Goal: Information Seeking & Learning: Understand process/instructions

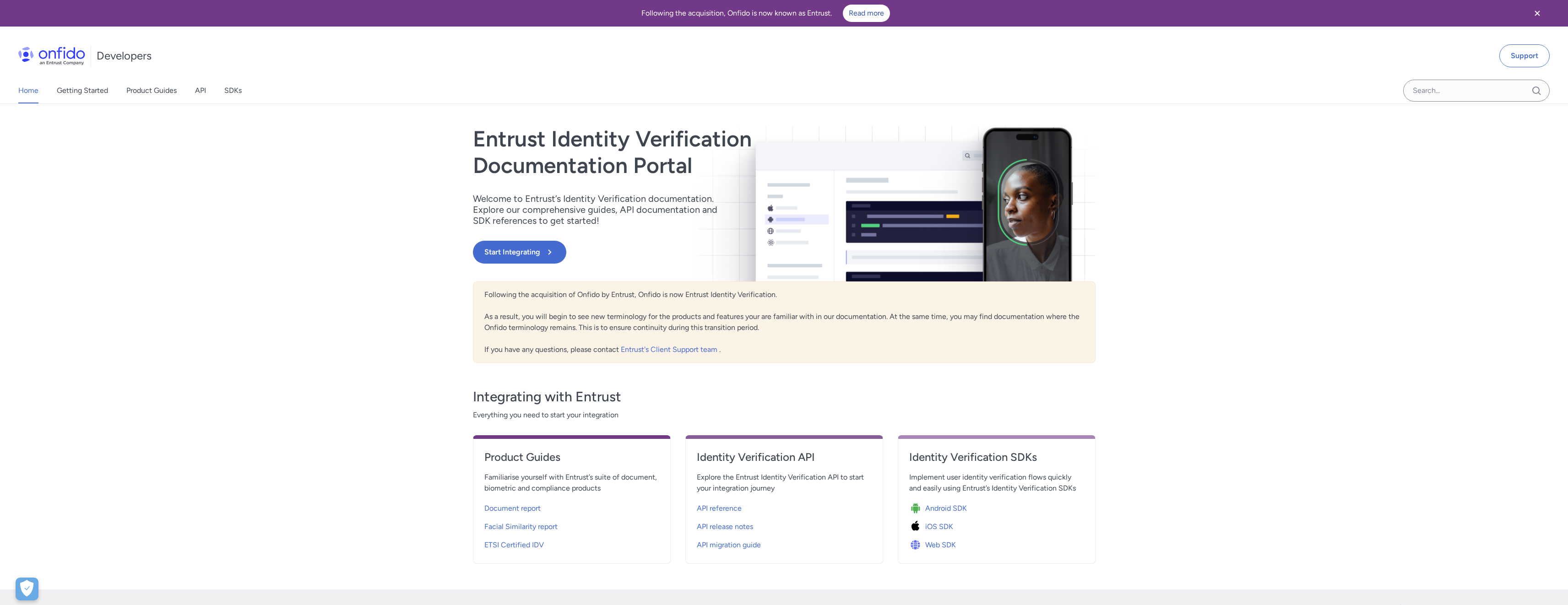
click at [298, 229] on div "Home Getting Started Product Guides API SDKs Support Entrust Identity Verificat…" at bounding box center [784, 347] width 1568 height 486
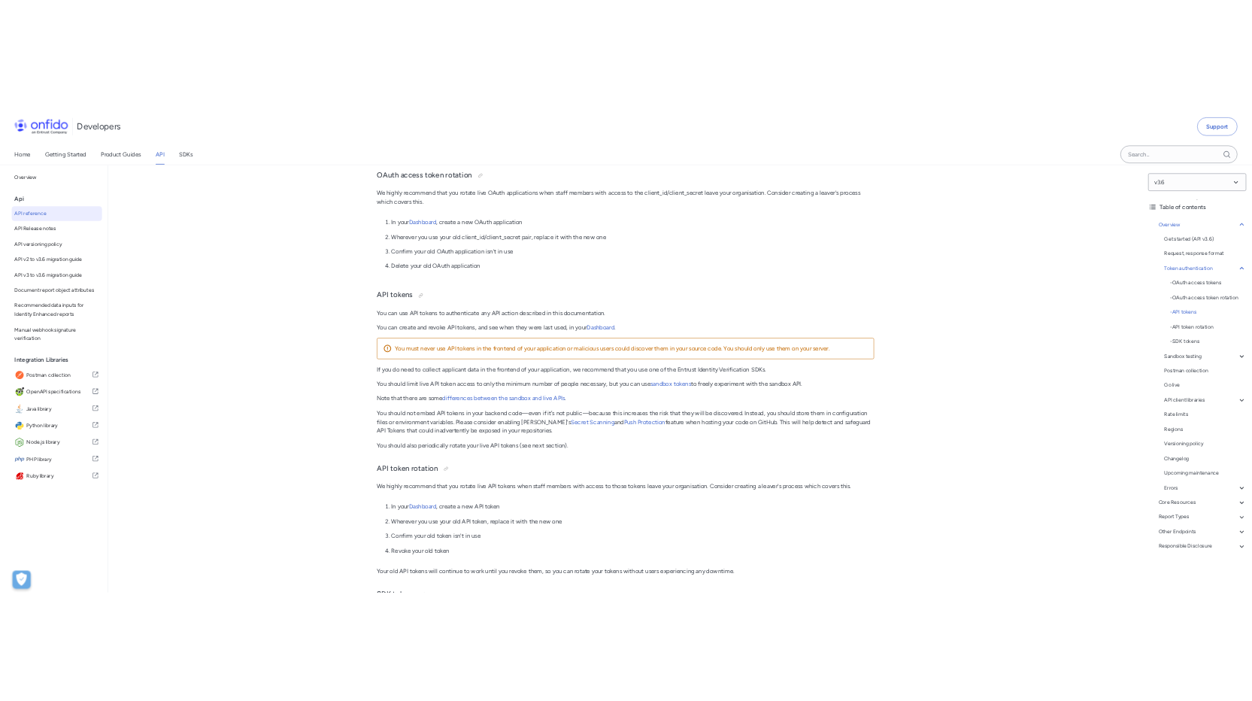
scroll to position [402, 0]
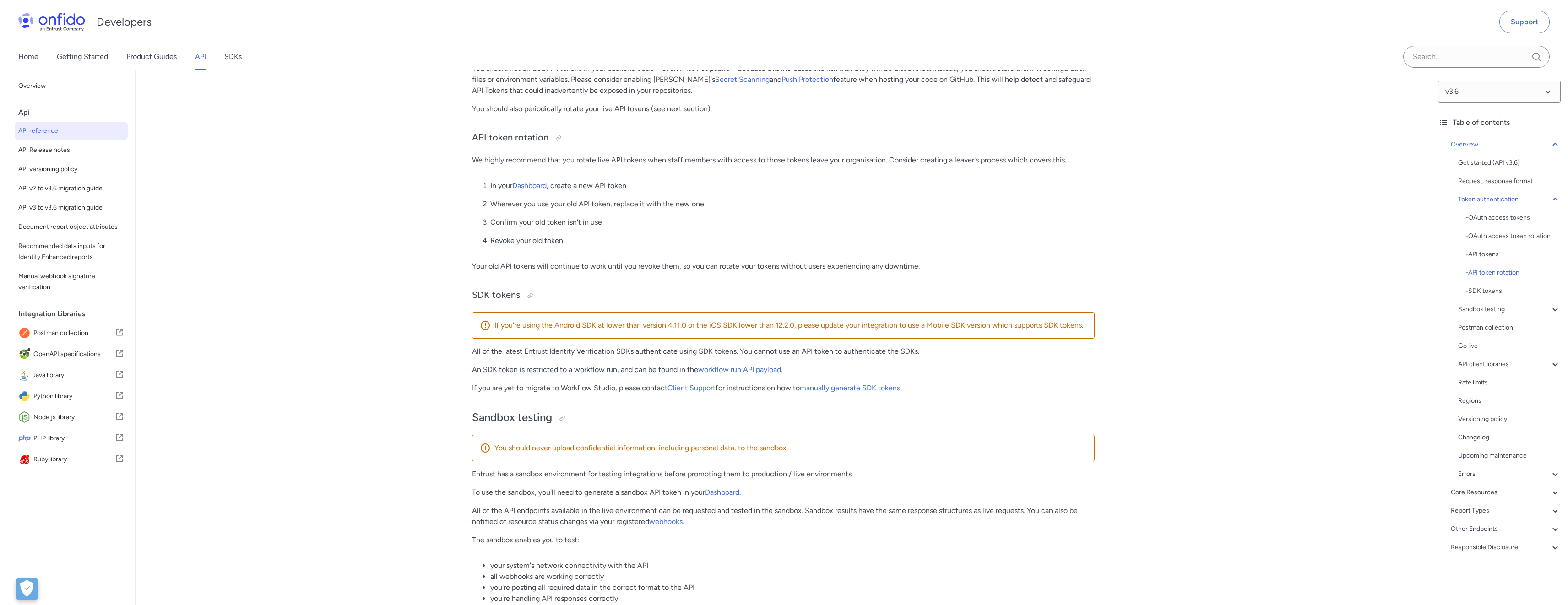
scroll to position [909, 0]
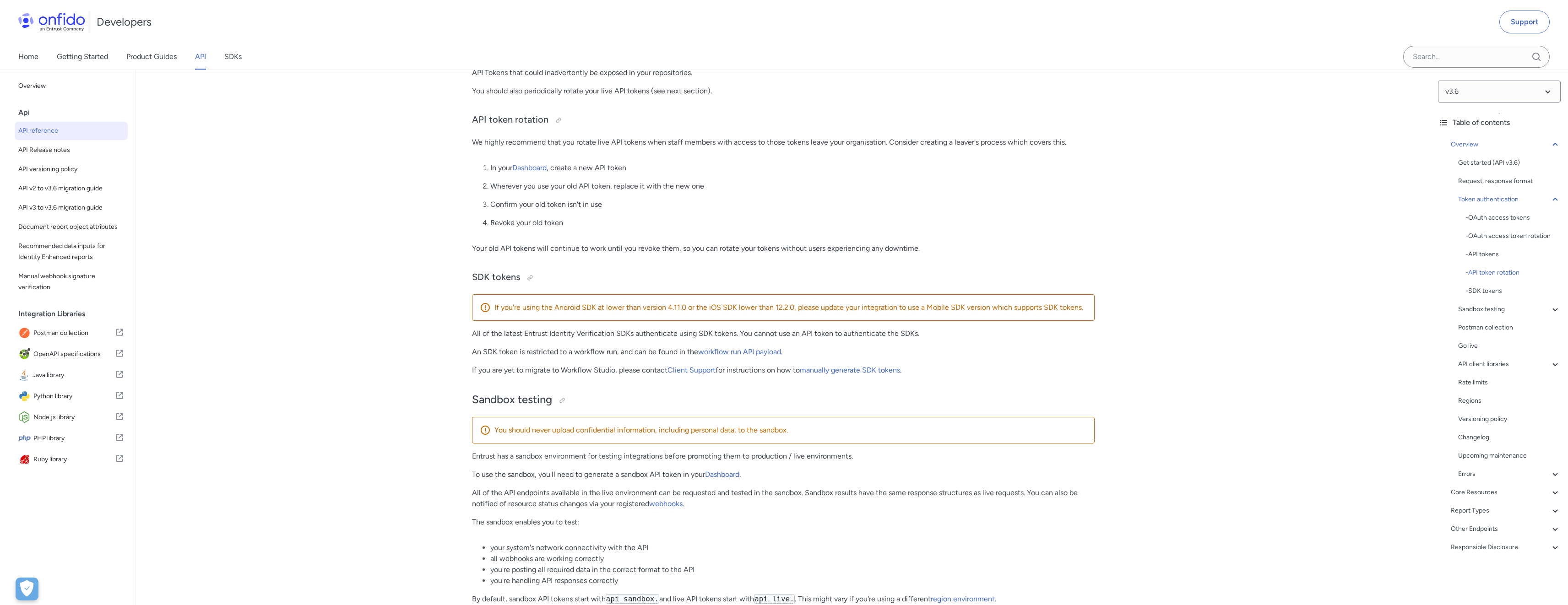
drag, startPoint x: 503, startPoint y: 194, endPoint x: 628, endPoint y: 191, distance: 125.0
click at [628, 191] on p "Wherever you use your old API token, replace it with the new one" at bounding box center [793, 186] width 604 height 11
drag, startPoint x: 616, startPoint y: 195, endPoint x: 696, endPoint y: 193, distance: 80.0
click at [696, 192] on p "Wherever you use your old API token, replace it with the new one" at bounding box center [793, 186] width 604 height 11
click at [696, 192] on p "Wherever you use your old API token, replace it with the new one" at bounding box center [793, 186] width 604 height 11
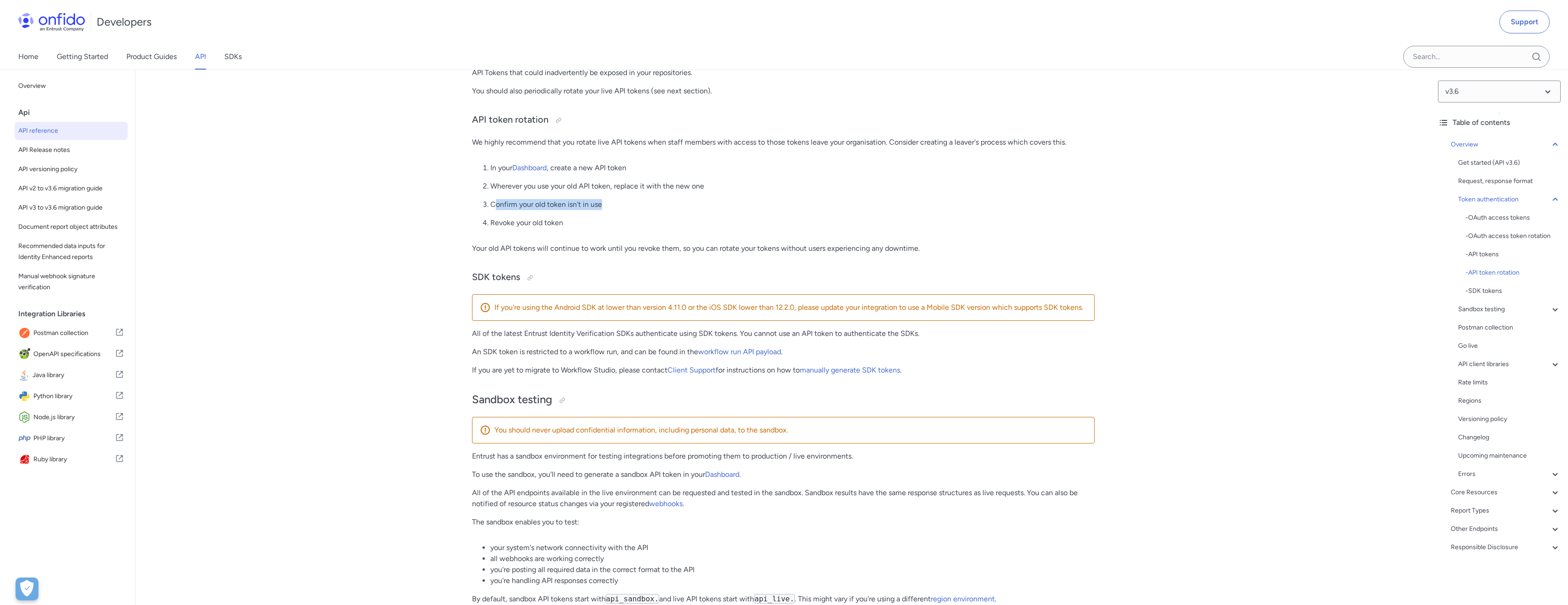
drag, startPoint x: 564, startPoint y: 209, endPoint x: 494, endPoint y: 209, distance: 70.0
click at [494, 209] on p "Confirm your old token isn't in use" at bounding box center [793, 205] width 604 height 11
click at [746, 355] on link "workflow run API payload" at bounding box center [740, 352] width 83 height 9
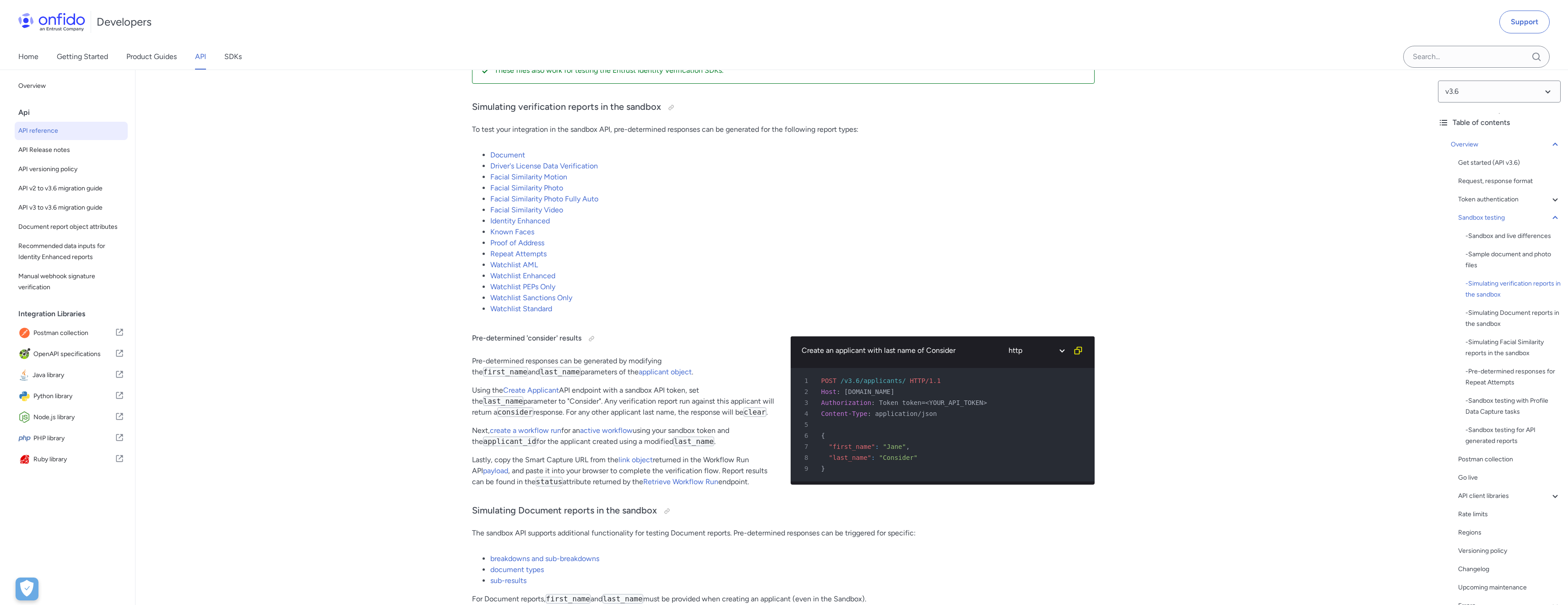
scroll to position [1830, 0]
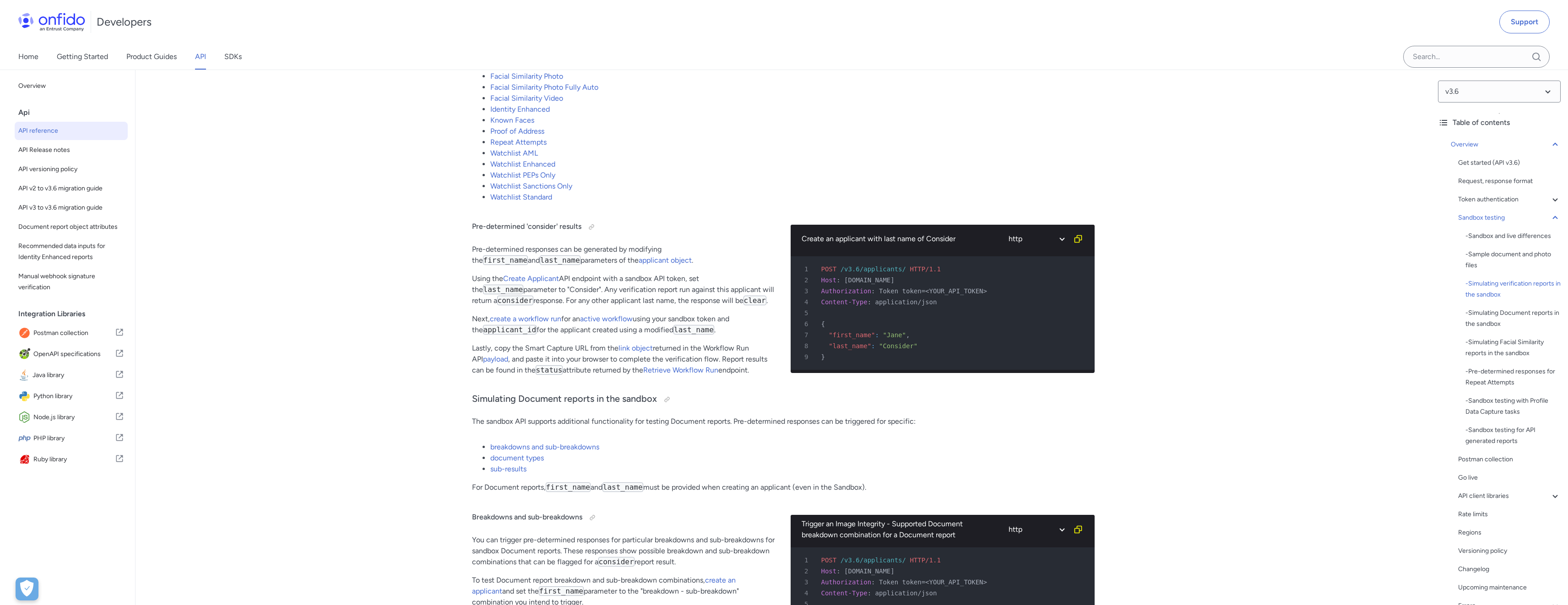
click at [858, 180] on li "Watchlist PEPs Only" at bounding box center [793, 175] width 604 height 11
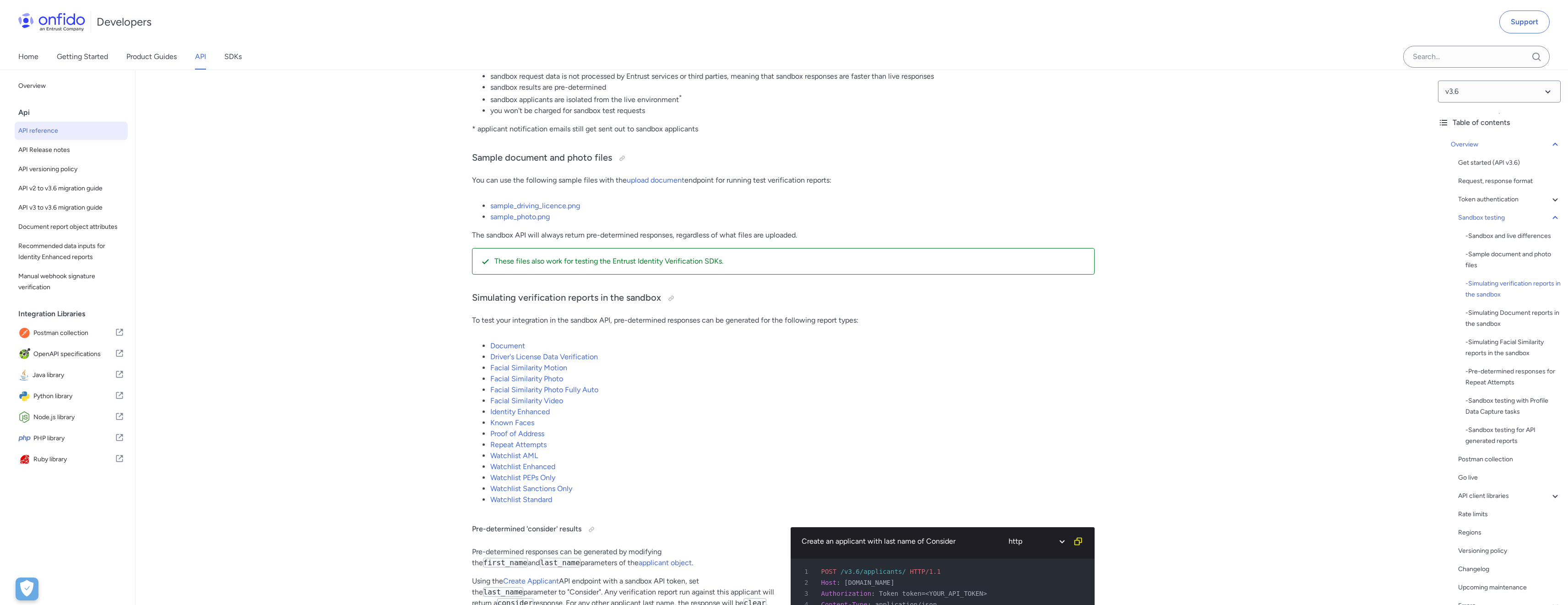
scroll to position [1397, 0]
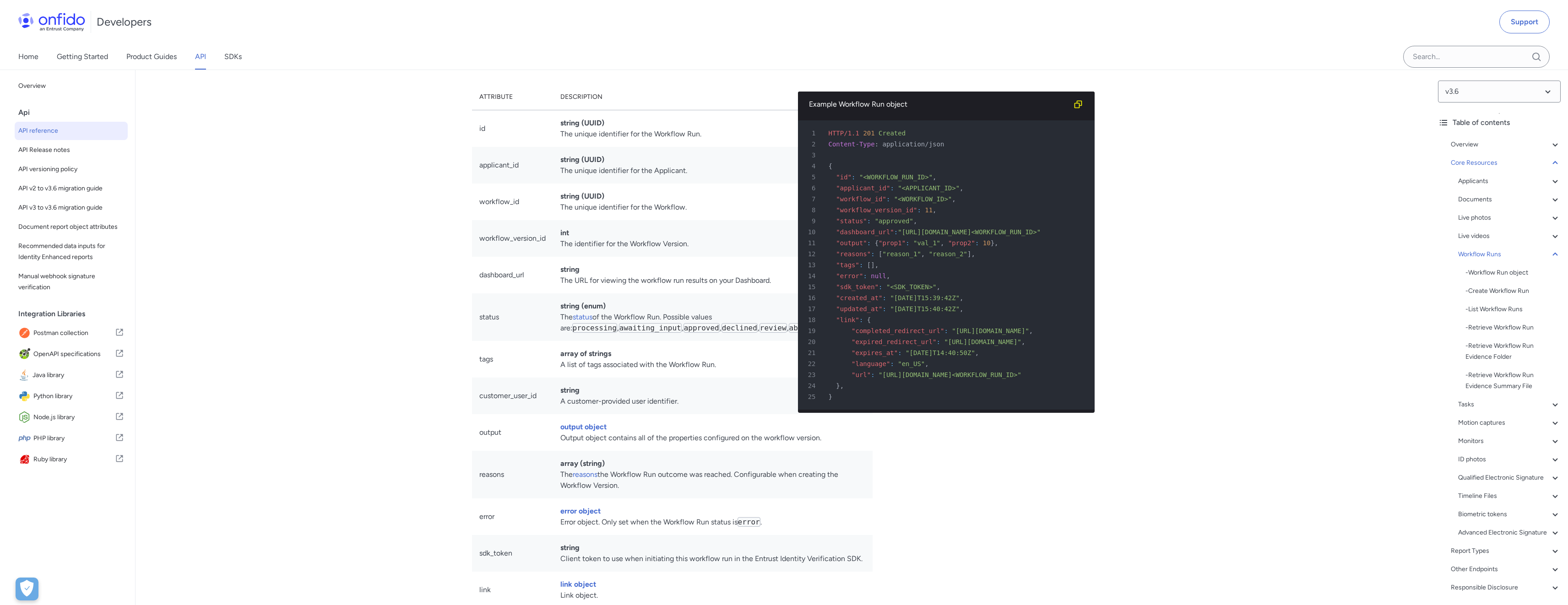
scroll to position [19836, 0]
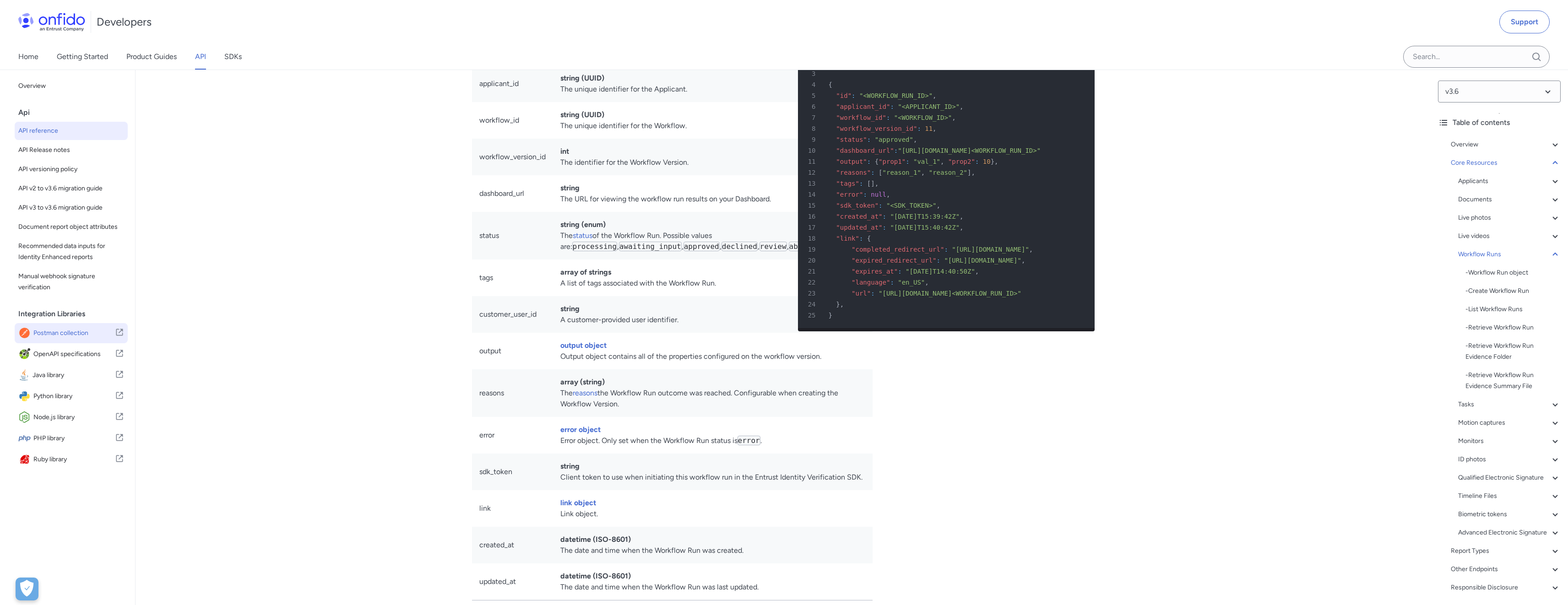
click at [63, 340] on span "Postman collection" at bounding box center [74, 333] width 82 height 13
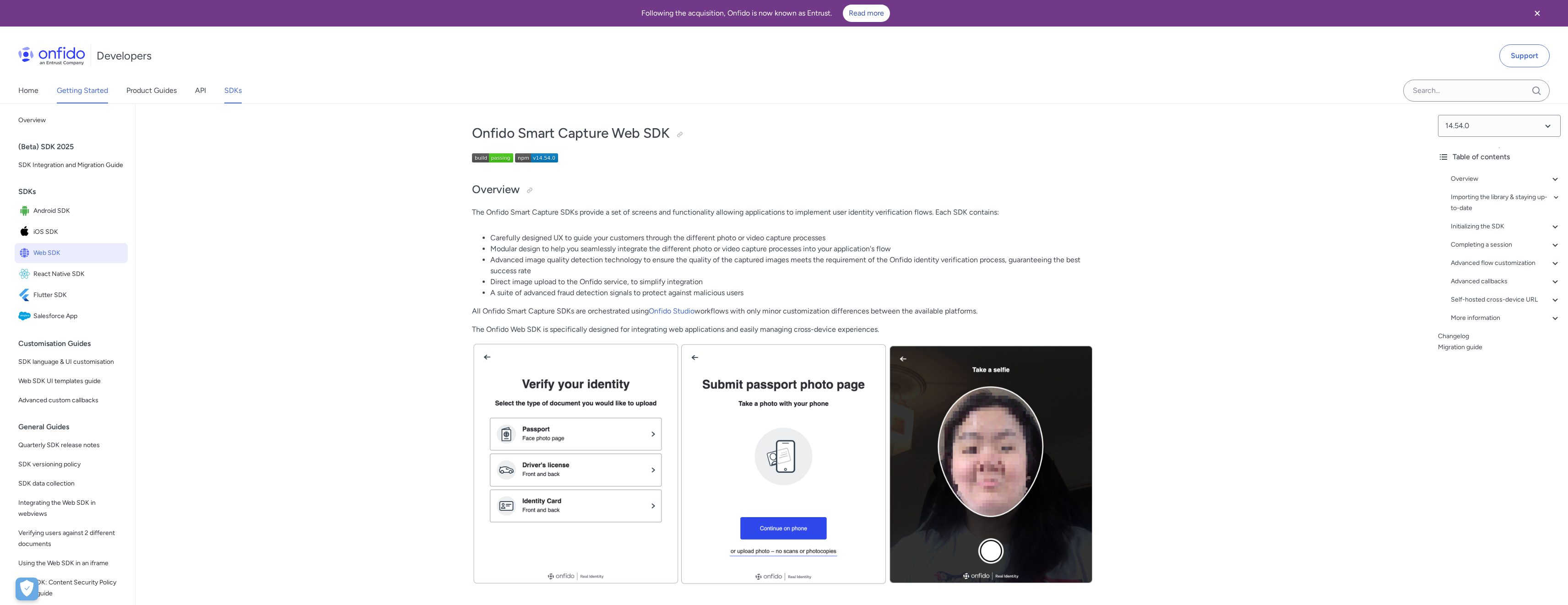
click at [100, 86] on link "Getting Started" at bounding box center [82, 91] width 51 height 26
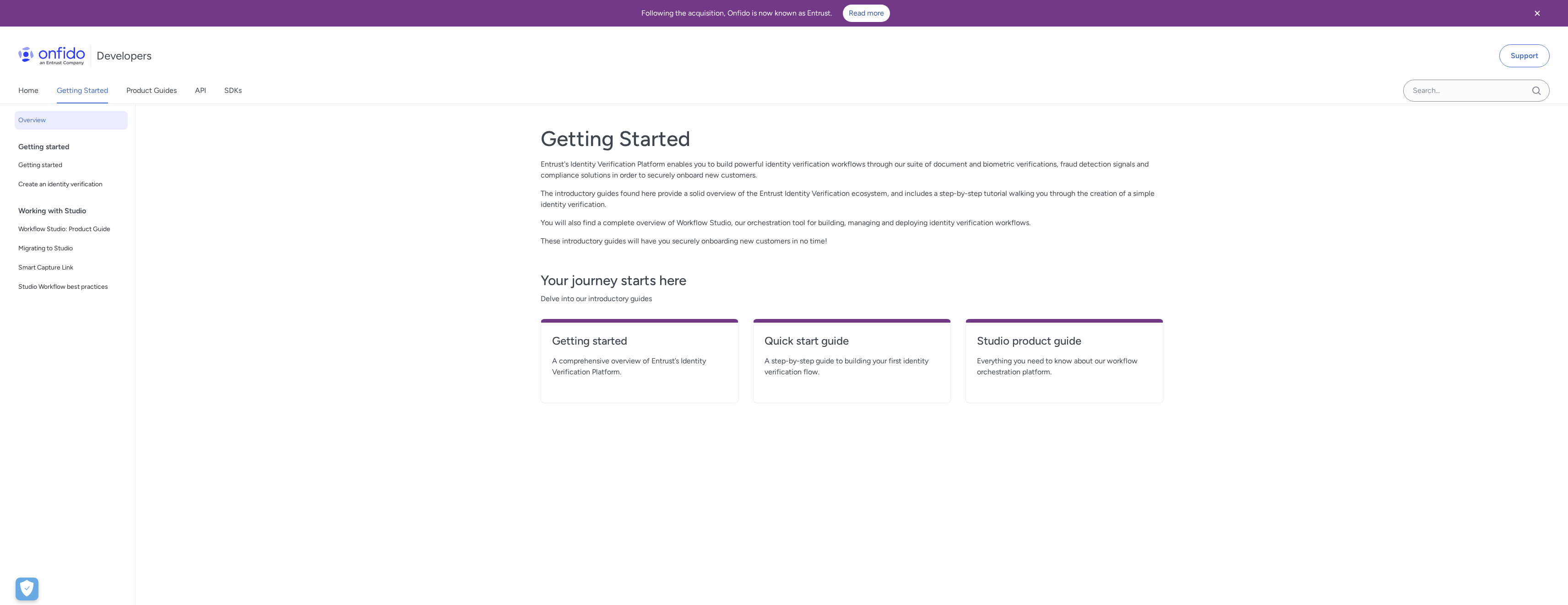
scroll to position [5, 0]
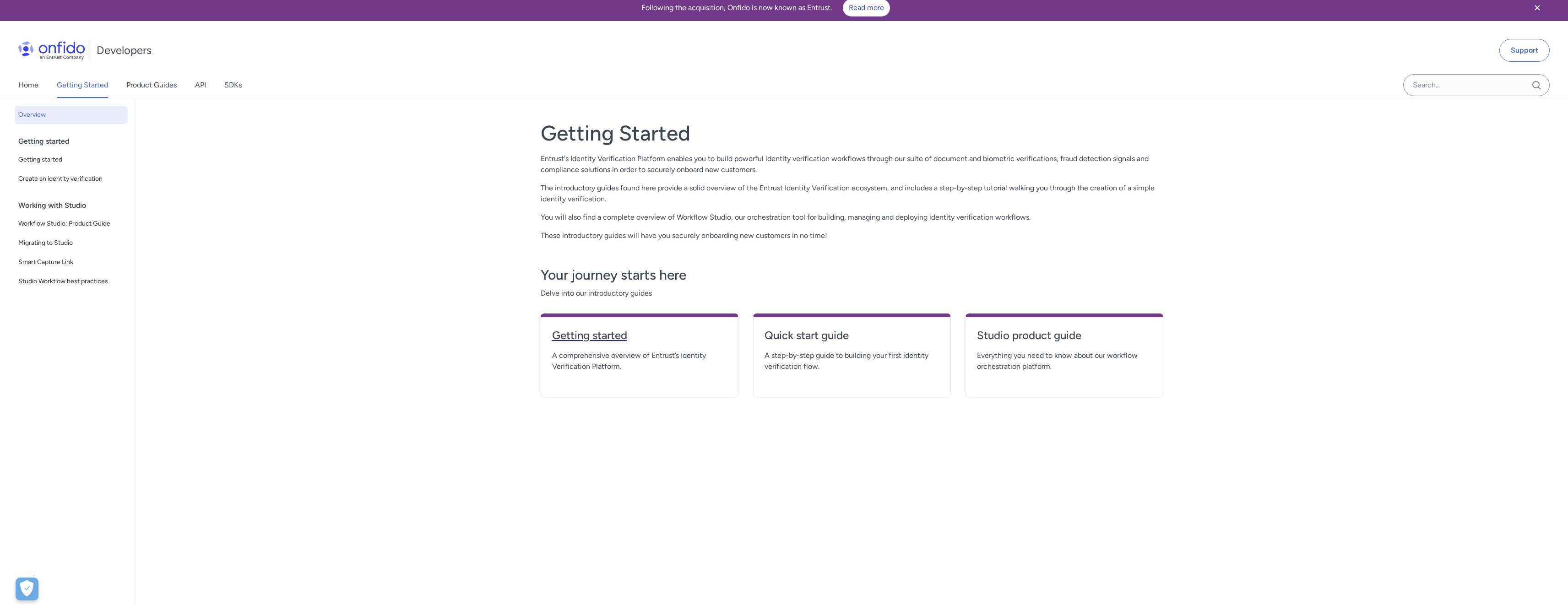
click at [609, 341] on h4 "Getting started" at bounding box center [639, 335] width 175 height 15
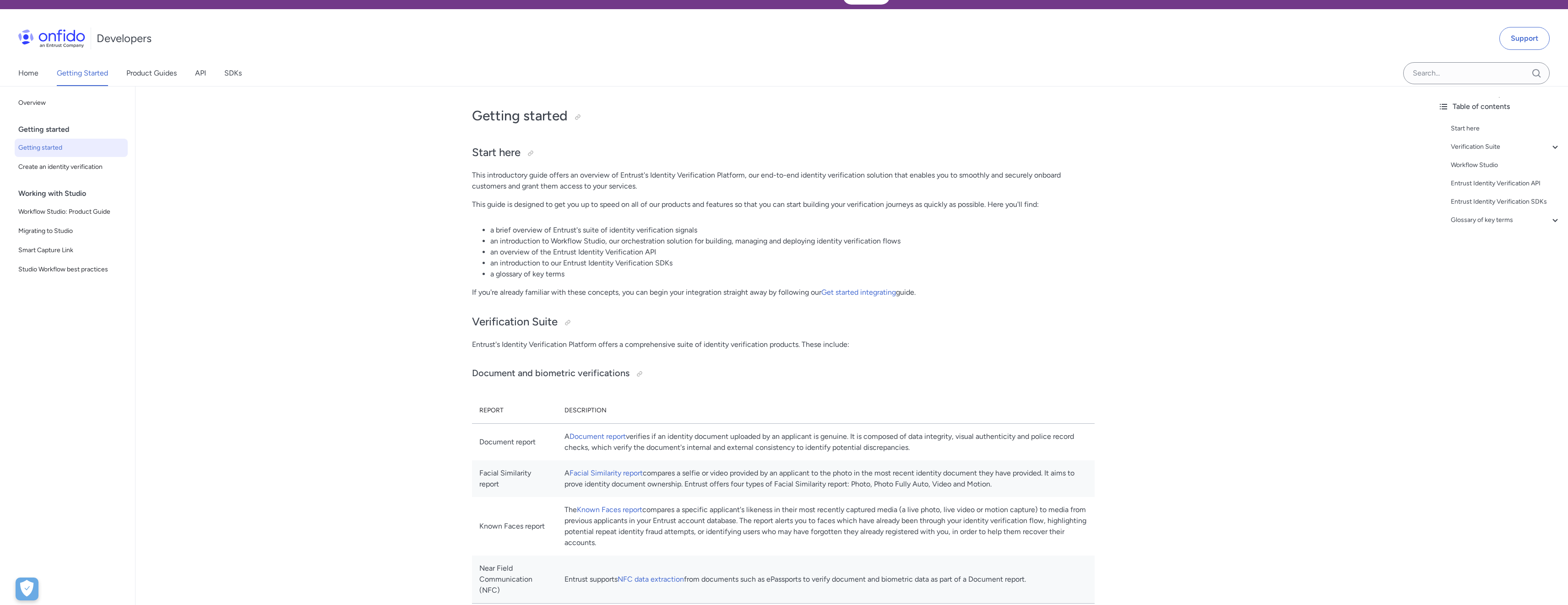
scroll to position [23, 0]
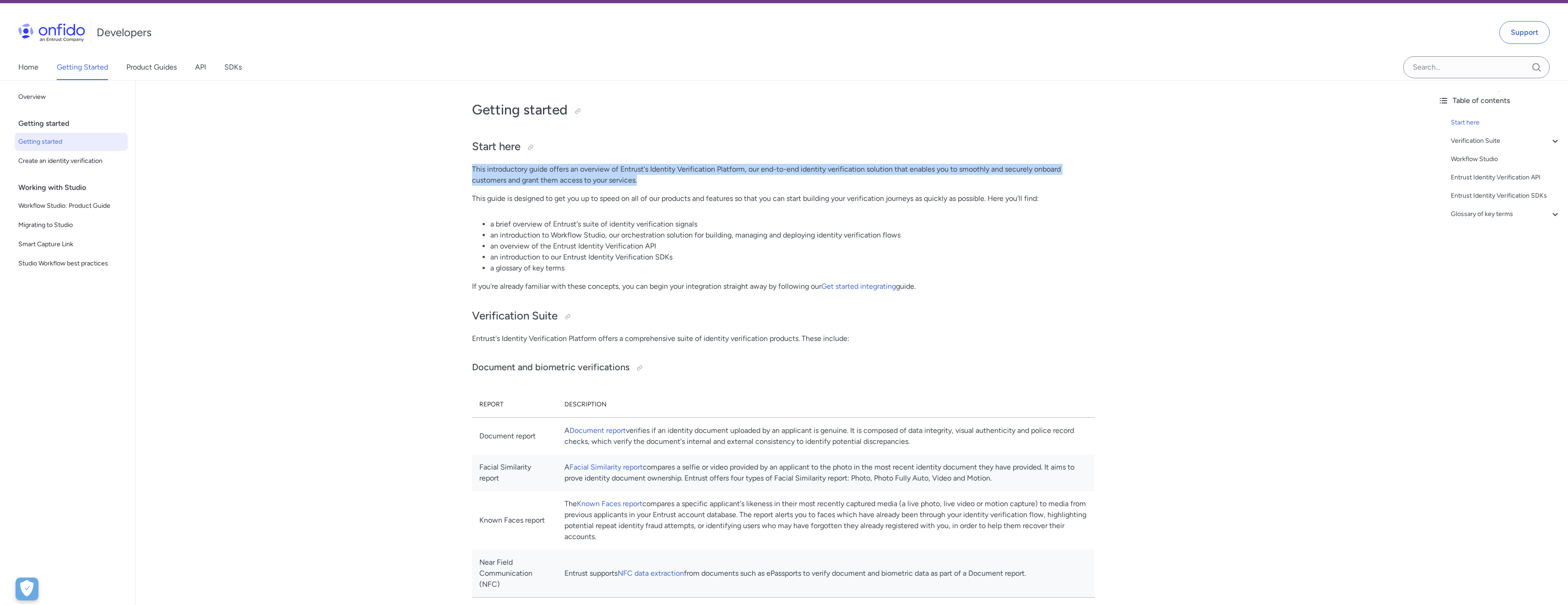
drag, startPoint x: 465, startPoint y: 164, endPoint x: 677, endPoint y: 185, distance: 213.0
drag, startPoint x: 667, startPoint y: 184, endPoint x: 642, endPoint y: 181, distance: 25.2
click at [642, 181] on p "This introductory guide offers an overview of Entrust's Identity Verification P…" at bounding box center [783, 175] width 623 height 22
click at [646, 181] on p "This introductory guide offers an overview of Entrust's Identity Verification P…" at bounding box center [783, 175] width 623 height 22
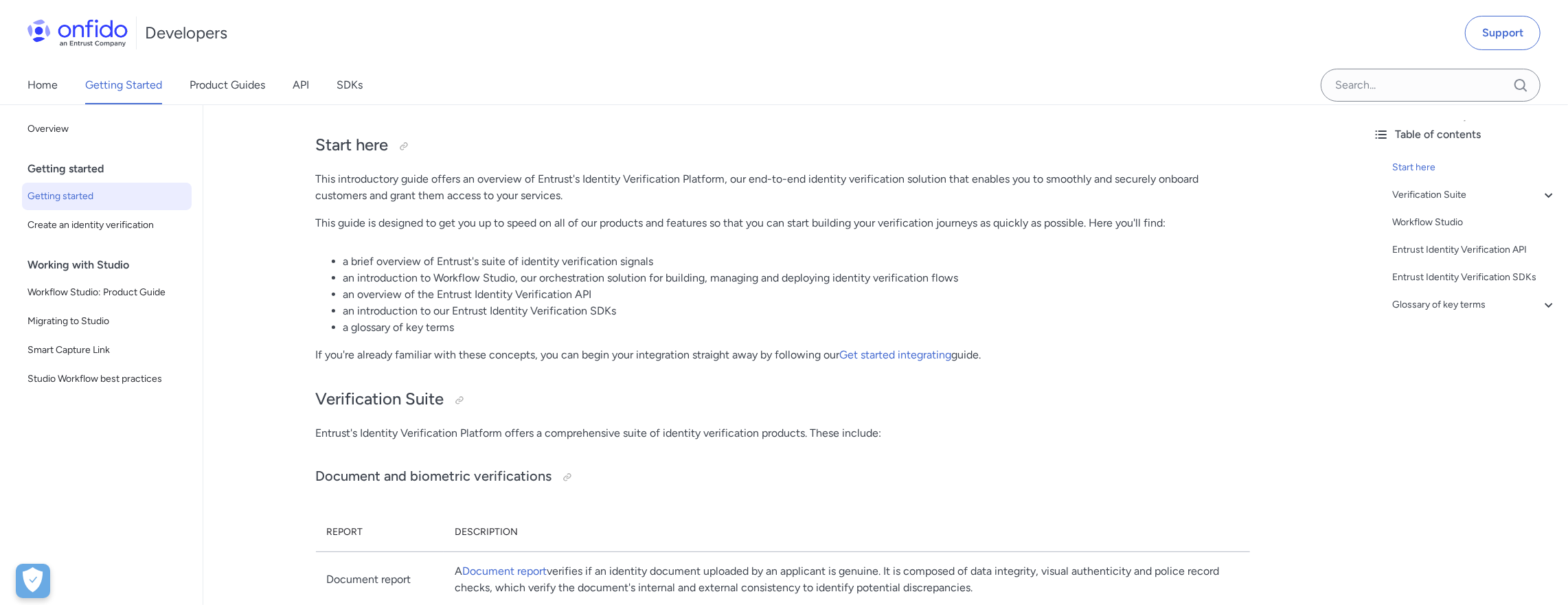
scroll to position [148, 0]
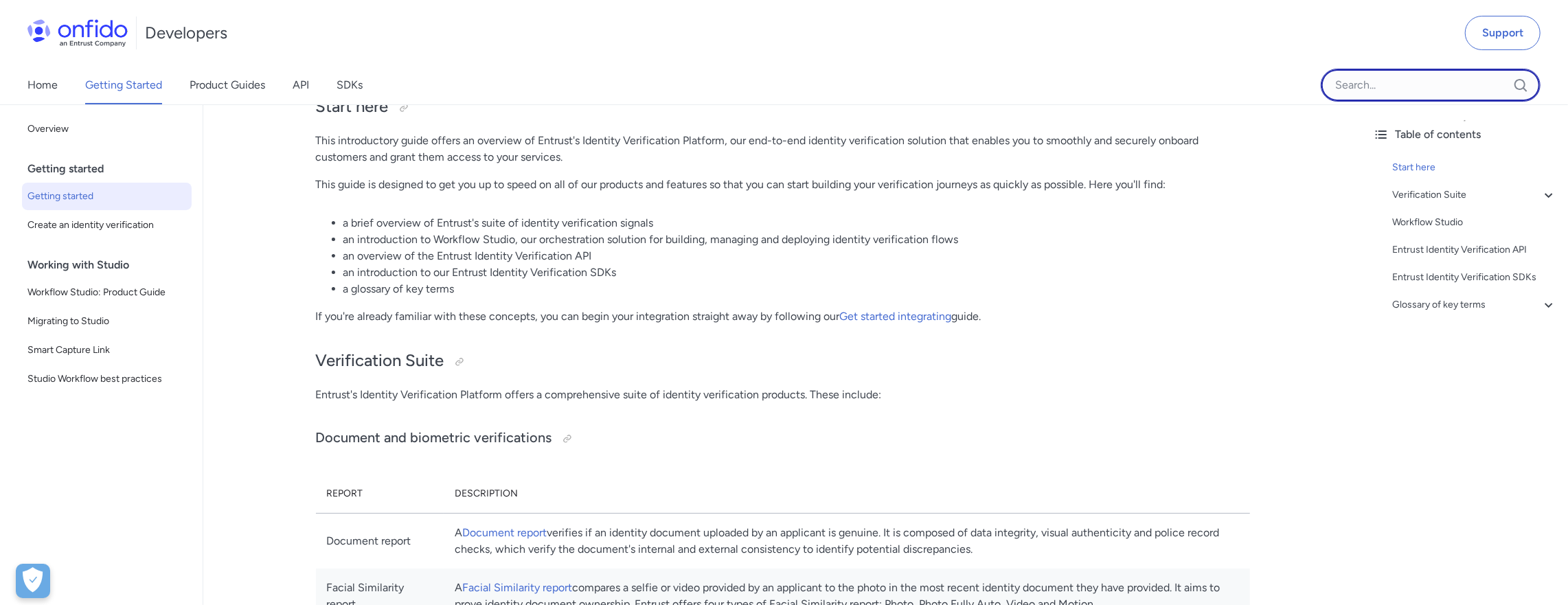
click at [1390, 88] on input "Onfido search input field" at bounding box center [1430, 85] width 220 height 33
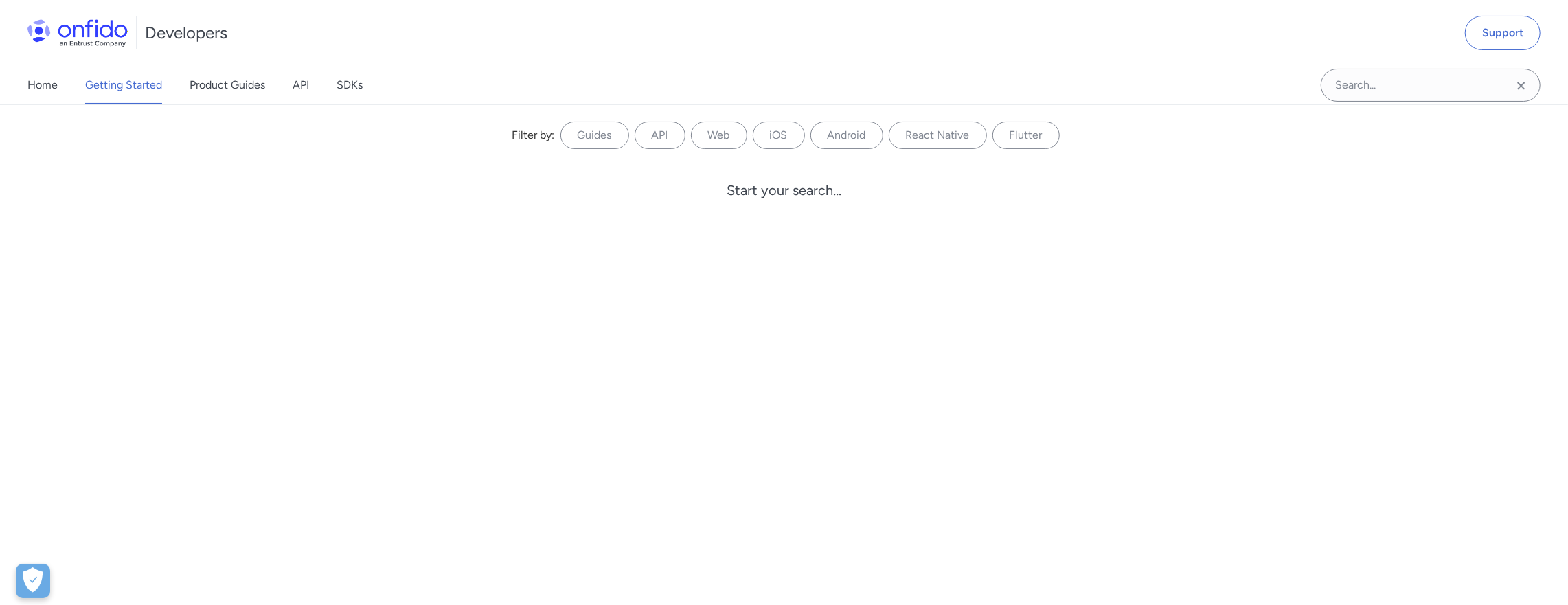
click at [1521, 85] on icon "Clear search field button" at bounding box center [1521, 86] width 7 height 7
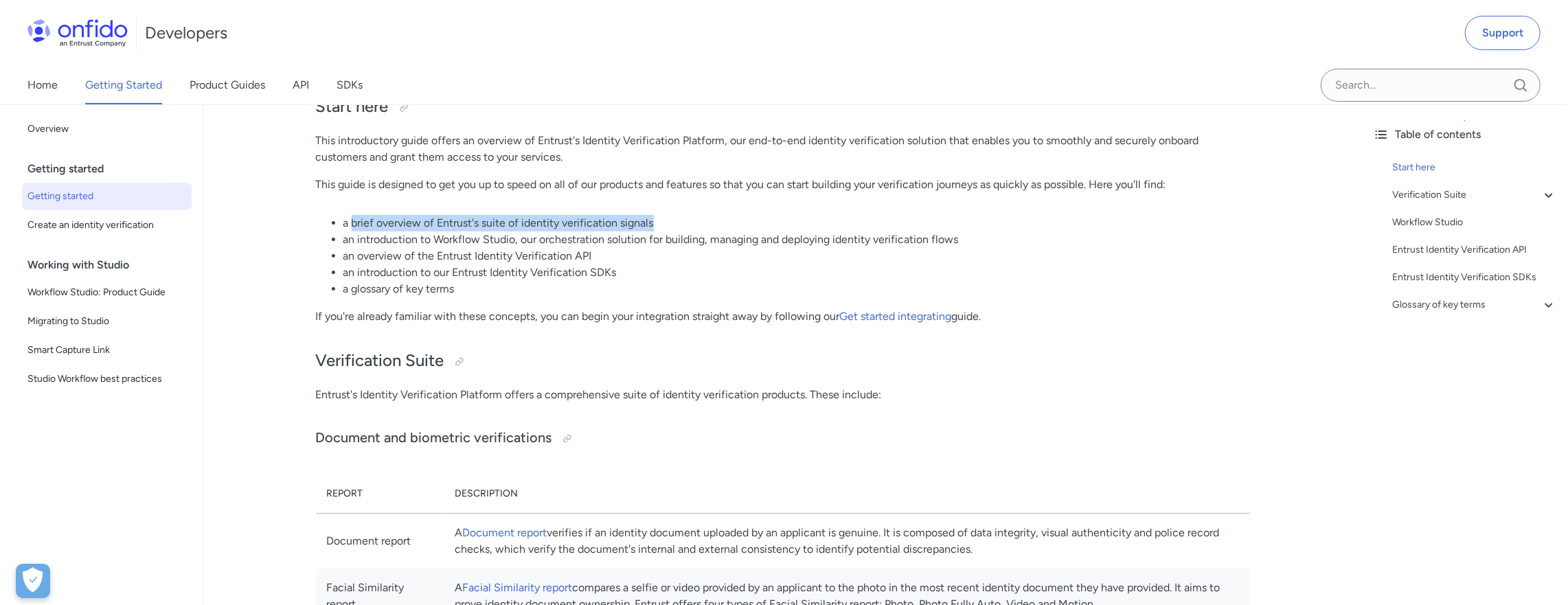
drag, startPoint x: 353, startPoint y: 224, endPoint x: 686, endPoint y: 220, distance: 333.0
click at [686, 220] on li "a brief overview of Entrust's suite of identity verification signals" at bounding box center [796, 223] width 907 height 16
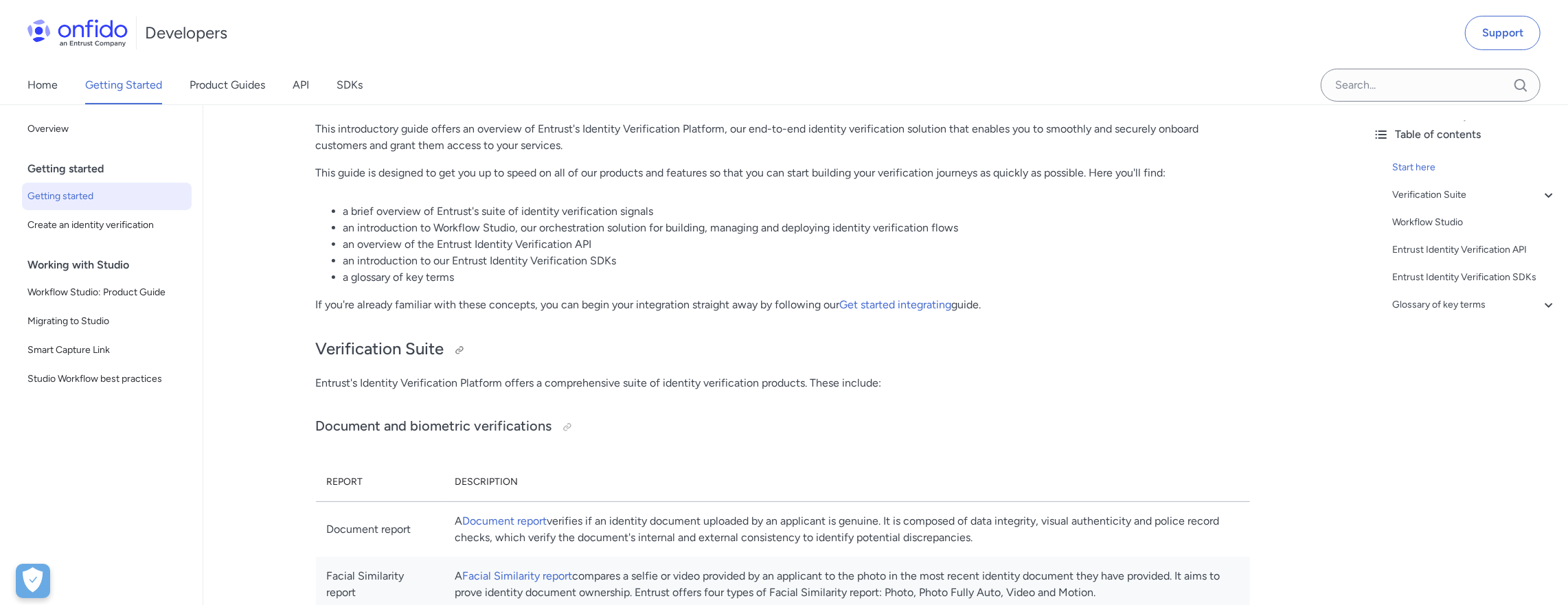
click at [708, 342] on h2 "Verification Suite" at bounding box center [783, 349] width 934 height 24
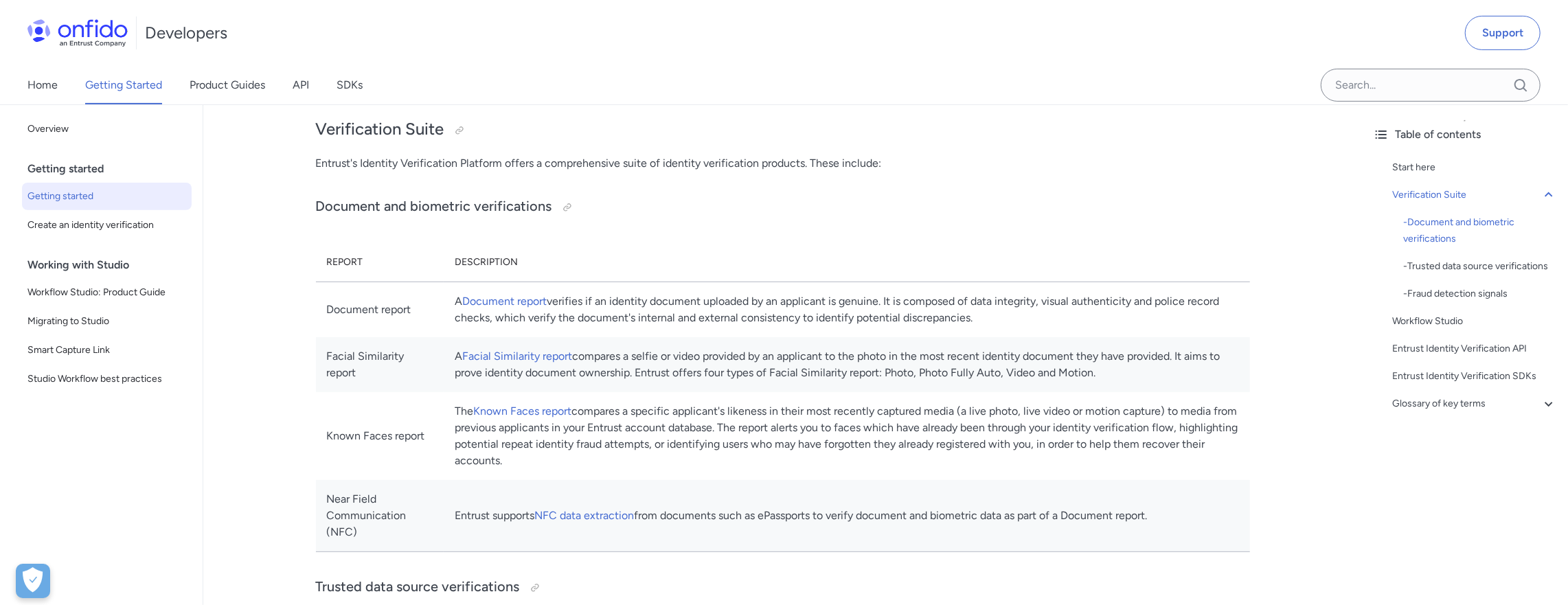
scroll to position [343, 0]
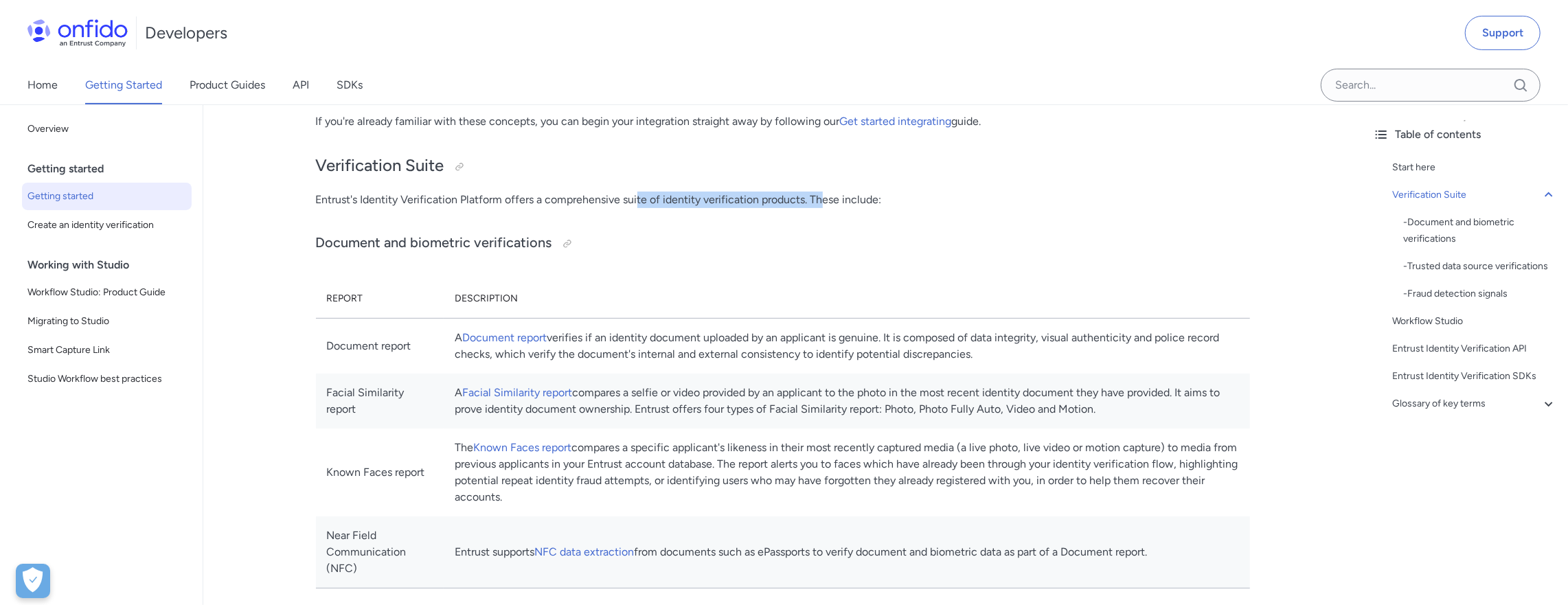
drag, startPoint x: 679, startPoint y: 196, endPoint x: 827, endPoint y: 201, distance: 148.1
click at [827, 201] on p "Entrust's Identity Verification Platform offers a comprehensive suite of identi…" at bounding box center [783, 200] width 934 height 16
drag, startPoint x: 856, startPoint y: 201, endPoint x: 868, endPoint y: 203, distance: 12.2
click at [868, 203] on p "Entrust's Identity Verification Platform offers a comprehensive suite of identi…" at bounding box center [783, 200] width 934 height 16
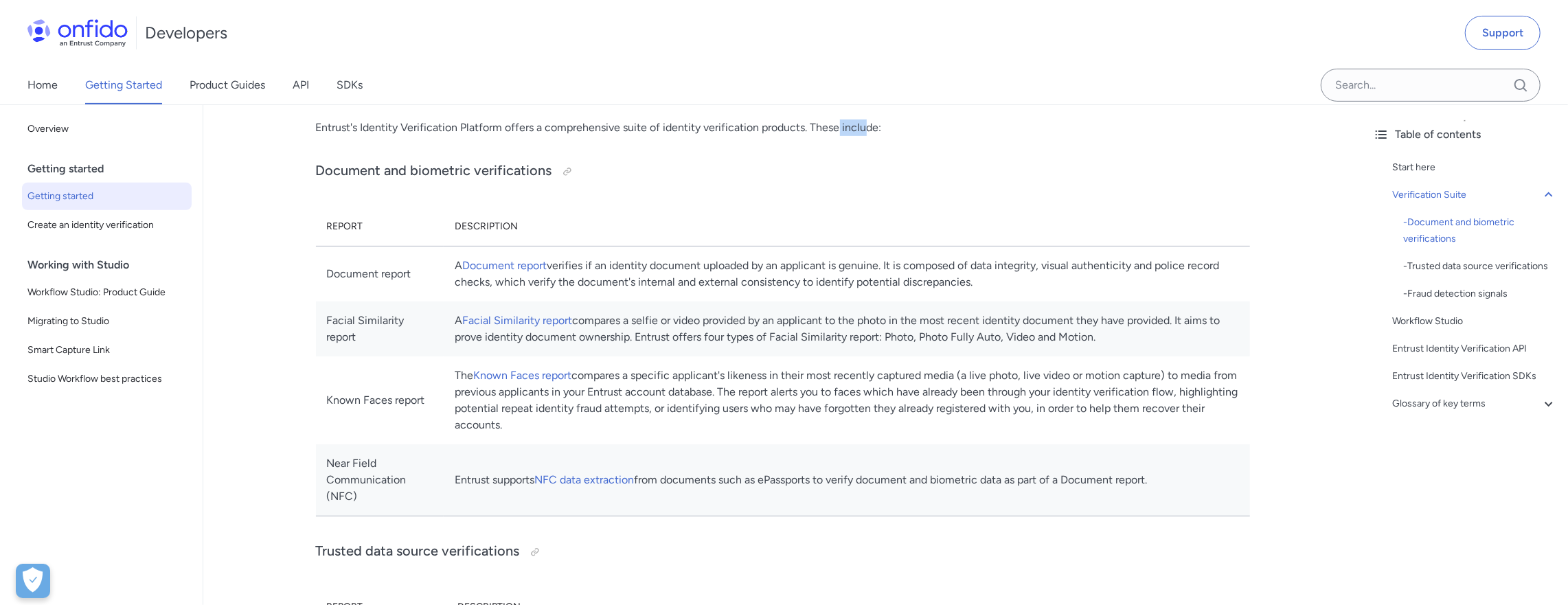
scroll to position [466, 0]
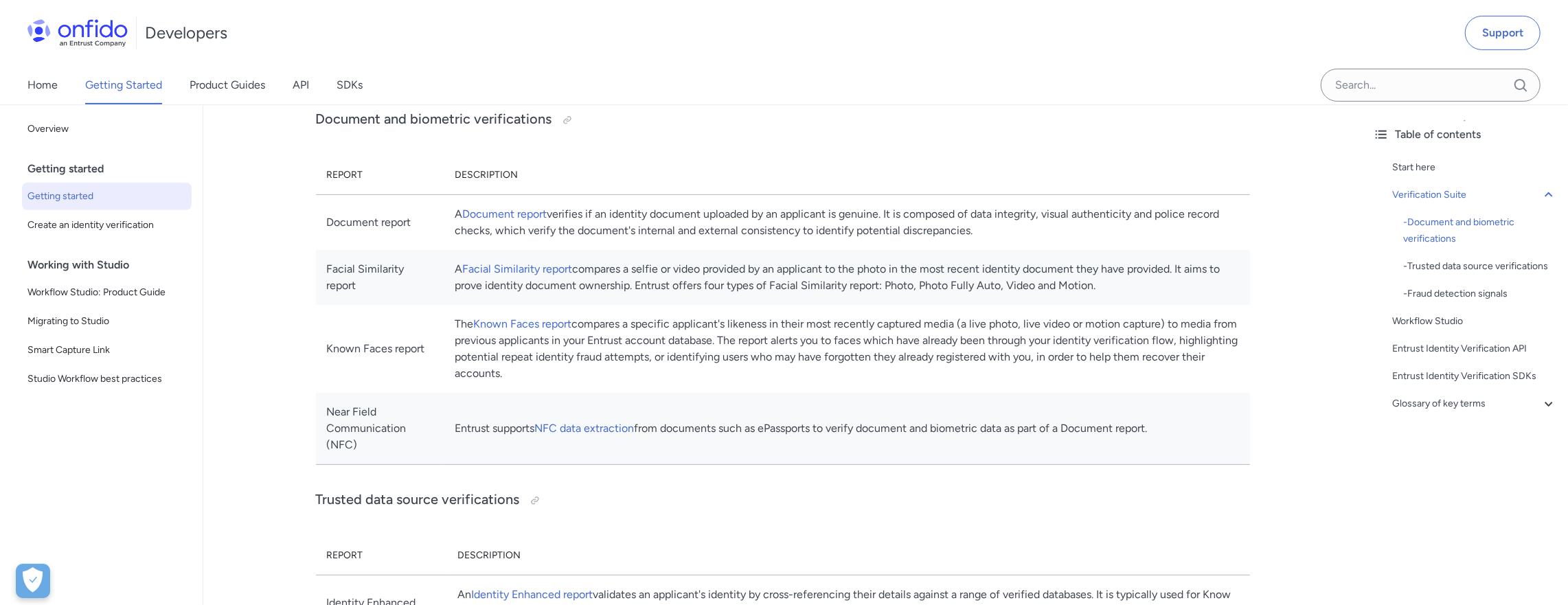
click at [902, 214] on td "A Document report verifies if an identity document uploaded by an applicant is …" at bounding box center [847, 222] width 805 height 56
click at [902, 213] on td "A Document report verifies if an identity document uploaded by an applicant is …" at bounding box center [847, 222] width 805 height 56
copy td "genuine"
click at [996, 205] on td "A Document report verifies if an identity document uploaded by an applicant is …" at bounding box center [847, 222] width 805 height 56
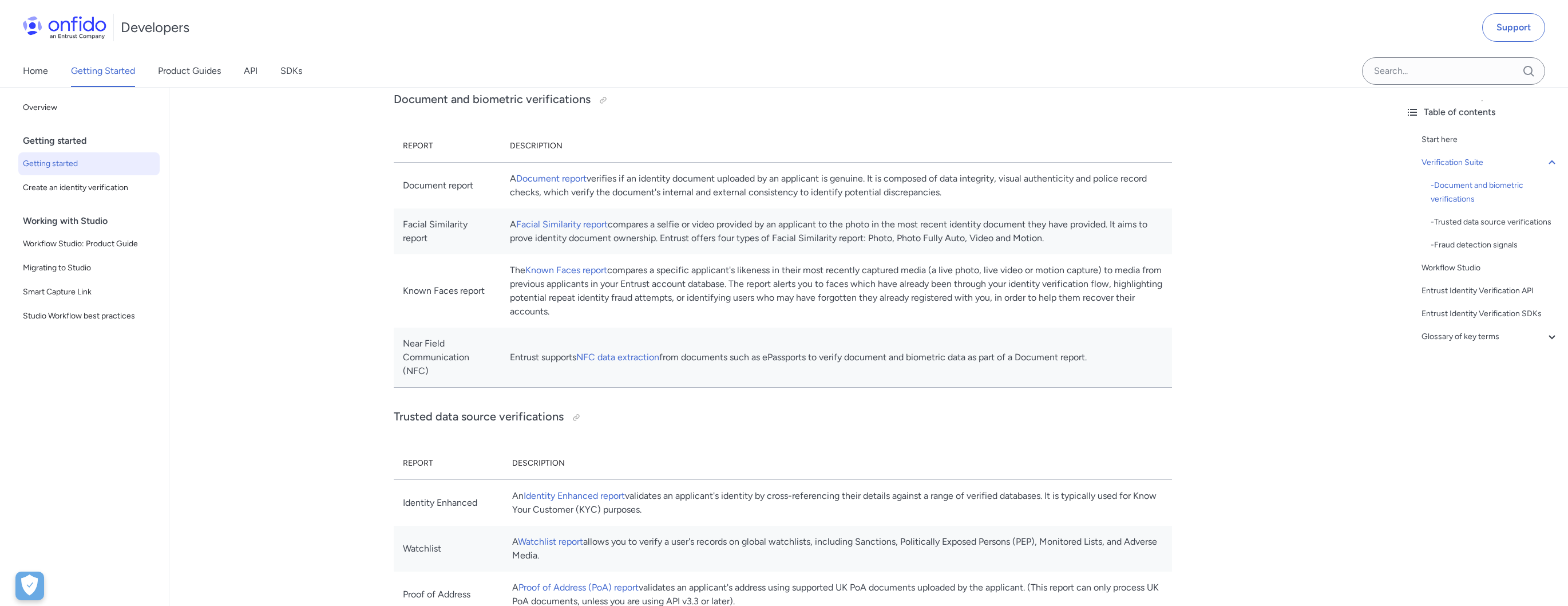
scroll to position [401, 0]
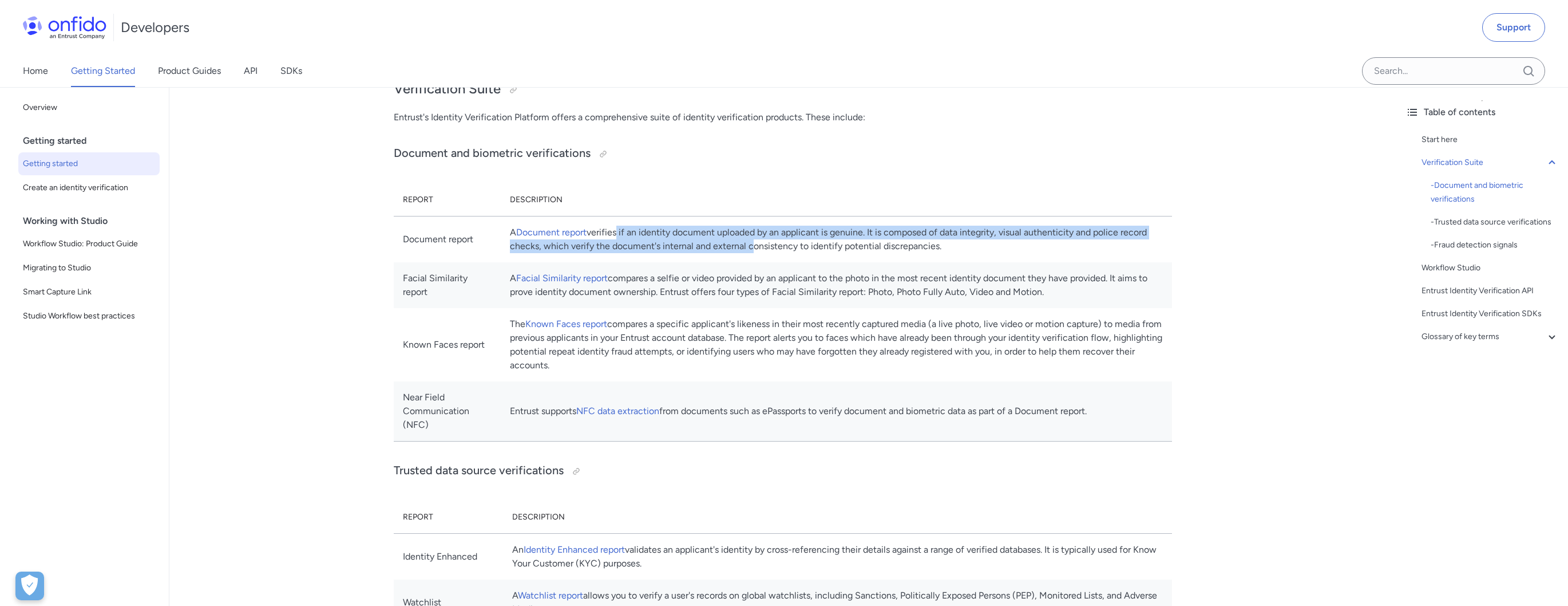
drag, startPoint x: 651, startPoint y: 232, endPoint x: 806, endPoint y: 242, distance: 155.3
click at [806, 242] on td "A Document report verifies if an identity document uploaded by an applicant is …" at bounding box center [836, 239] width 671 height 46
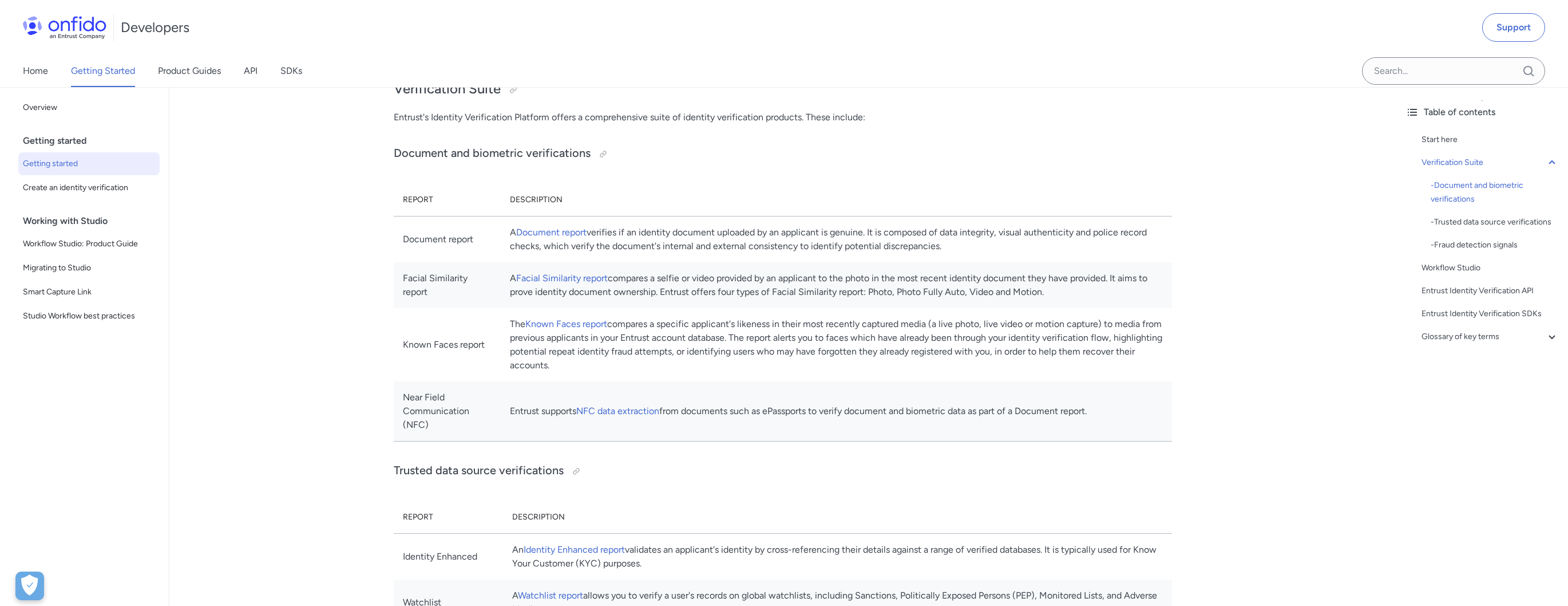
drag, startPoint x: 911, startPoint y: 281, endPoint x: 1124, endPoint y: 298, distance: 213.7
click at [1124, 298] on td "A Facial Similarity report compares a selfie or video provided by an applicant …" at bounding box center [836, 285] width 671 height 46
drag, startPoint x: 1112, startPoint y: 295, endPoint x: 641, endPoint y: 279, distance: 471.3
click at [641, 278] on td "A Facial Similarity report compares a selfie or video provided by an applicant …" at bounding box center [836, 285] width 671 height 46
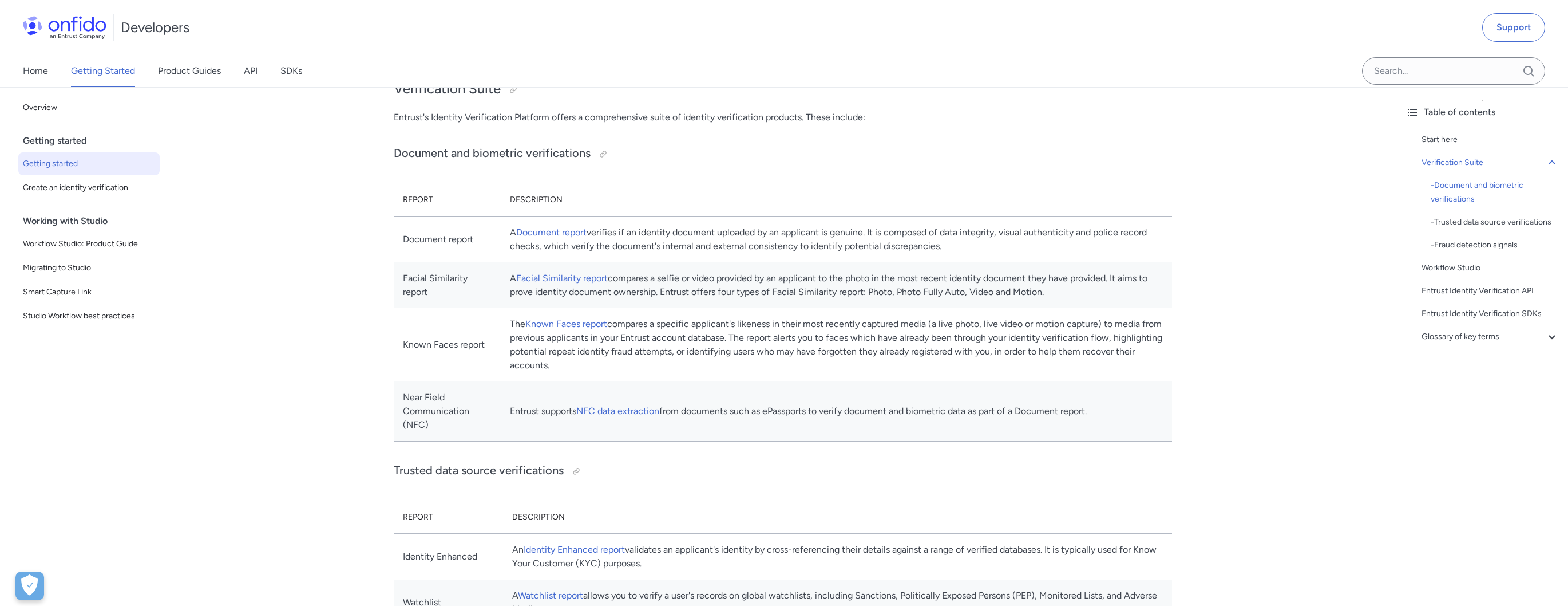
click at [649, 359] on td "The Known Faces report compares a specific applicant's likeness in their most r…" at bounding box center [836, 345] width 671 height 73
drag, startPoint x: 544, startPoint y: 319, endPoint x: 740, endPoint y: 364, distance: 201.1
click at [740, 364] on tr "Known Faces report The Known Faces report compares a specific applicant's liken…" at bounding box center [782, 345] width 778 height 73
click at [741, 364] on td "The Known Faces report compares a specific applicant's likeness in their most r…" at bounding box center [836, 345] width 671 height 73
drag, startPoint x: 739, startPoint y: 366, endPoint x: 533, endPoint y: 311, distance: 213.2
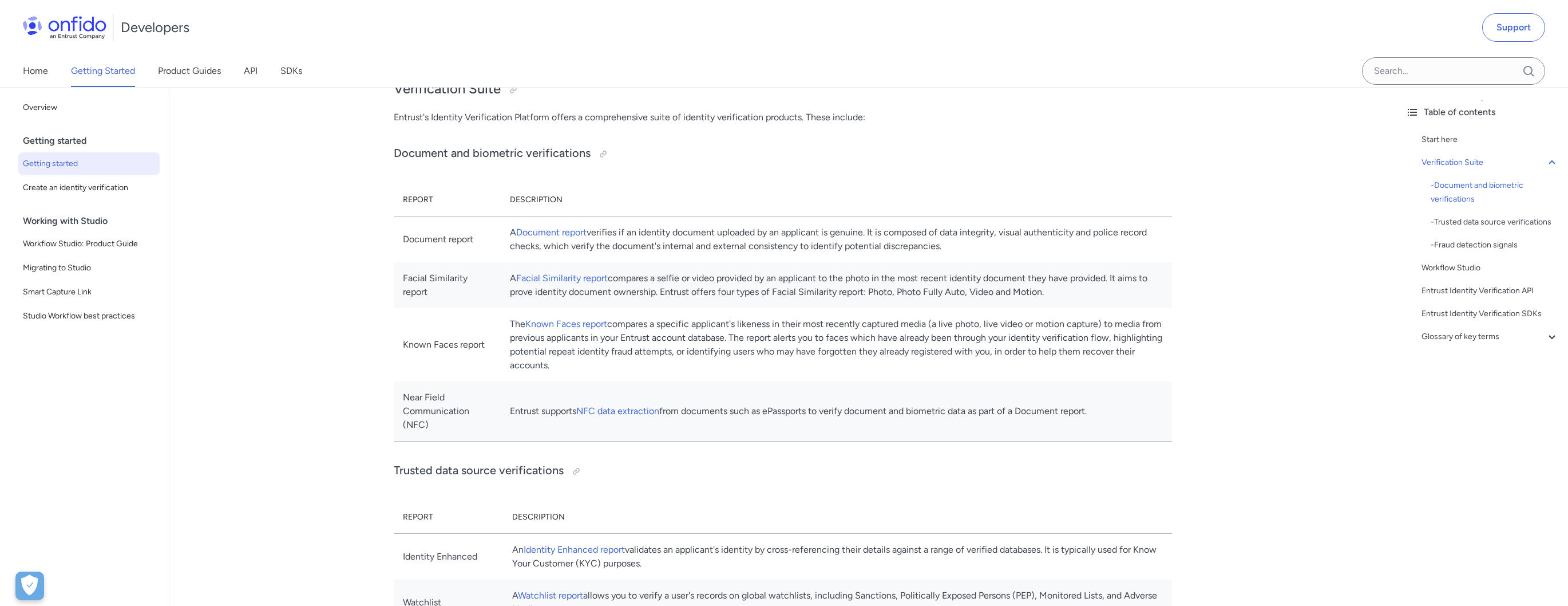
click at [533, 311] on td "The Known Faces report compares a specific applicant's likeness in their most r…" at bounding box center [836, 345] width 671 height 73
click at [501, 315] on td "Known Faces report" at bounding box center [447, 345] width 107 height 73
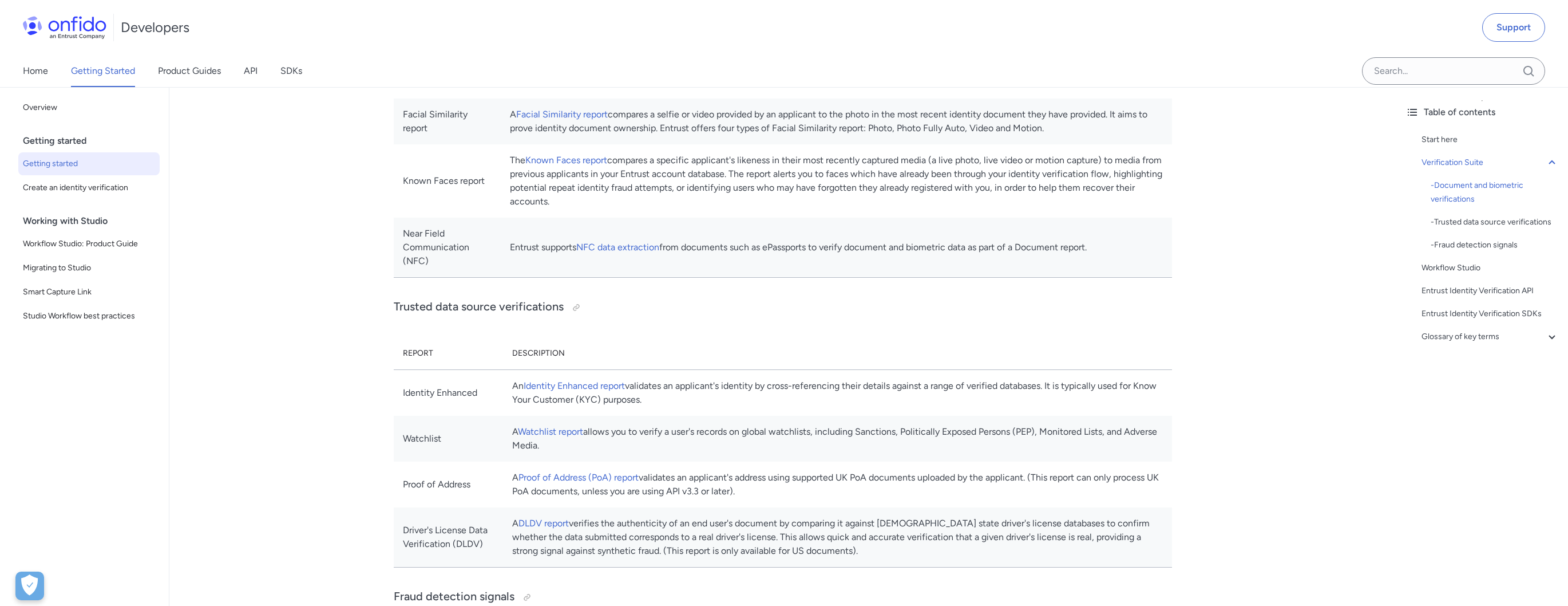
scroll to position [512, 0]
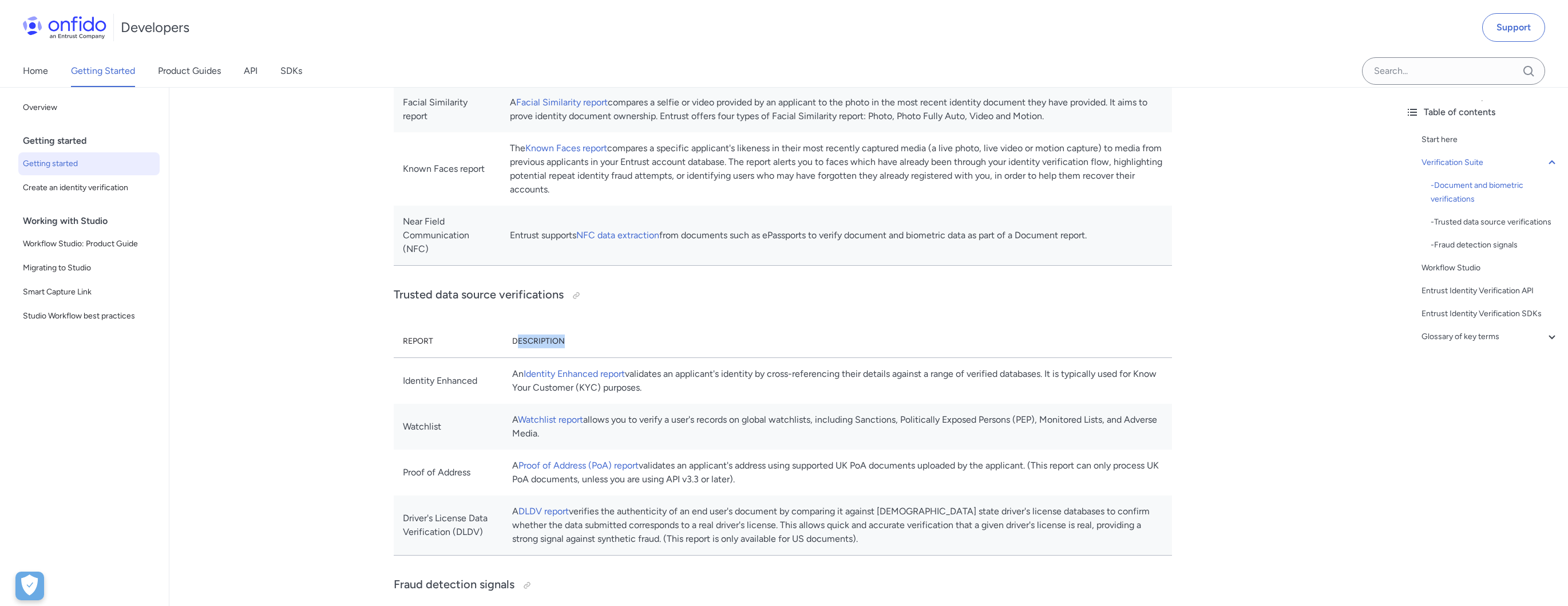
drag, startPoint x: 563, startPoint y: 323, endPoint x: 644, endPoint y: 336, distance: 82.0
click at [644, 338] on th "Description" at bounding box center [837, 341] width 669 height 33
click at [644, 336] on th "Description" at bounding box center [837, 341] width 669 height 33
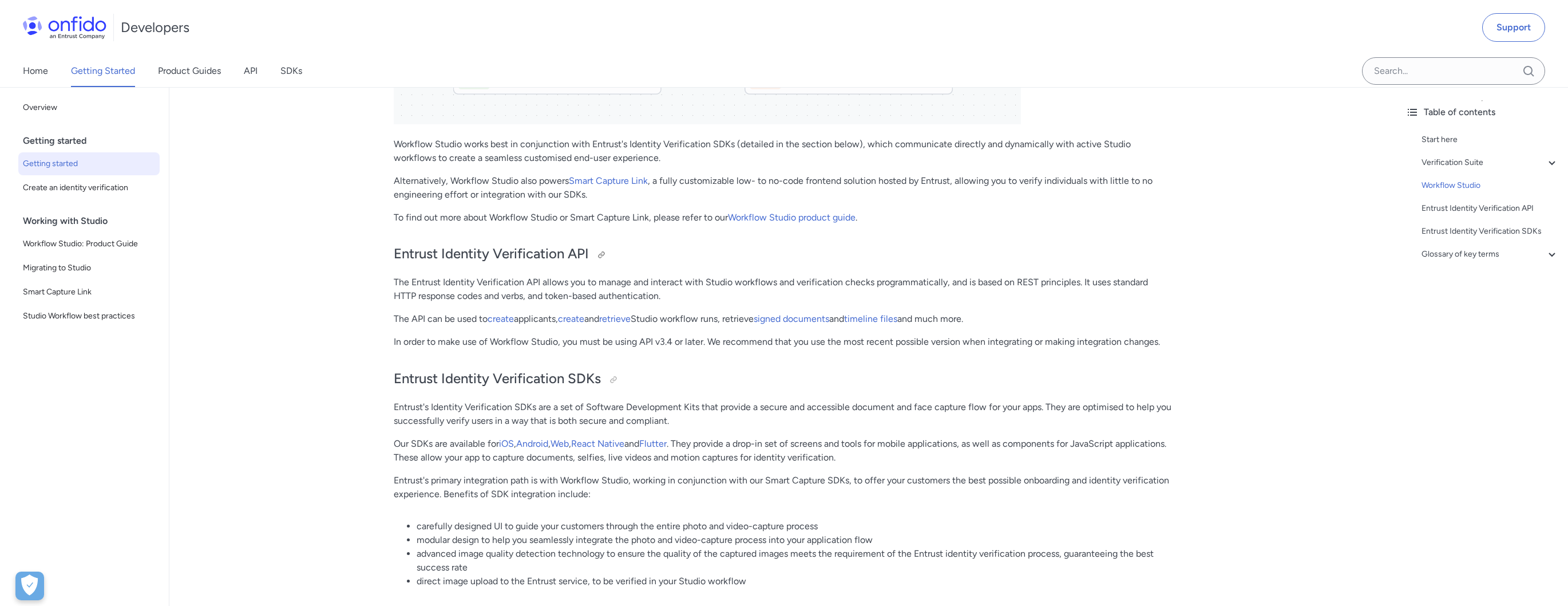
scroll to position [2014, 0]
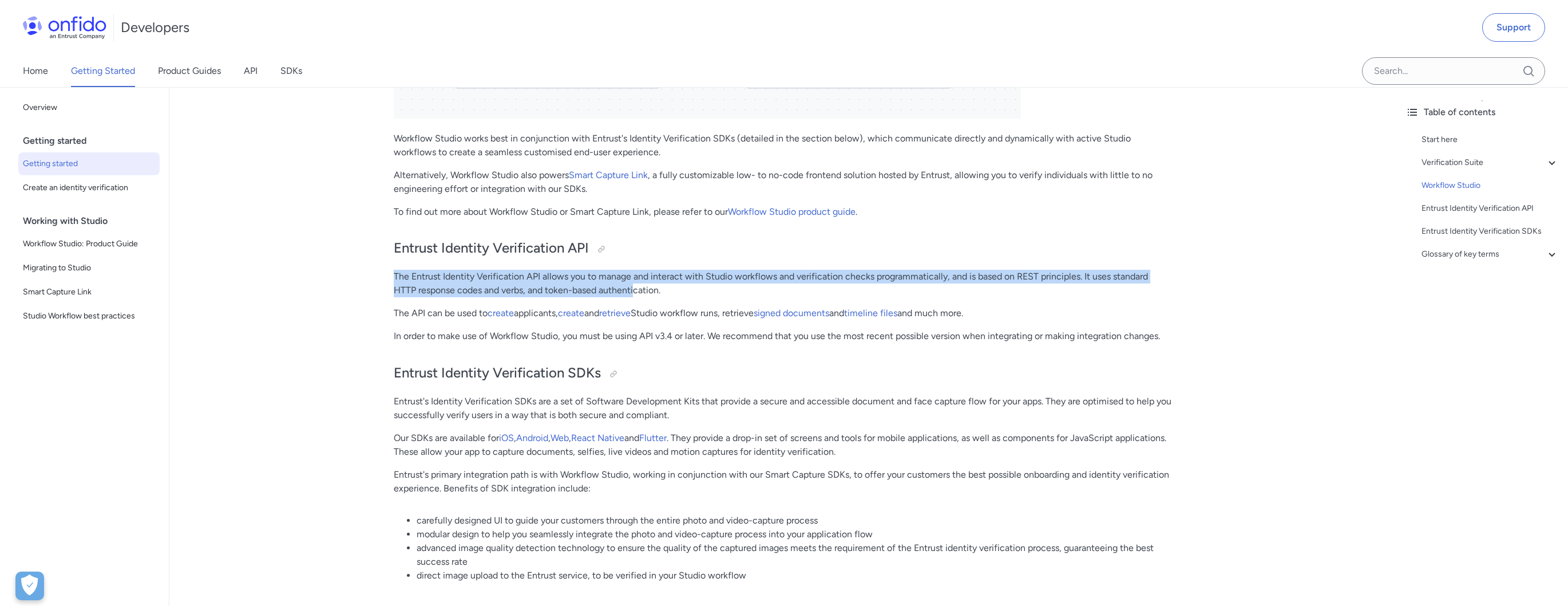
drag, startPoint x: 501, startPoint y: 255, endPoint x: 636, endPoint y: 277, distance: 136.8
click at [636, 277] on p "The Entrust Identity Verification API allows you to manage and interact with St…" at bounding box center [782, 283] width 778 height 27
drag, startPoint x: 680, startPoint y: 279, endPoint x: 347, endPoint y: 247, distance: 334.5
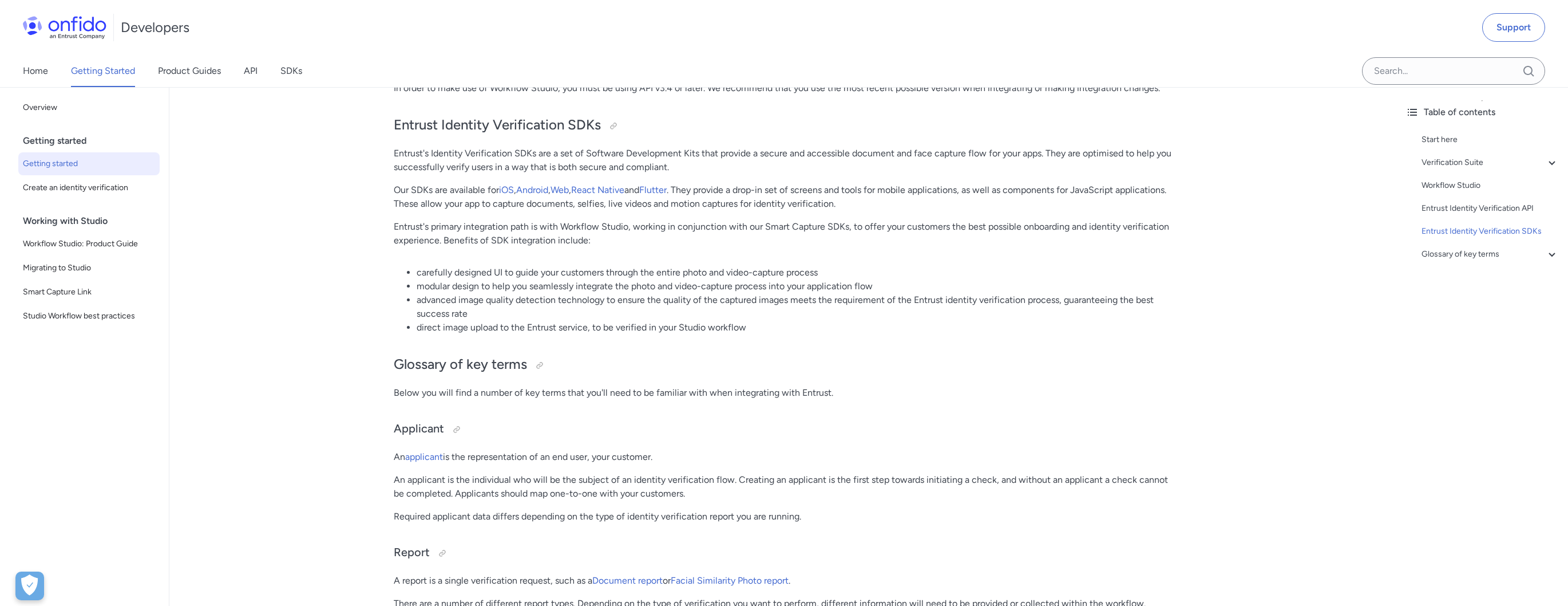
scroll to position [2304, 0]
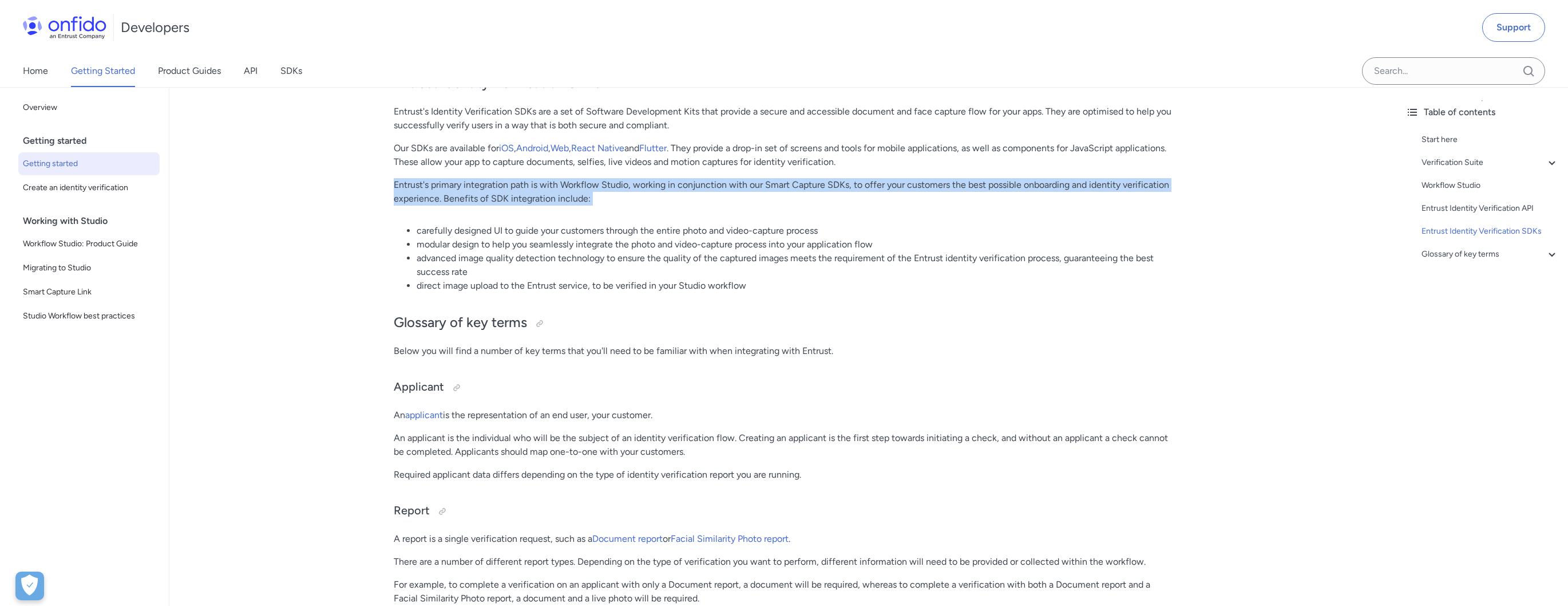
drag, startPoint x: 405, startPoint y: 172, endPoint x: 701, endPoint y: 206, distance: 297.9
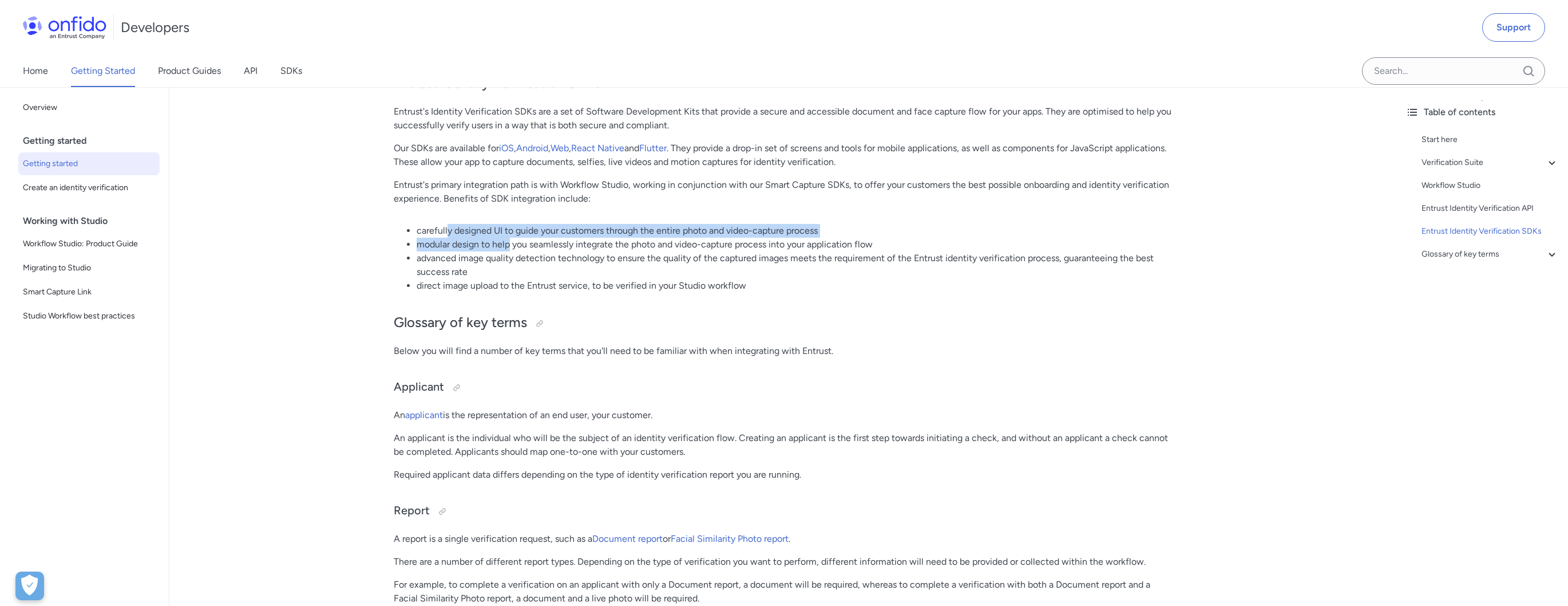
drag, startPoint x: 448, startPoint y: 217, endPoint x: 527, endPoint y: 226, distance: 79.5
click at [526, 225] on ul "carefully designed UI to guide your customers through the entire photo and vide…" at bounding box center [782, 258] width 778 height 69
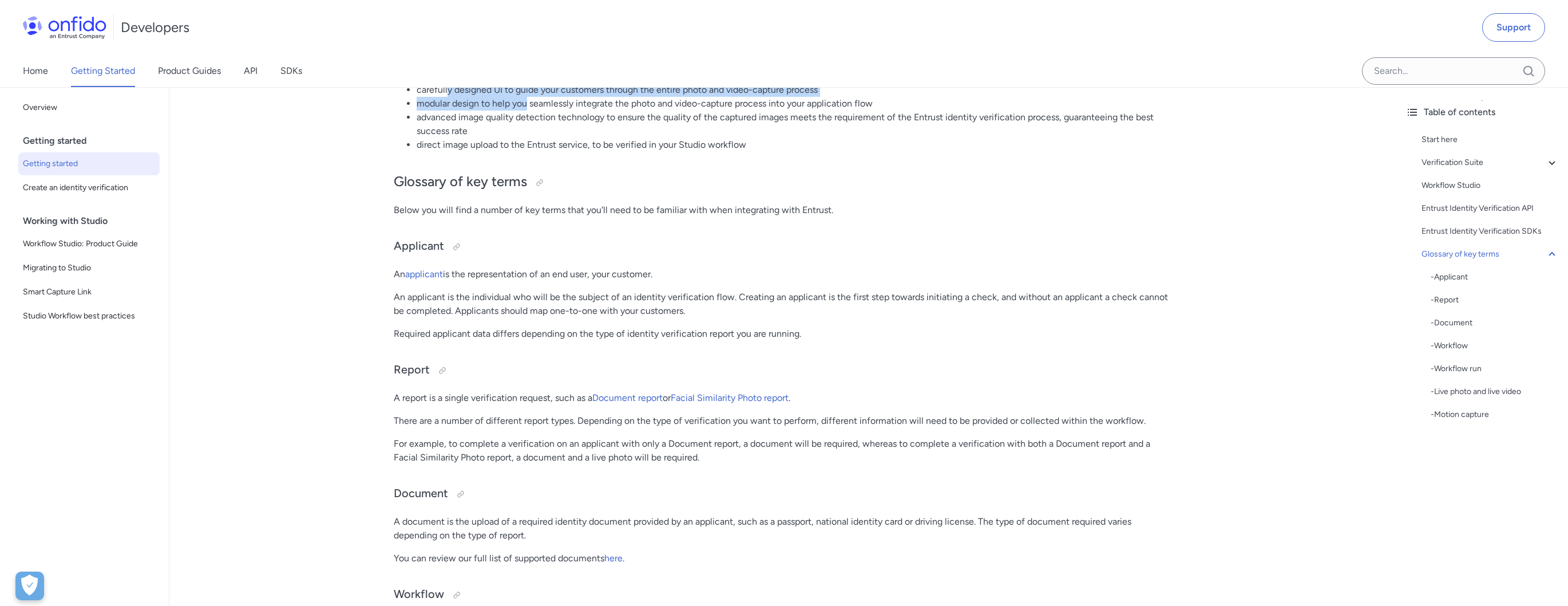
scroll to position [2476, 0]
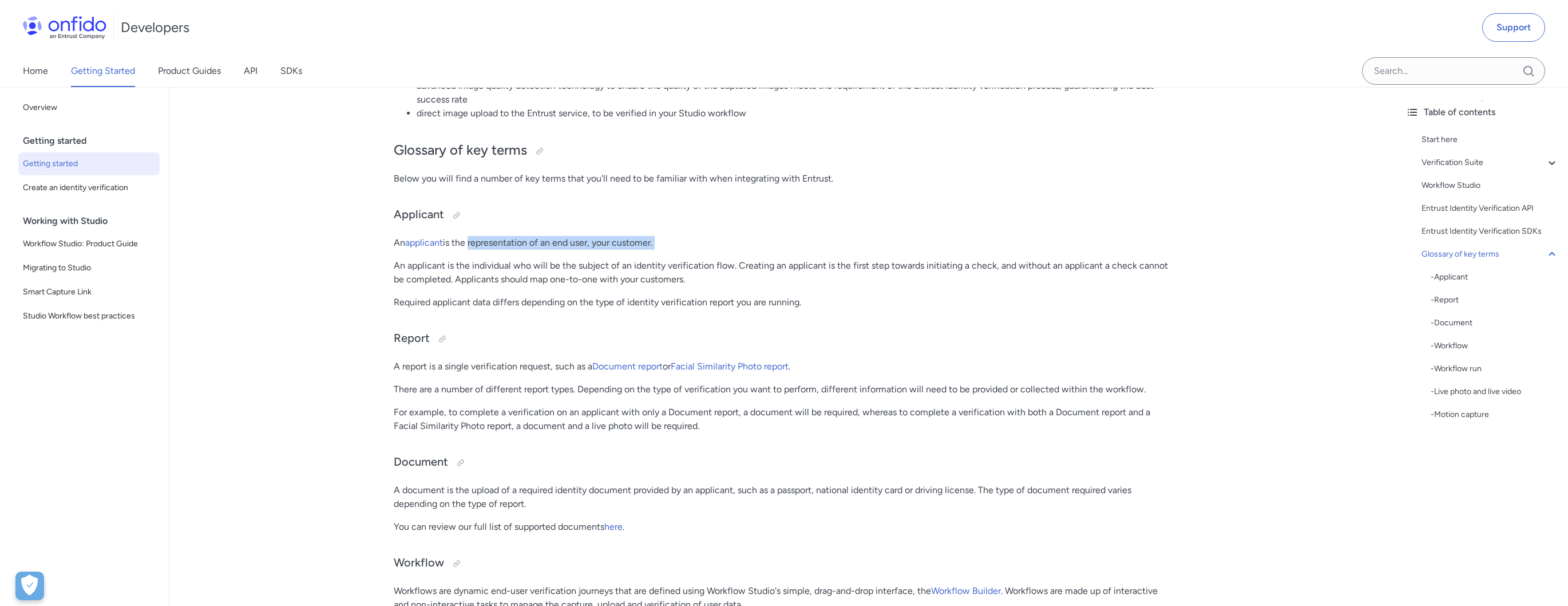
drag, startPoint x: 498, startPoint y: 224, endPoint x: 634, endPoint y: 239, distance: 136.8
drag, startPoint x: 545, startPoint y: 223, endPoint x: 621, endPoint y: 221, distance: 76.0
click at [621, 236] on p "An applicant is the representation of an end user, your customer." at bounding box center [782, 243] width 778 height 14
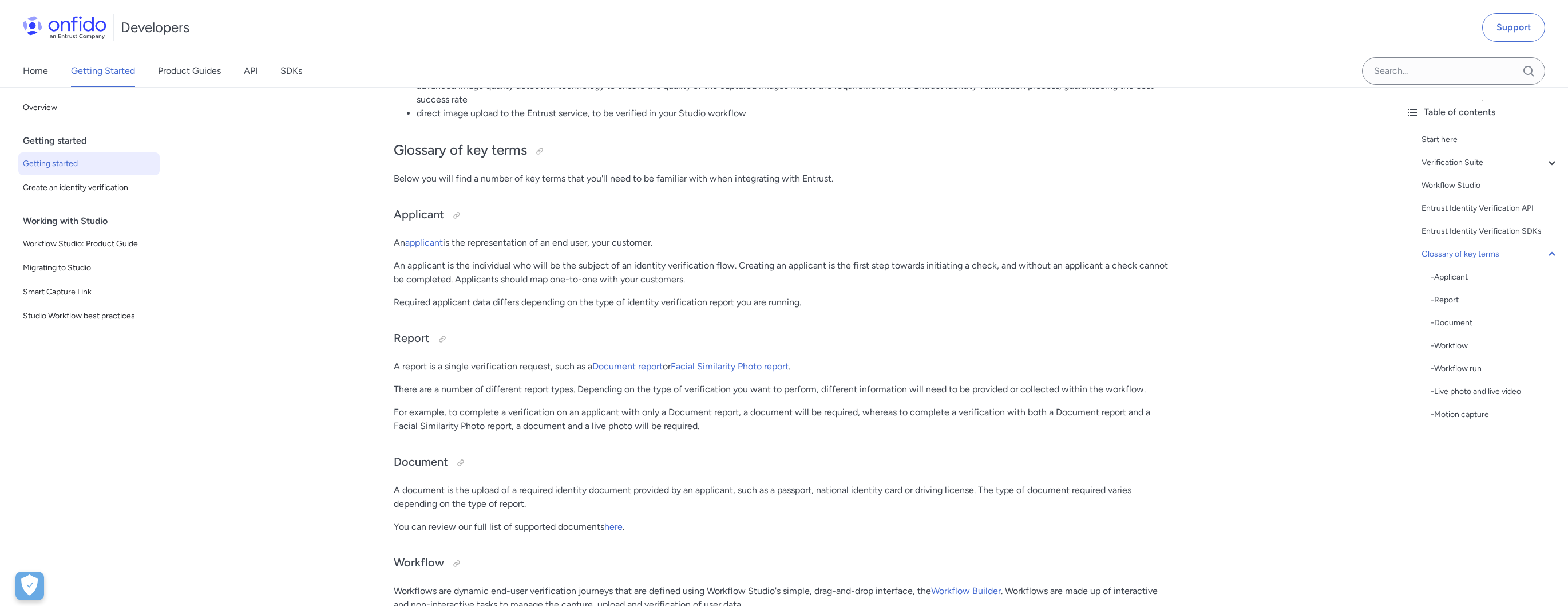
click at [621, 236] on p "An applicant is the representation of an end user, your customer." at bounding box center [782, 243] width 778 height 14
drag, startPoint x: 441, startPoint y: 203, endPoint x: 466, endPoint y: 206, distance: 25.2
click at [466, 206] on h3 "Applicant" at bounding box center [782, 215] width 778 height 18
click at [452, 211] on div at bounding box center [456, 215] width 9 height 9
click at [454, 211] on div at bounding box center [456, 215] width 9 height 9
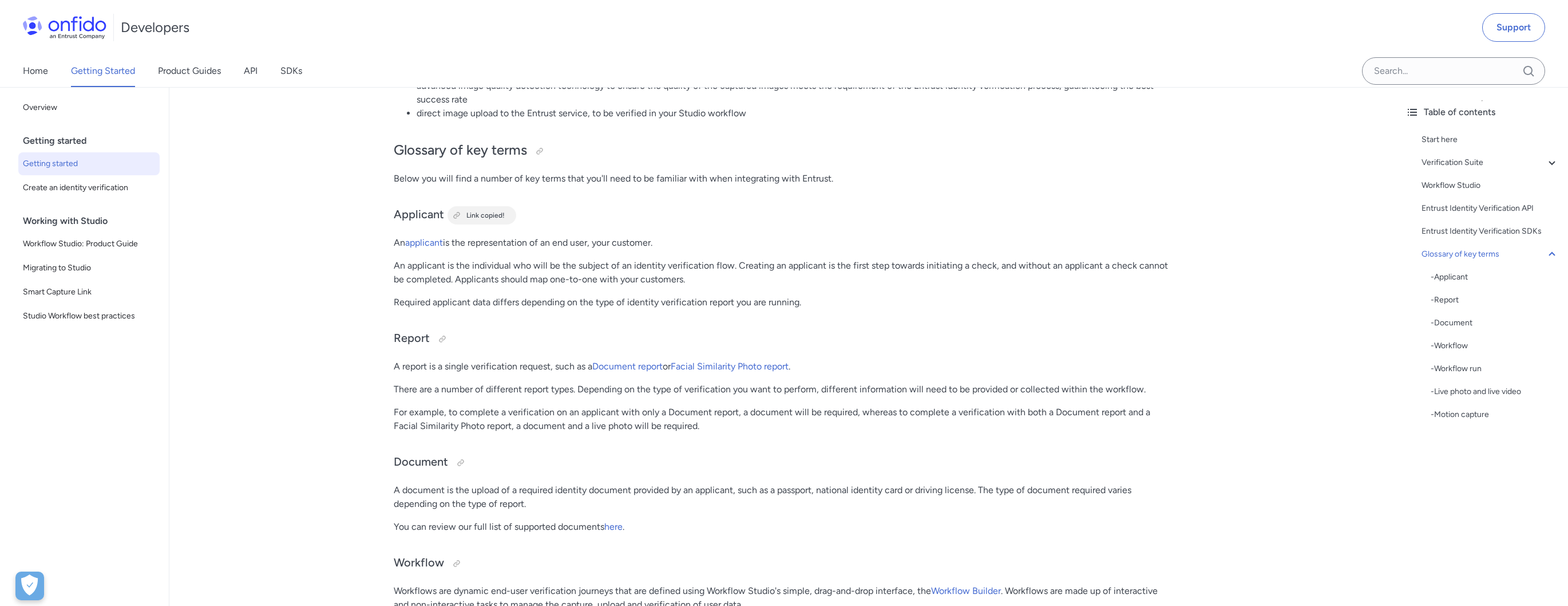
drag, startPoint x: 544, startPoint y: 224, endPoint x: 678, endPoint y: 225, distance: 134.0
click at [678, 236] on p "An applicant is the representation of an end user, your customer." at bounding box center [782, 243] width 778 height 14
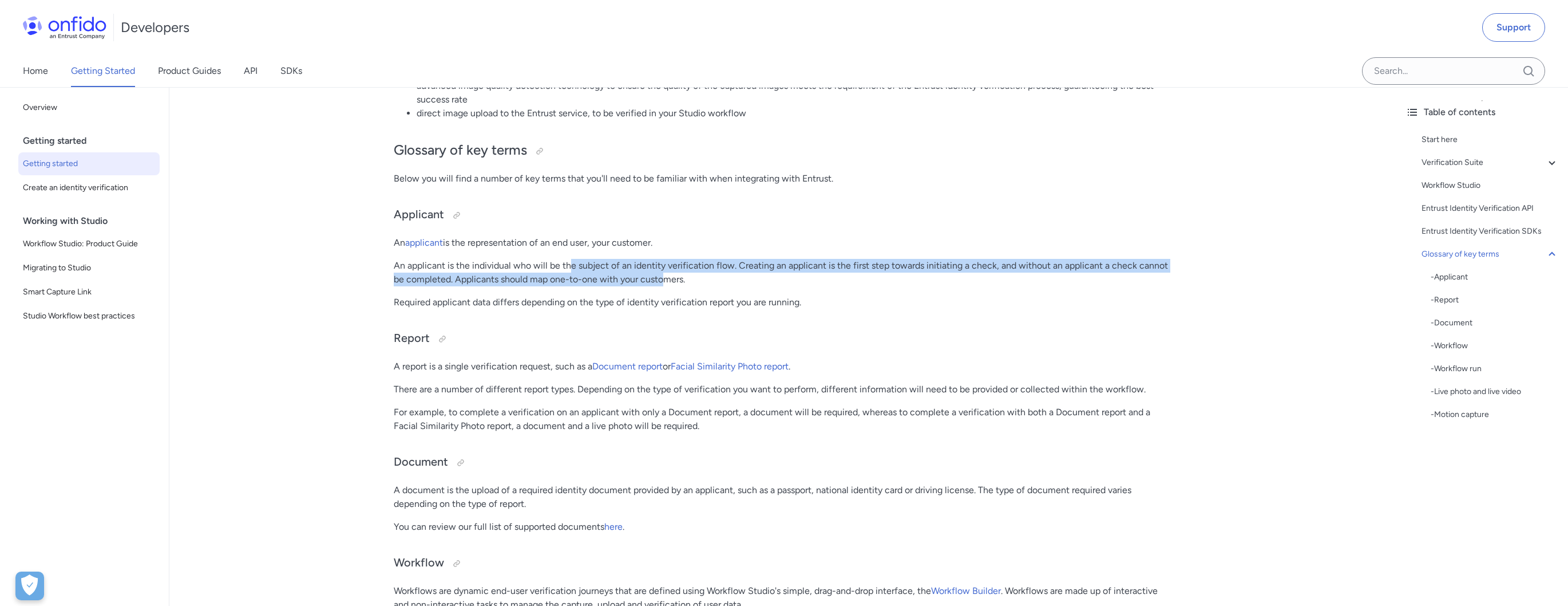
drag, startPoint x: 587, startPoint y: 254, endPoint x: 666, endPoint y: 260, distance: 79.2
click at [666, 260] on p "An applicant is the individual who will be the subject of an identity verificat…" at bounding box center [782, 273] width 778 height 27
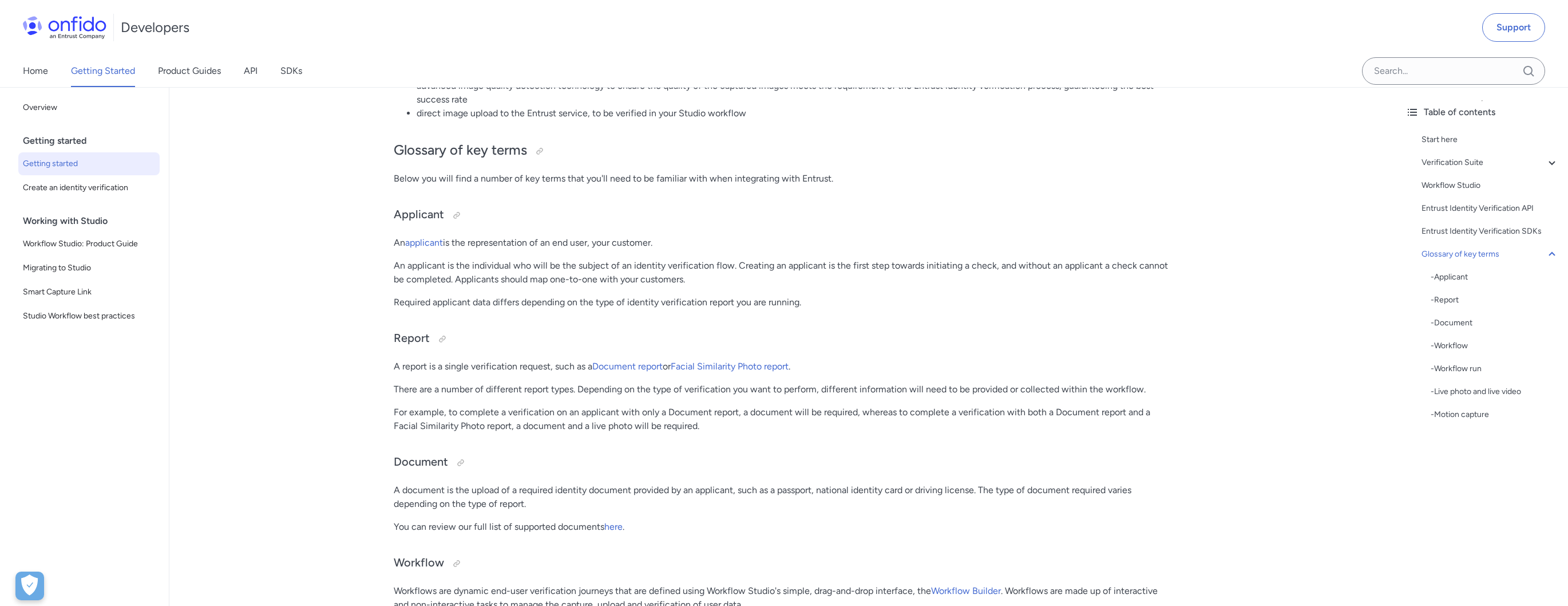
click at [684, 262] on p "An applicant is the individual who will be the subject of an identity verificat…" at bounding box center [782, 273] width 778 height 27
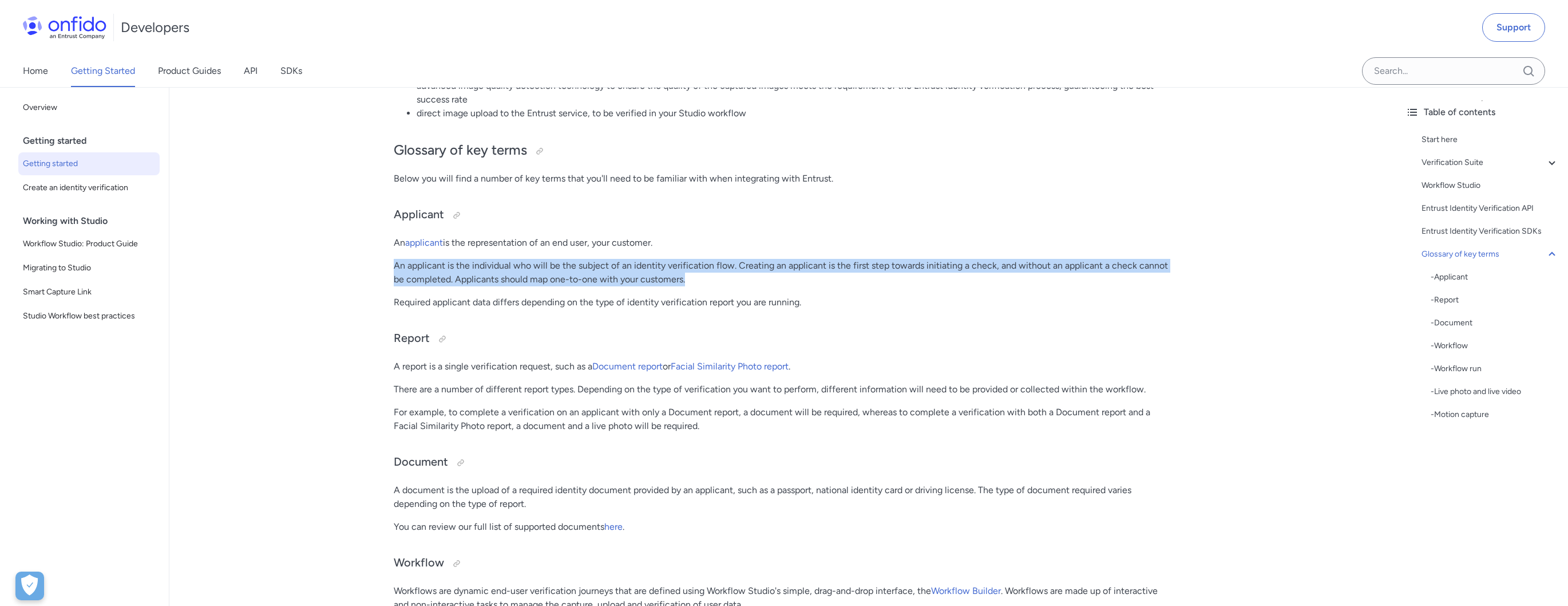
drag, startPoint x: 704, startPoint y: 266, endPoint x: 375, endPoint y: 247, distance: 329.5
drag, startPoint x: 386, startPoint y: 248, endPoint x: 726, endPoint y: 260, distance: 340.2
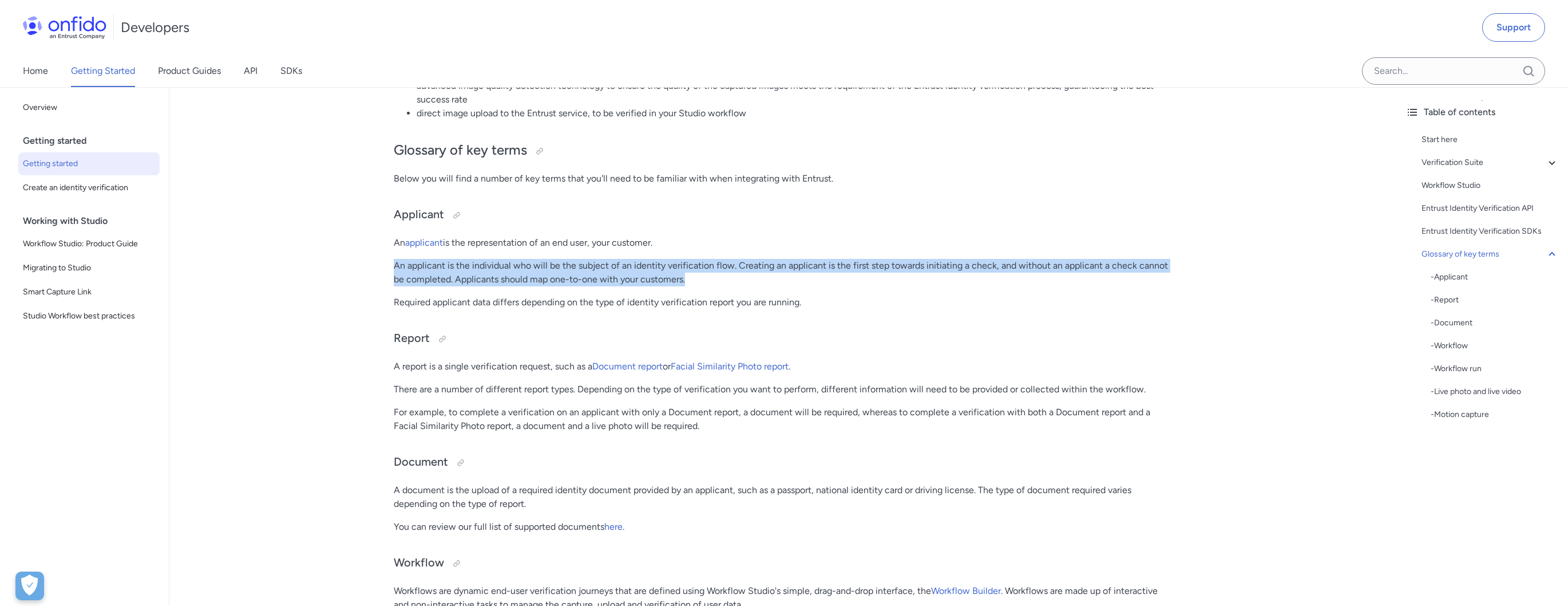
click at [726, 260] on p "An applicant is the individual who will be the subject of an identity verificat…" at bounding box center [782, 273] width 778 height 27
drag, startPoint x: 719, startPoint y: 262, endPoint x: 398, endPoint y: 242, distance: 321.6
click at [398, 259] on p "An applicant is the individual who will be the subject of an identity verificat…" at bounding box center [782, 273] width 778 height 27
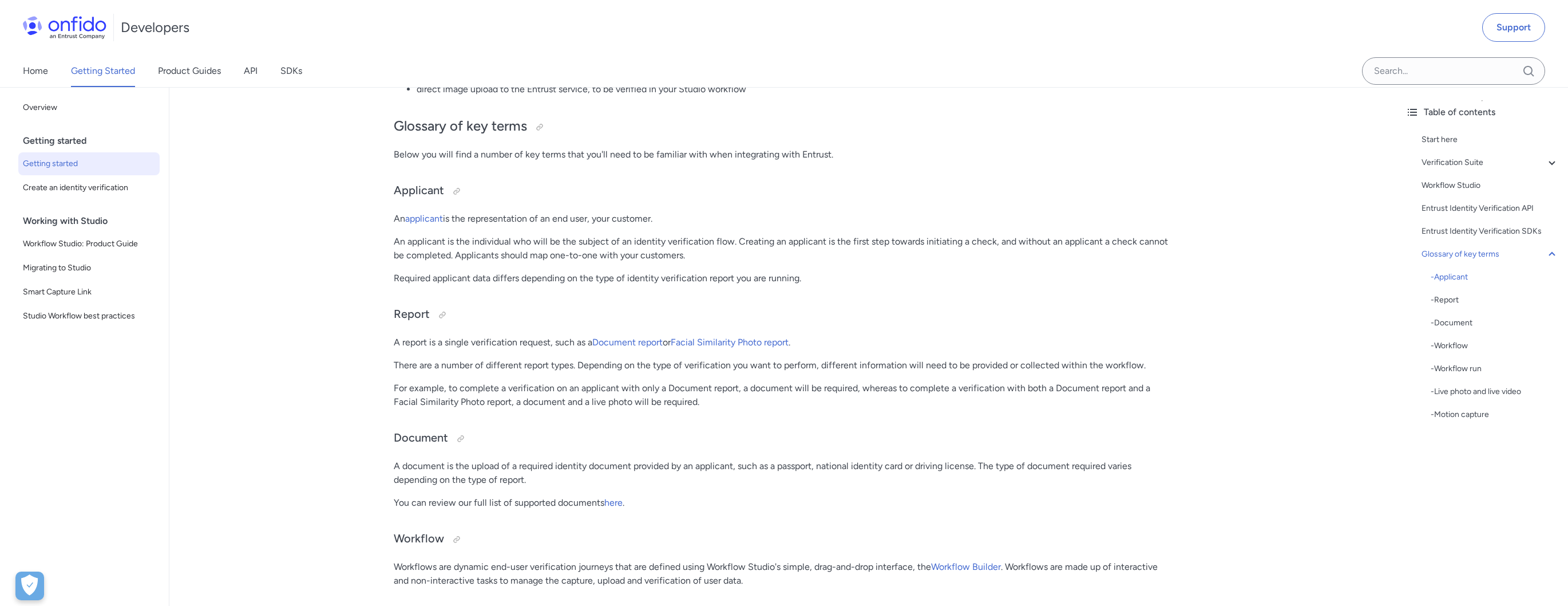
scroll to position [2512, 0]
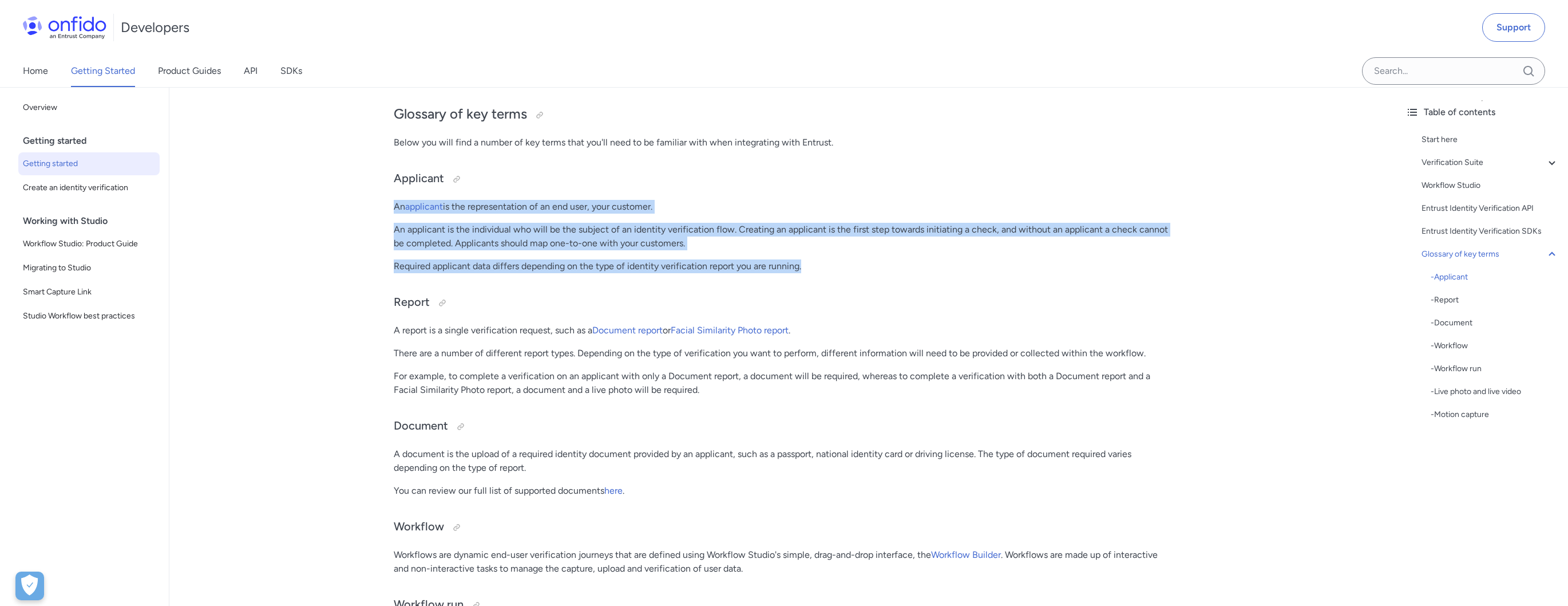
drag, startPoint x: 384, startPoint y: 189, endPoint x: 794, endPoint y: 260, distance: 416.1
drag, startPoint x: 761, startPoint y: 241, endPoint x: 288, endPoint y: 168, distance: 478.6
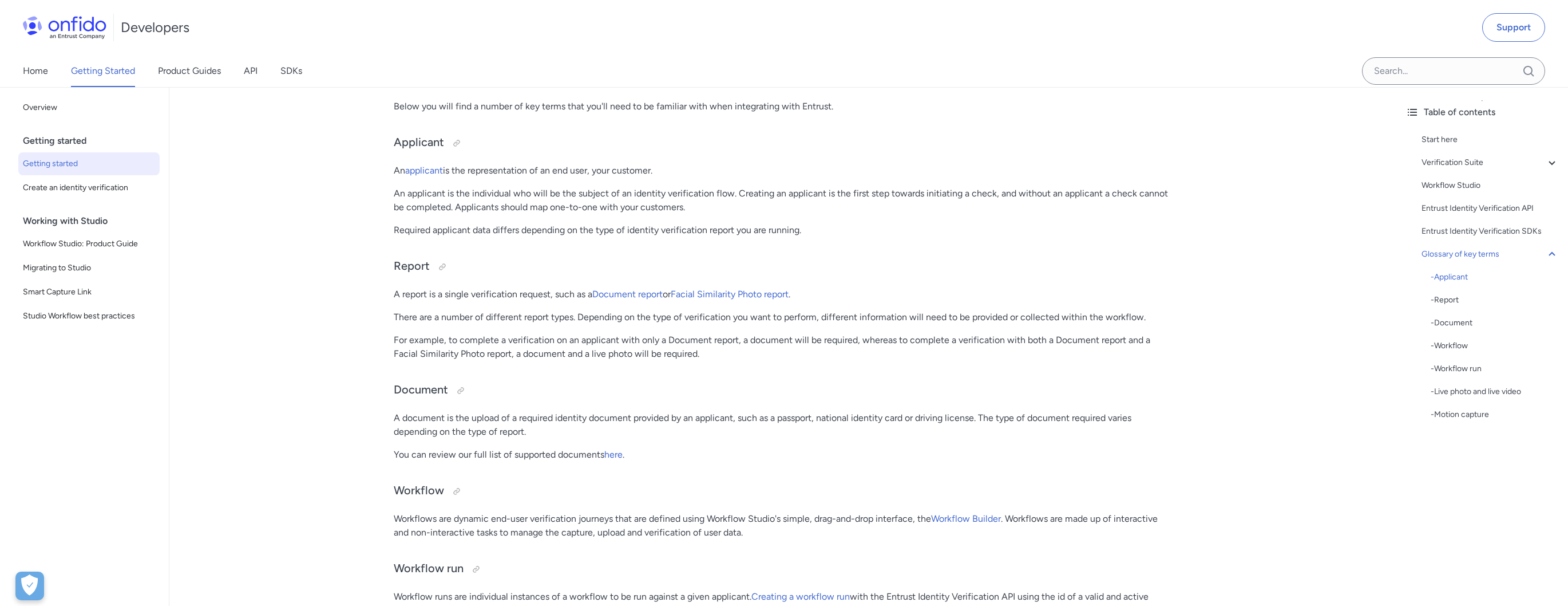
scroll to position [2616, 0]
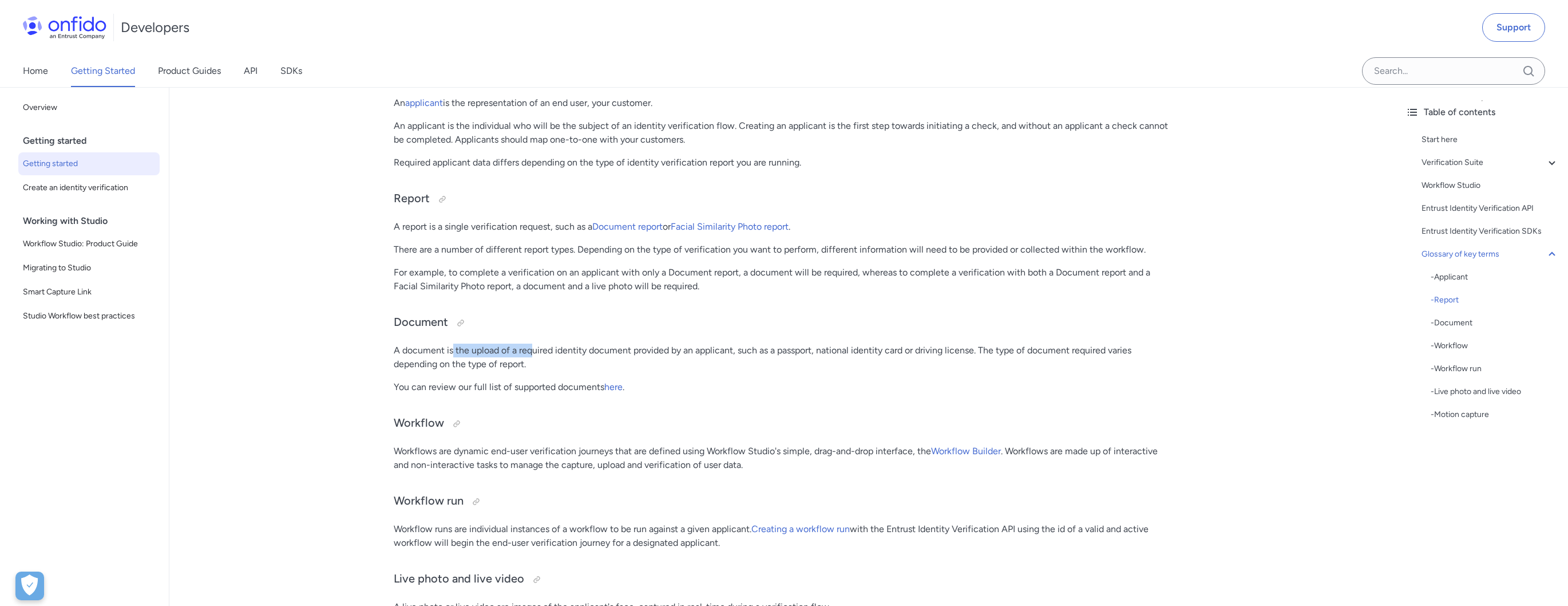
drag, startPoint x: 453, startPoint y: 333, endPoint x: 536, endPoint y: 339, distance: 83.2
click at [536, 343] on p "A document is the upload of a required identity document provided by an applica…" at bounding box center [782, 357] width 778 height 27
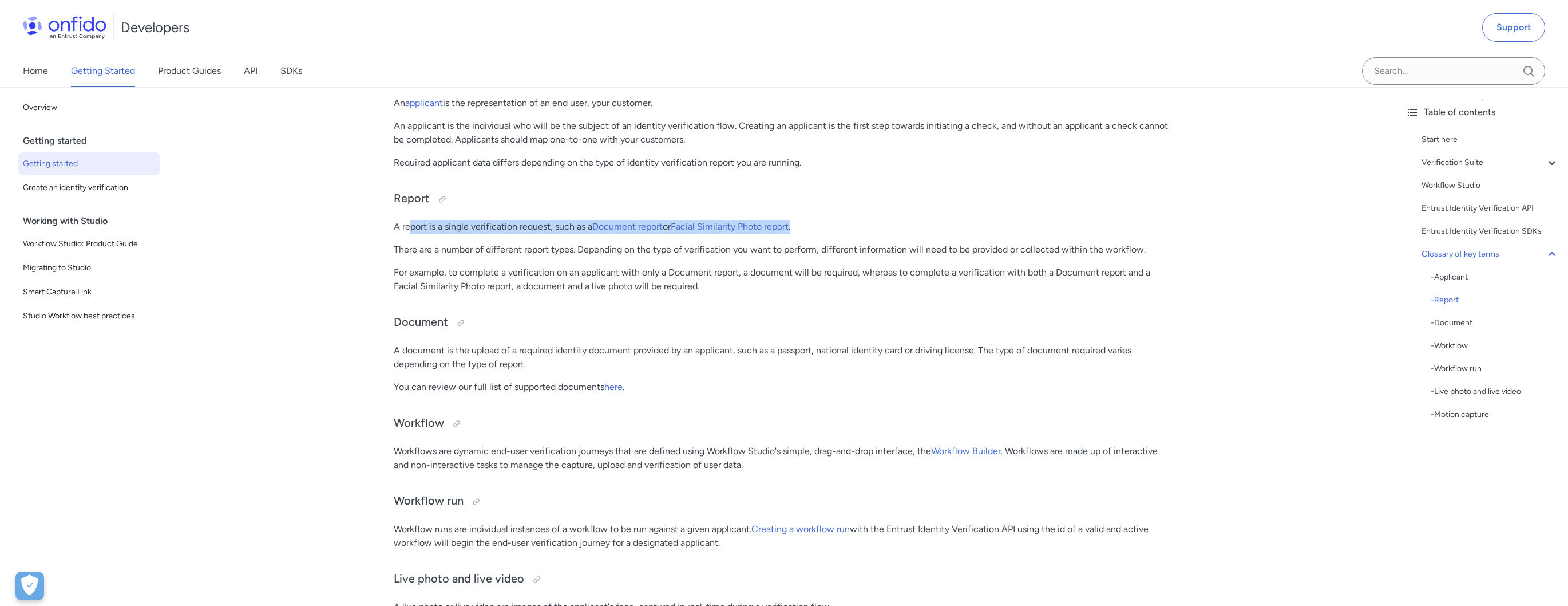
drag, startPoint x: 420, startPoint y: 210, endPoint x: 520, endPoint y: 220, distance: 100.5
drag, startPoint x: 385, startPoint y: 232, endPoint x: 463, endPoint y: 236, distance: 78.1
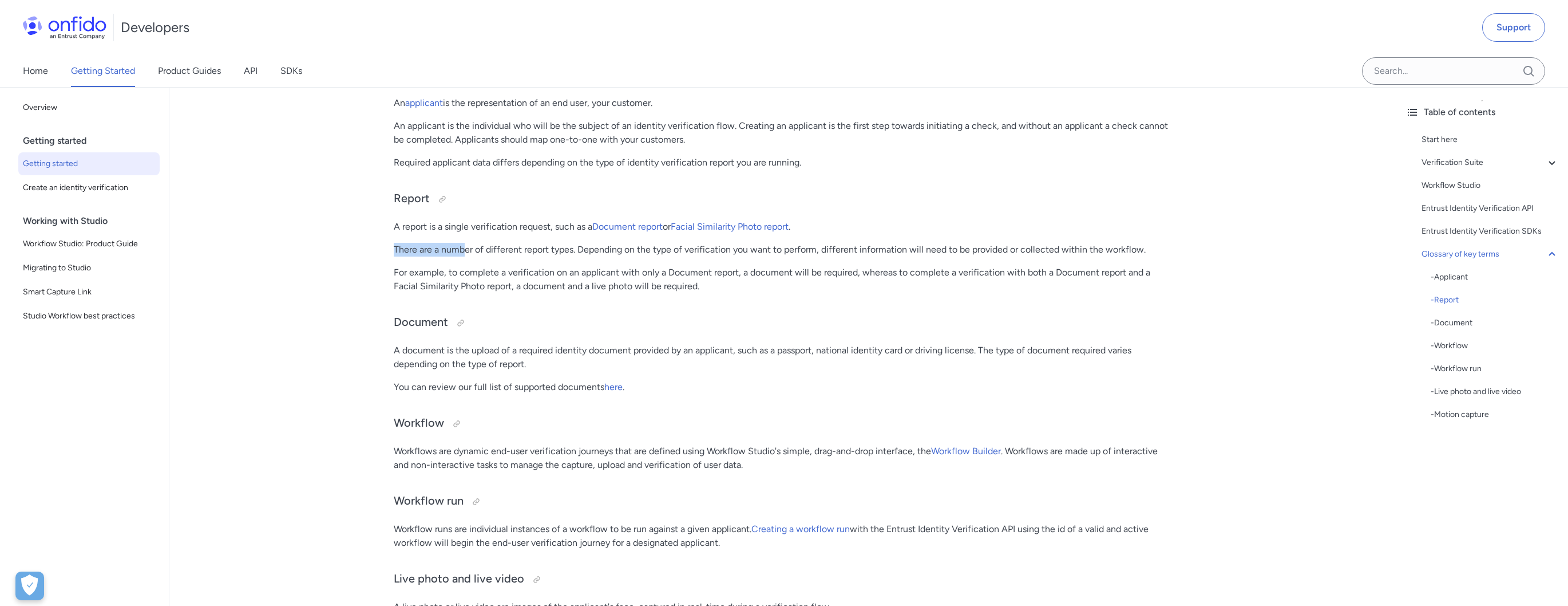
click at [463, 243] on p "There are a number of different report types. Depending on the type of verifica…" at bounding box center [782, 250] width 778 height 14
drag, startPoint x: 504, startPoint y: 237, endPoint x: 536, endPoint y: 238, distance: 32.0
click at [534, 243] on p "There are a number of different report types. Depending on the type of verifica…" at bounding box center [782, 250] width 778 height 14
drag, startPoint x: 536, startPoint y: 238, endPoint x: 619, endPoint y: 239, distance: 83.0
click at [610, 243] on p "There are a number of different report types. Depending on the type of verifica…" at bounding box center [782, 250] width 778 height 14
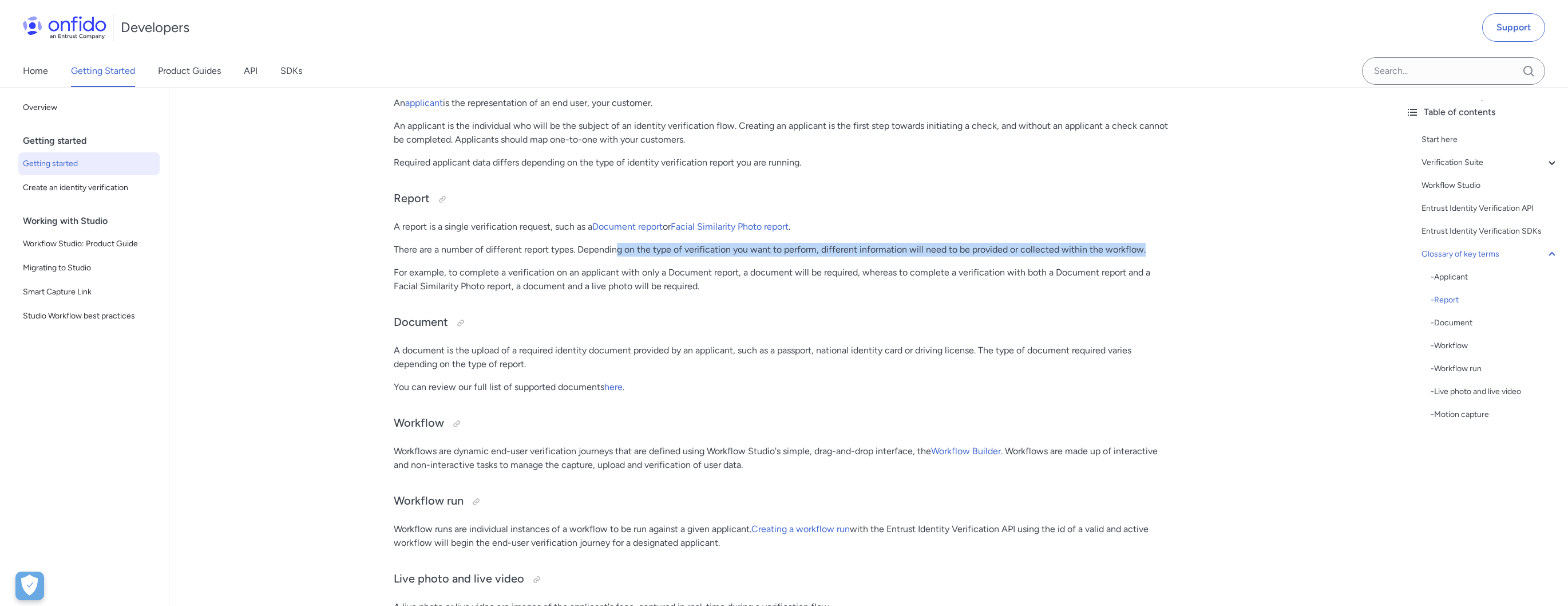
drag, startPoint x: 619, startPoint y: 239, endPoint x: 693, endPoint y: 243, distance: 74.1
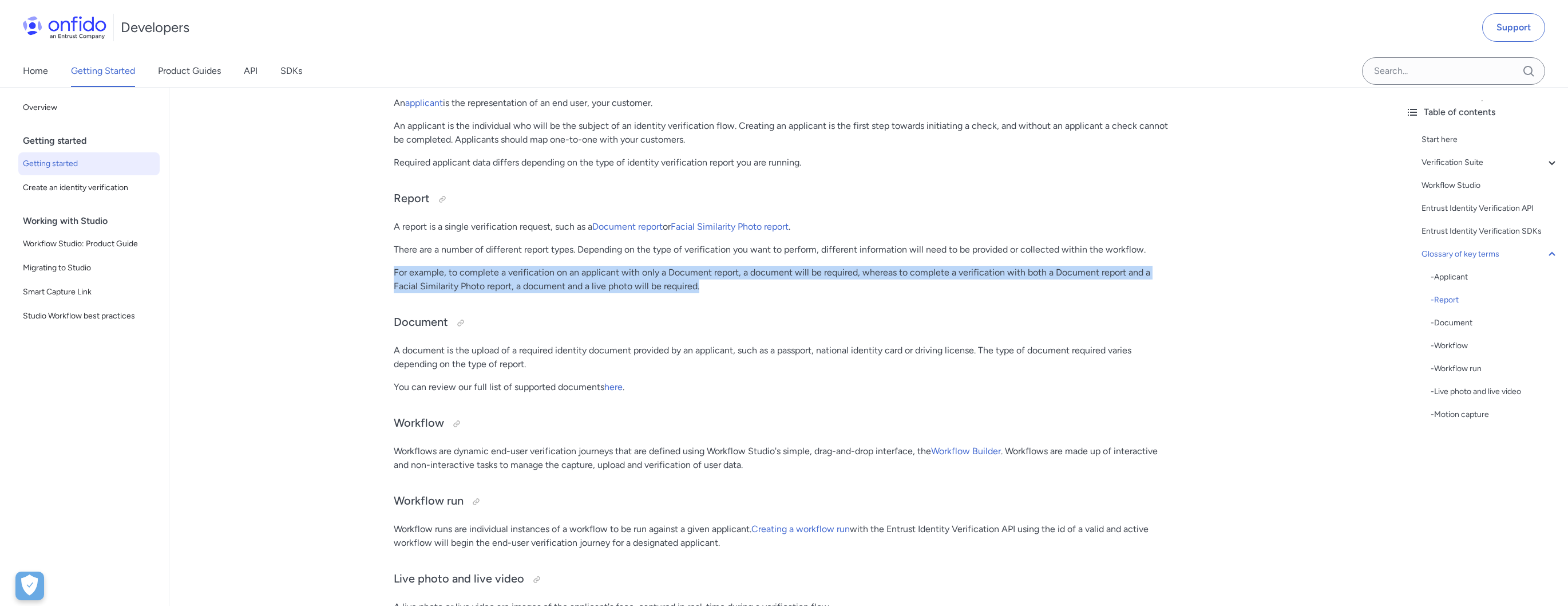
drag, startPoint x: 673, startPoint y: 265, endPoint x: 382, endPoint y: 250, distance: 291.4
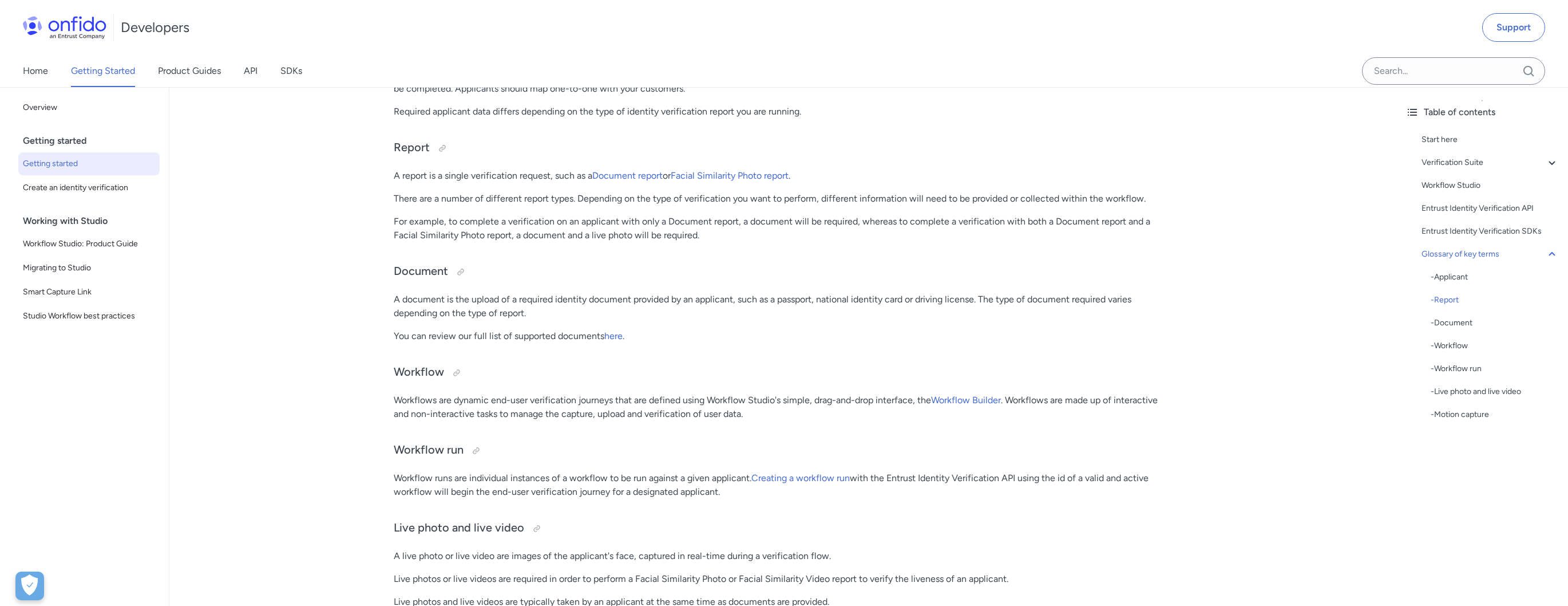
scroll to position [2678, 0]
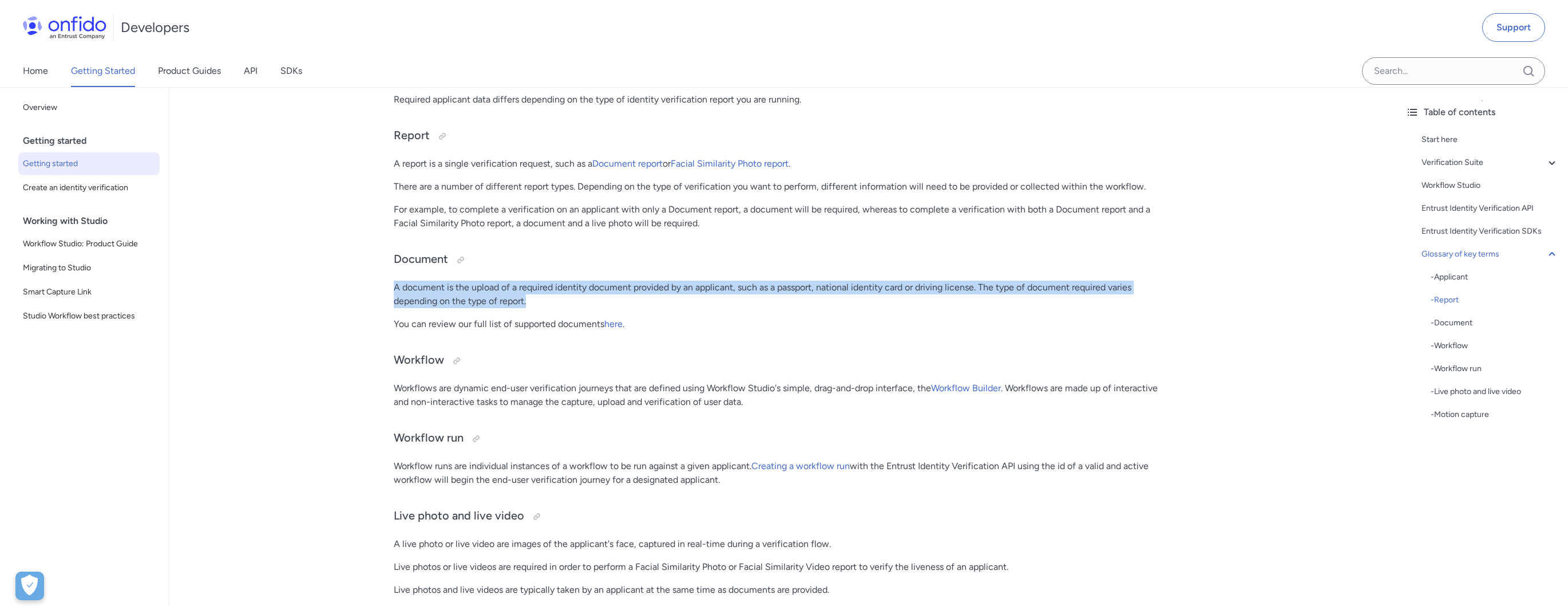
drag, startPoint x: 398, startPoint y: 272, endPoint x: 545, endPoint y: 296, distance: 148.9
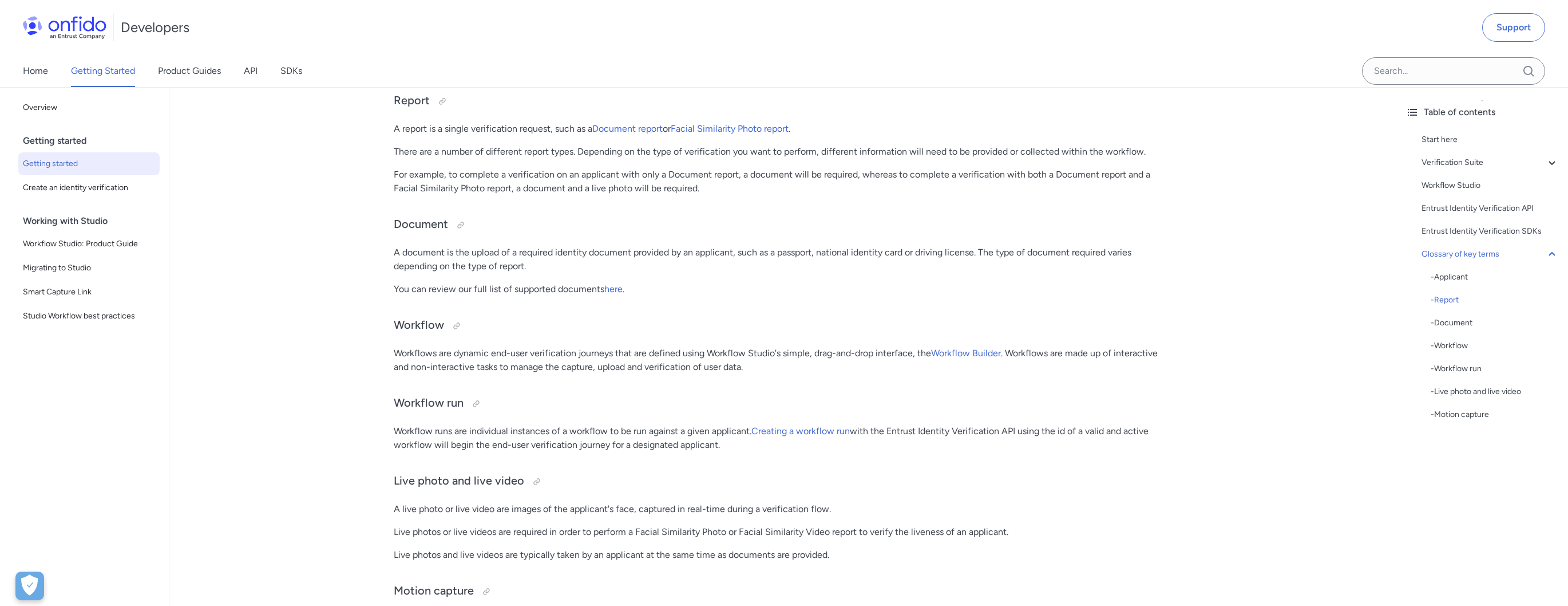
scroll to position [2737, 0]
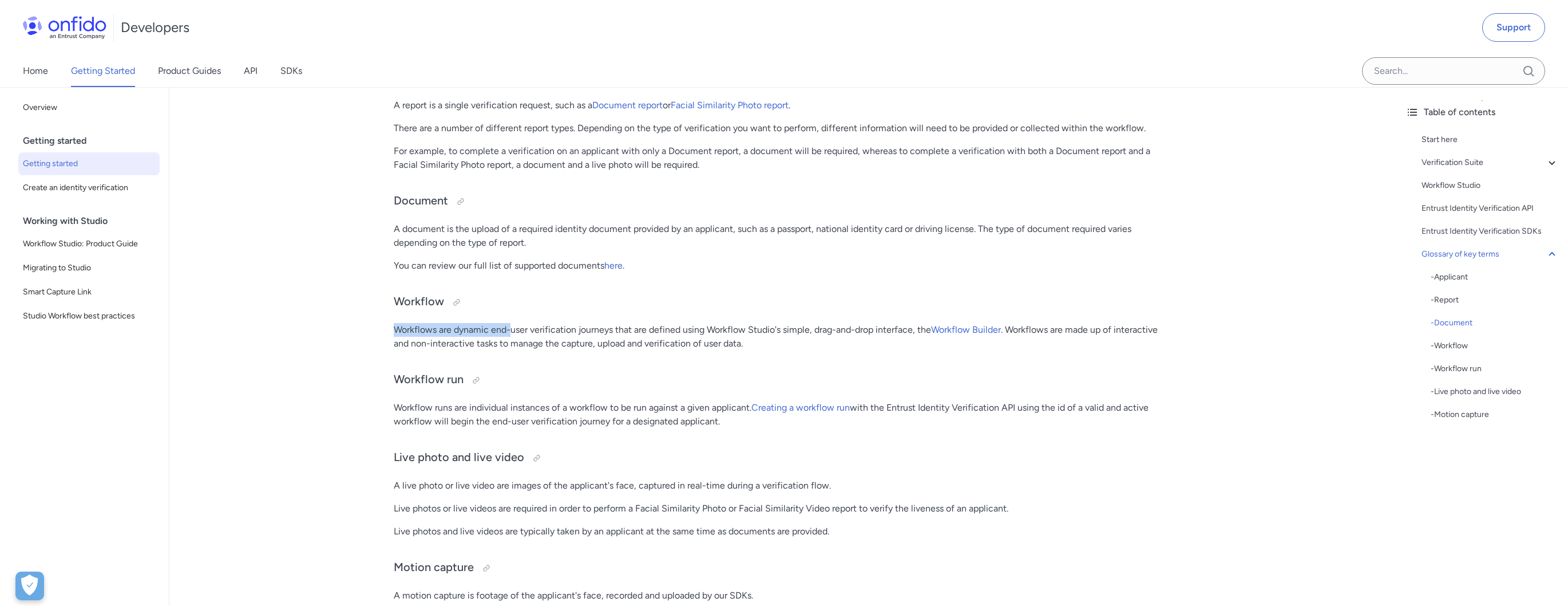
drag, startPoint x: 440, startPoint y: 314, endPoint x: 514, endPoint y: 317, distance: 74.1
click at [514, 323] on p "Workflows are dynamic end-user verification journeys that are defined using Wor…" at bounding box center [782, 336] width 778 height 27
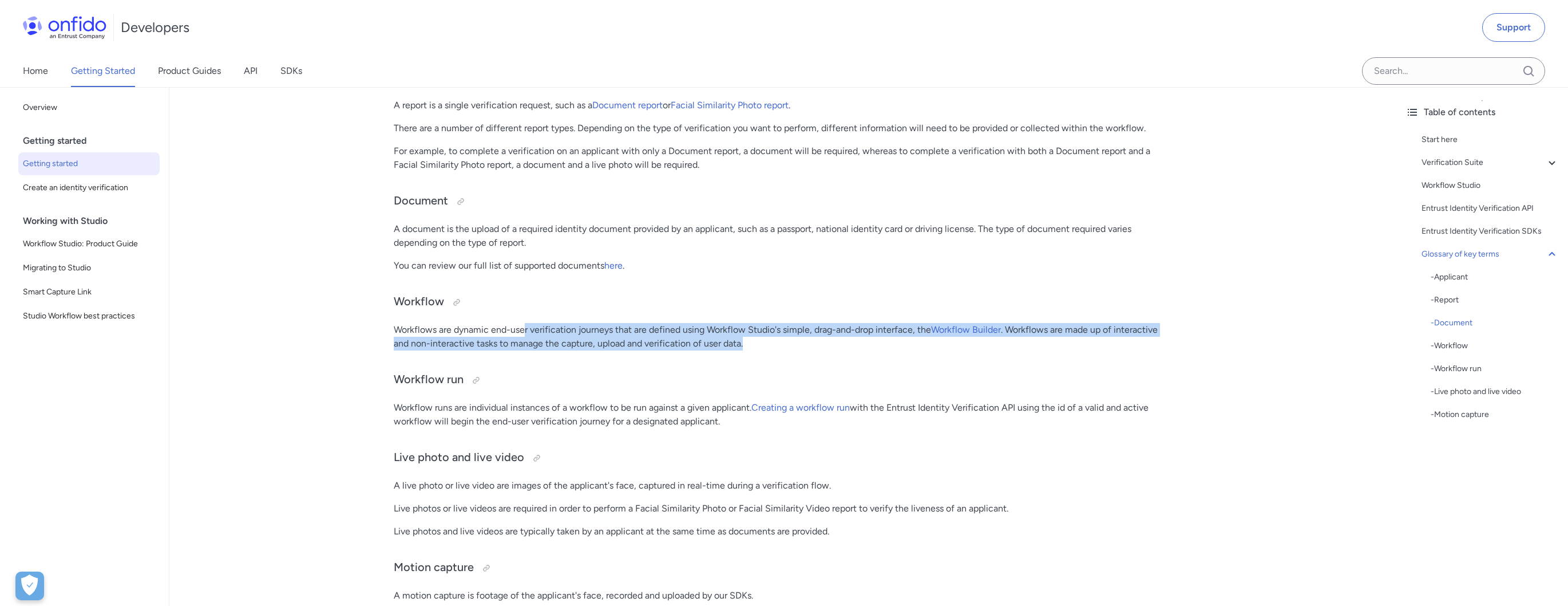
drag, startPoint x: 576, startPoint y: 319, endPoint x: 762, endPoint y: 327, distance: 186.2
click at [762, 327] on p "Workflows are dynamic end-user verification journeys that are defined using Wor…" at bounding box center [782, 336] width 778 height 27
drag, startPoint x: 675, startPoint y: 324, endPoint x: 360, endPoint y: 306, distance: 315.5
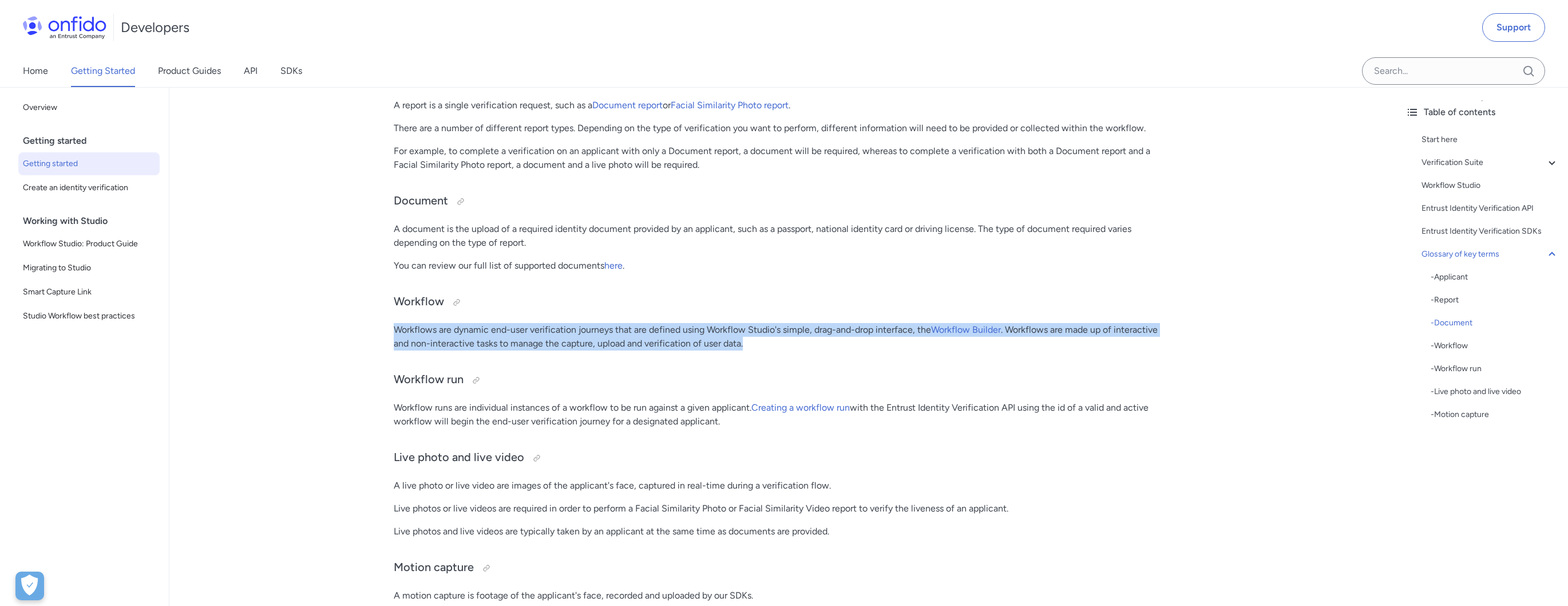
drag, startPoint x: 420, startPoint y: 318, endPoint x: 759, endPoint y: 326, distance: 339.1
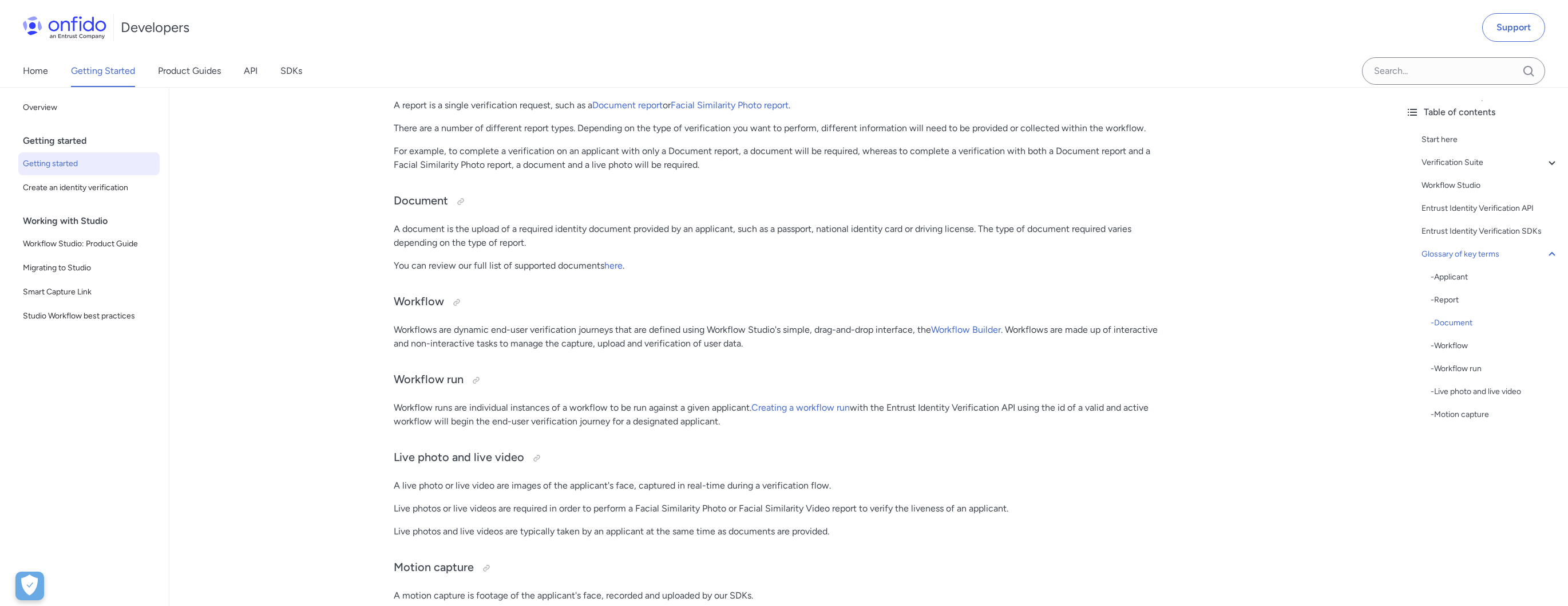
click at [759, 326] on p "Workflows are dynamic end-user verification journeys that are defined using Wor…" at bounding box center [782, 336] width 778 height 27
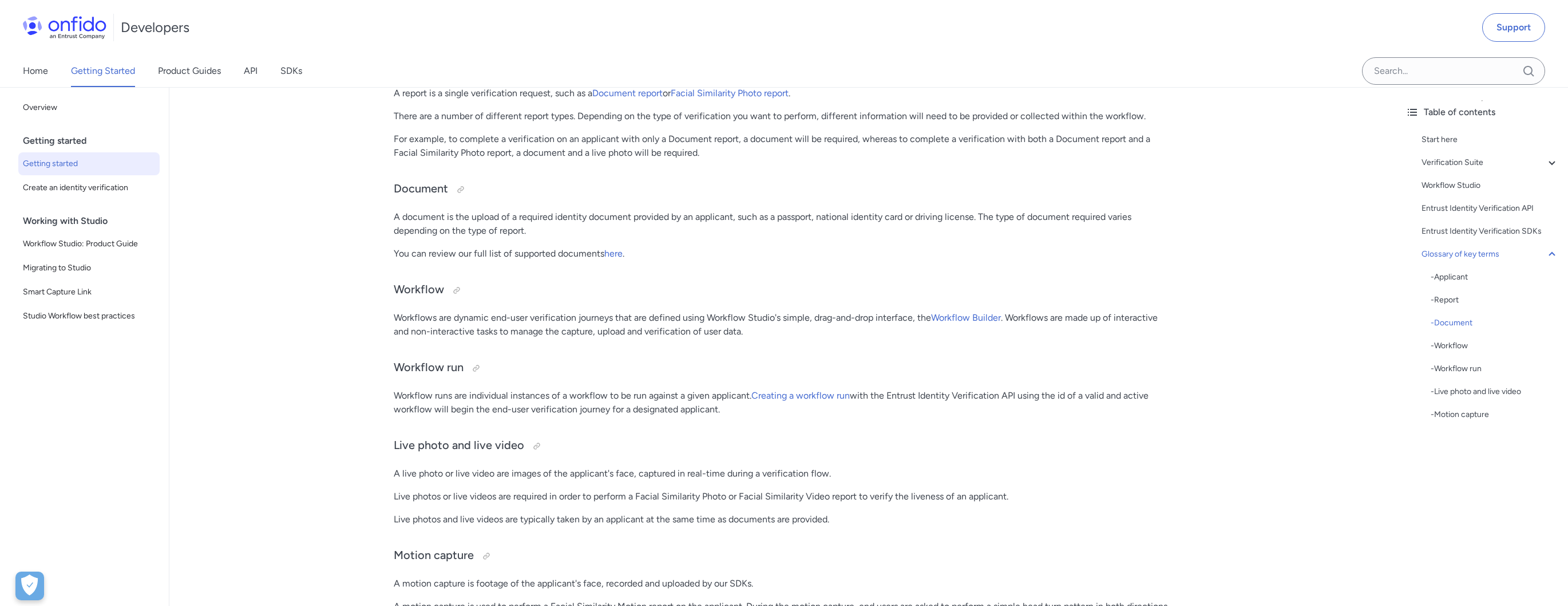
scroll to position [2761, 0]
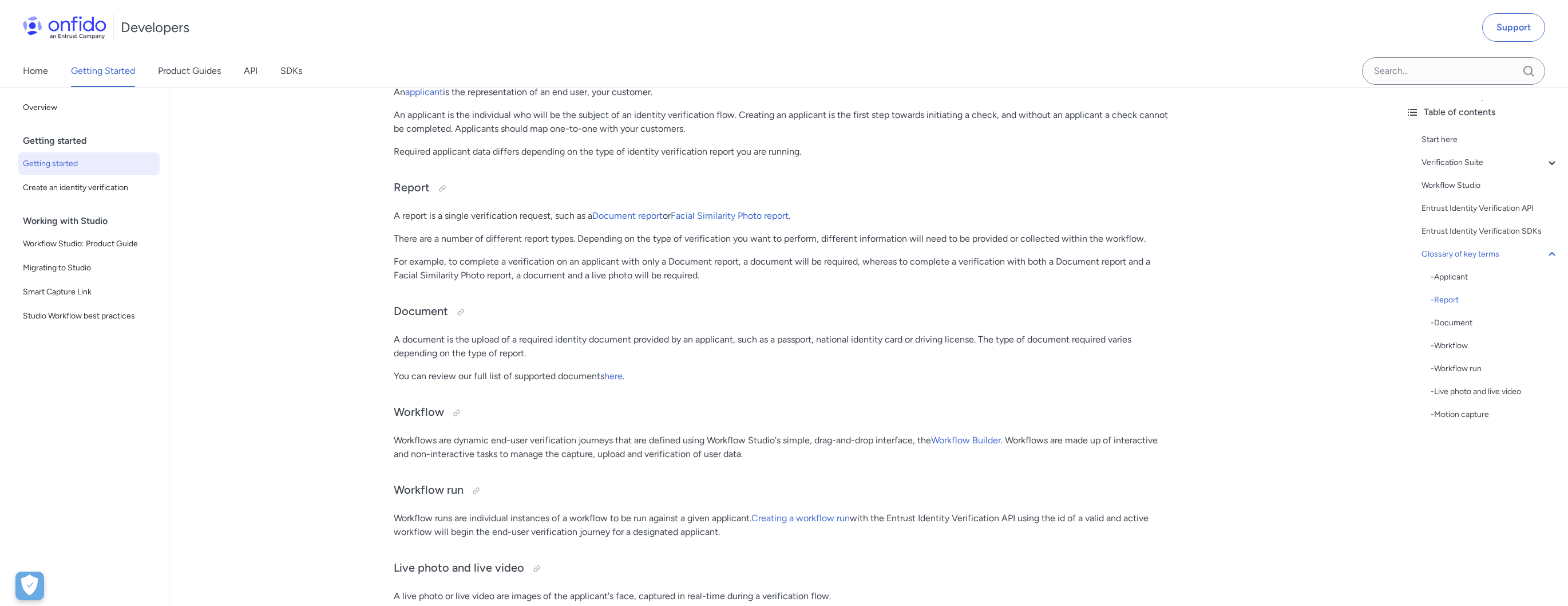
scroll to position [2620, 0]
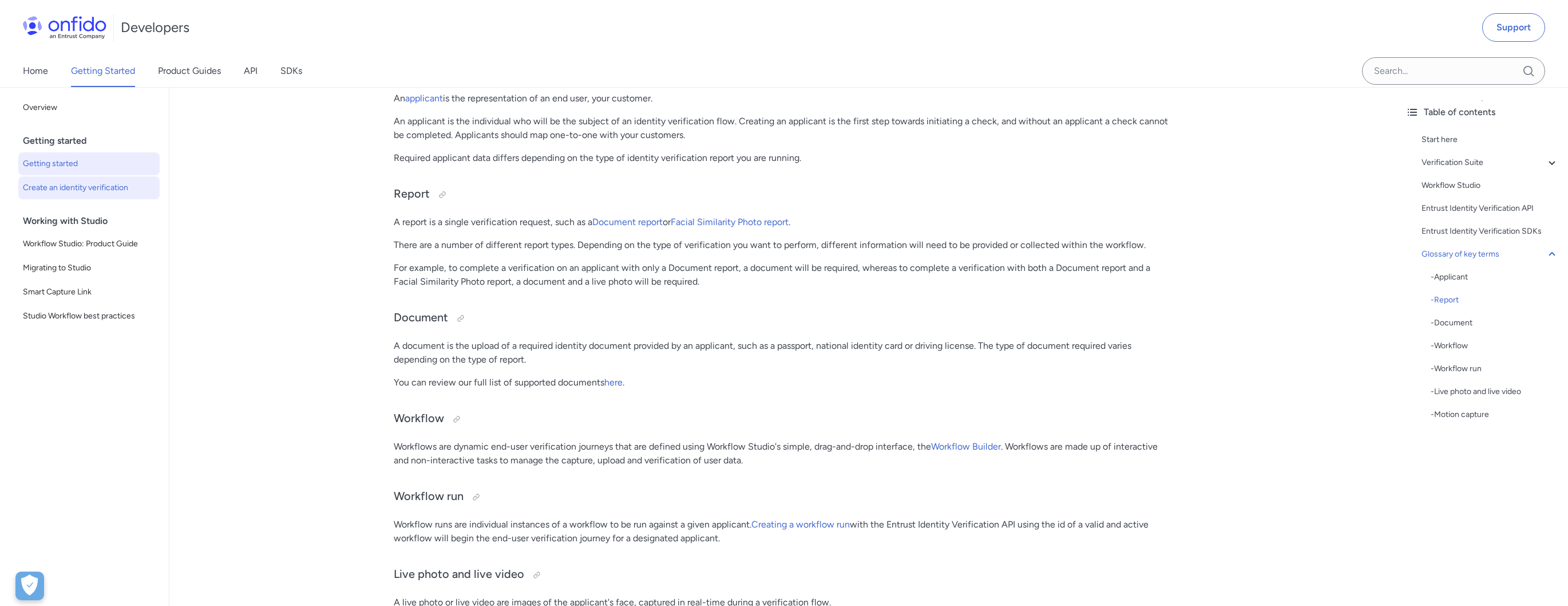
click at [117, 188] on span "Create an identity verification" at bounding box center [89, 188] width 132 height 14
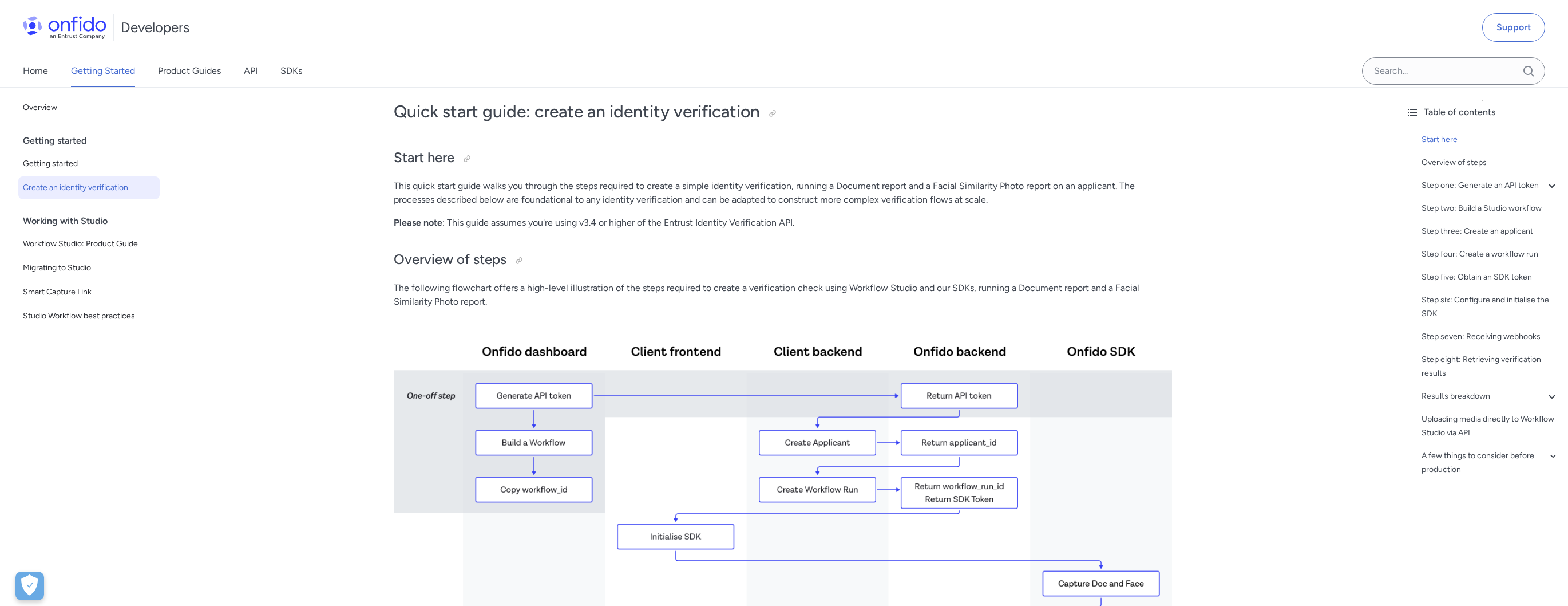
scroll to position [61, 0]
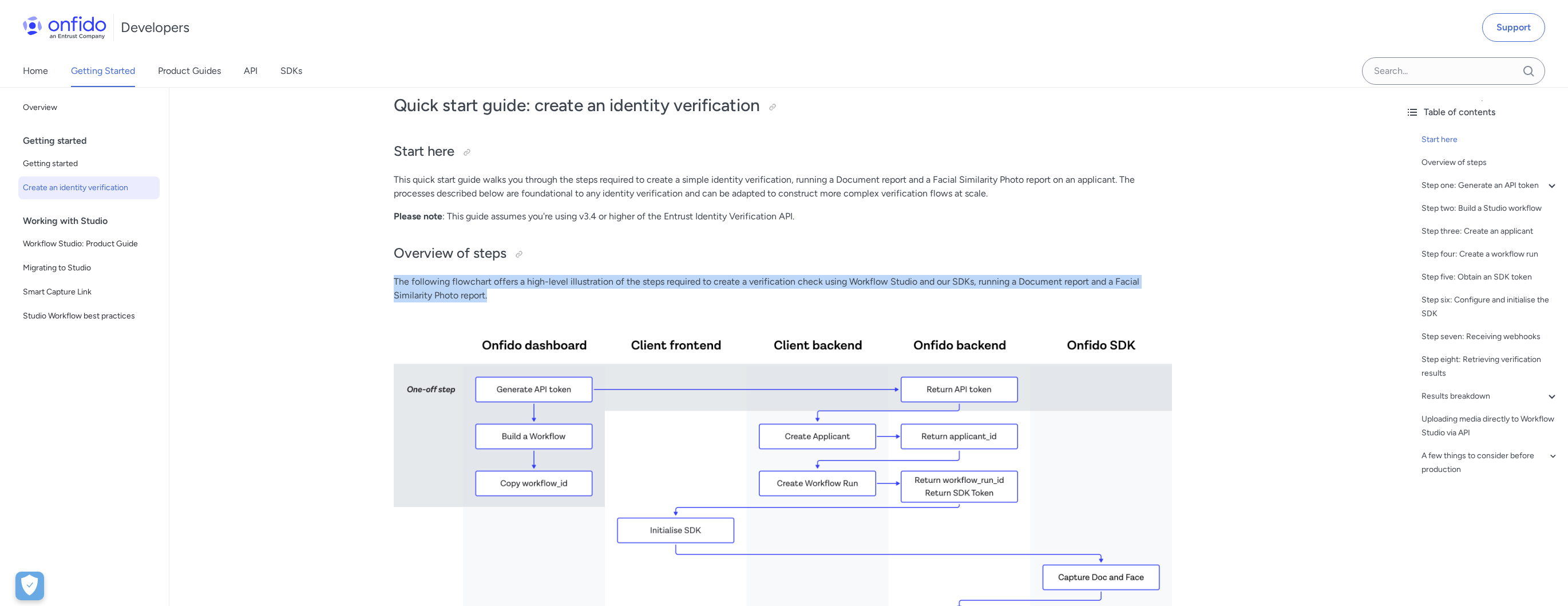
drag, startPoint x: 440, startPoint y: 292, endPoint x: 498, endPoint y: 305, distance: 59.4
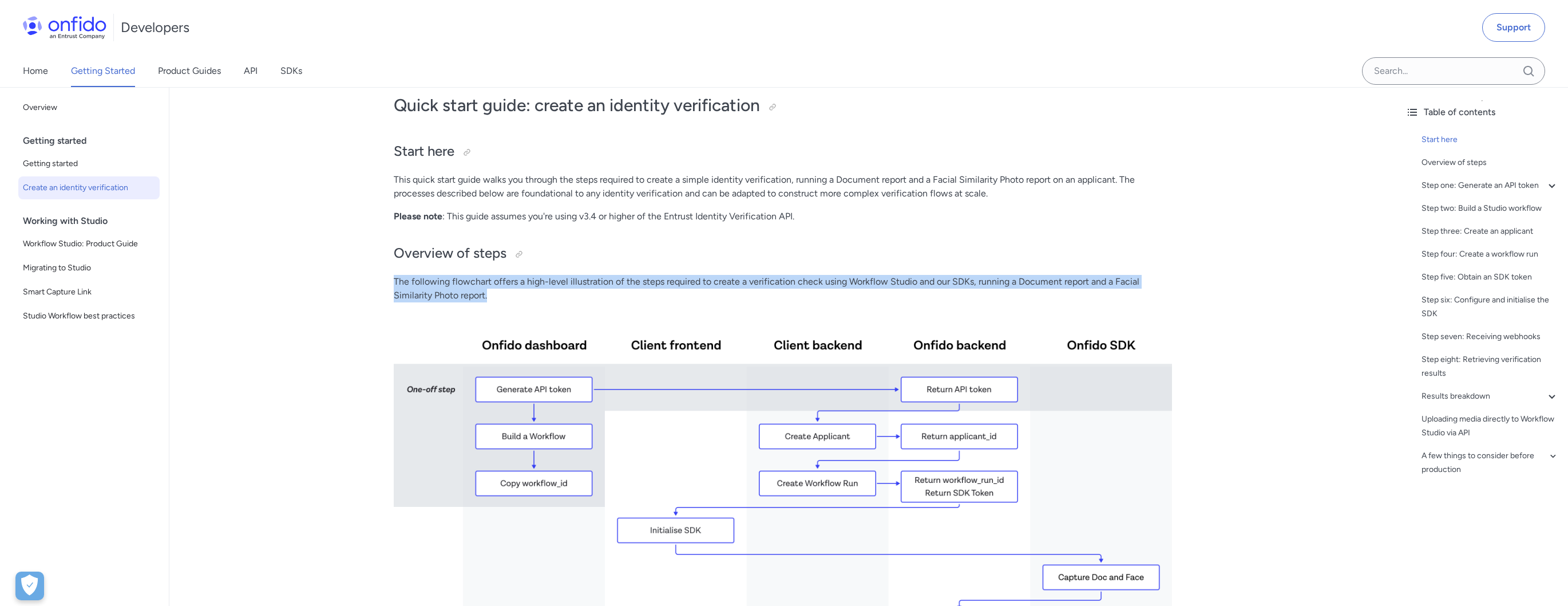
drag, startPoint x: 463, startPoint y: 295, endPoint x: 390, endPoint y: 276, distance: 75.4
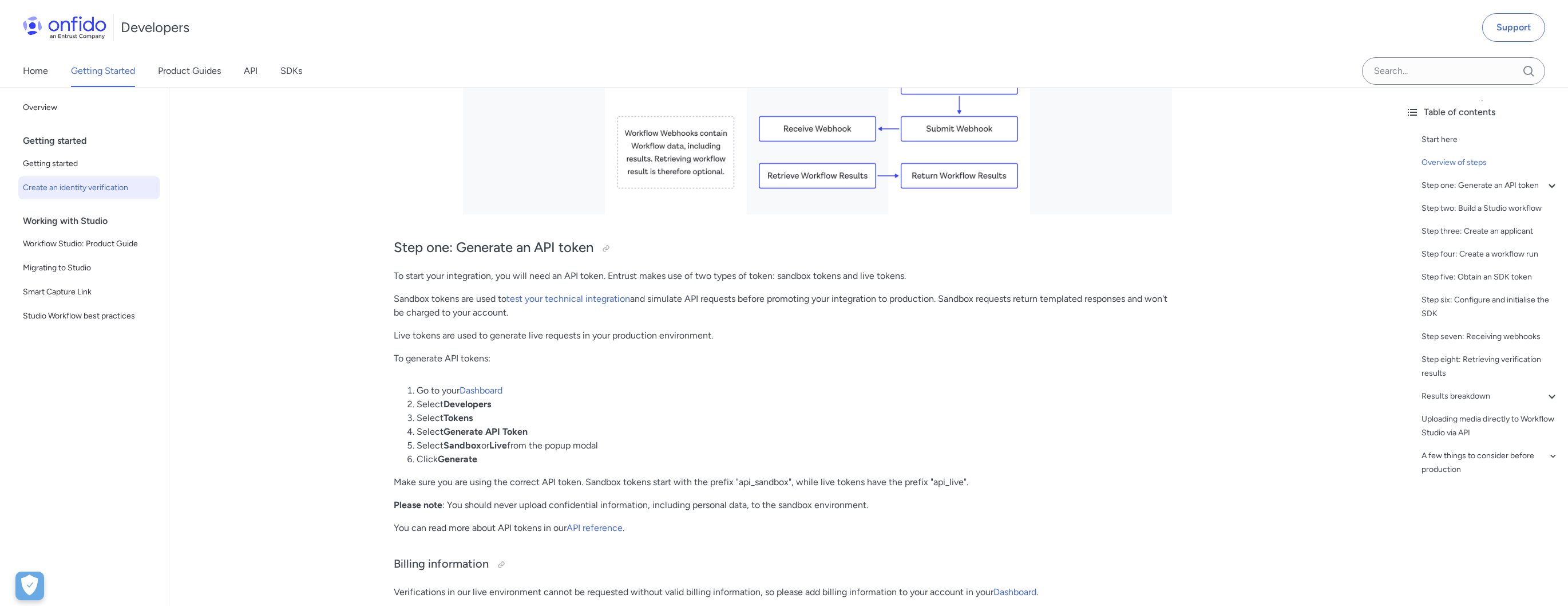
scroll to position [697, 0]
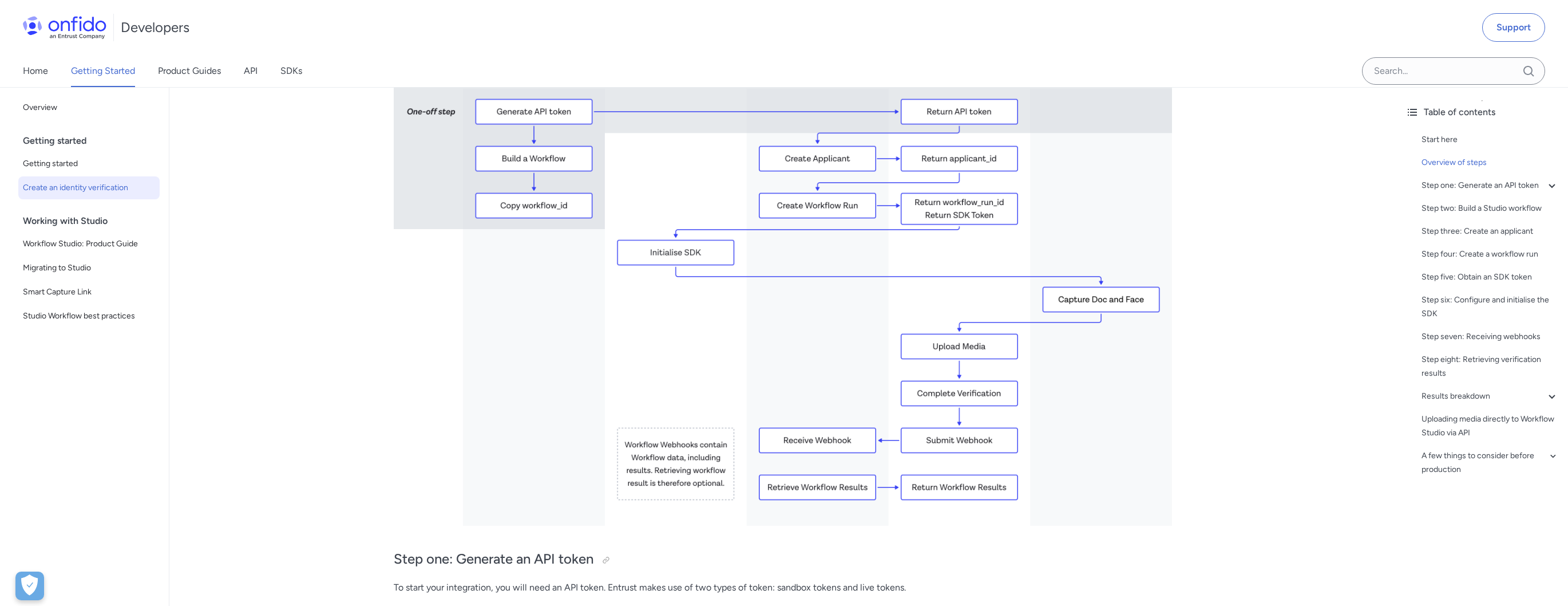
scroll to position [238, 0]
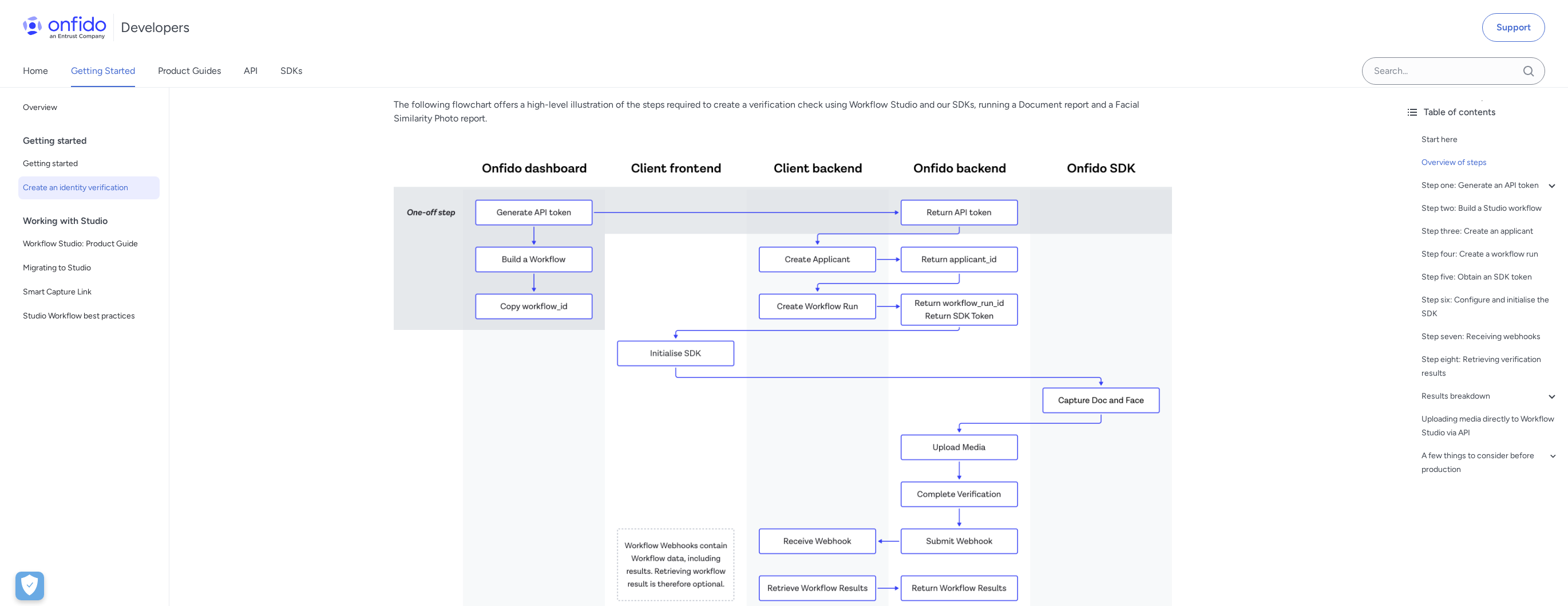
click at [592, 206] on img at bounding box center [782, 381] width 778 height 492
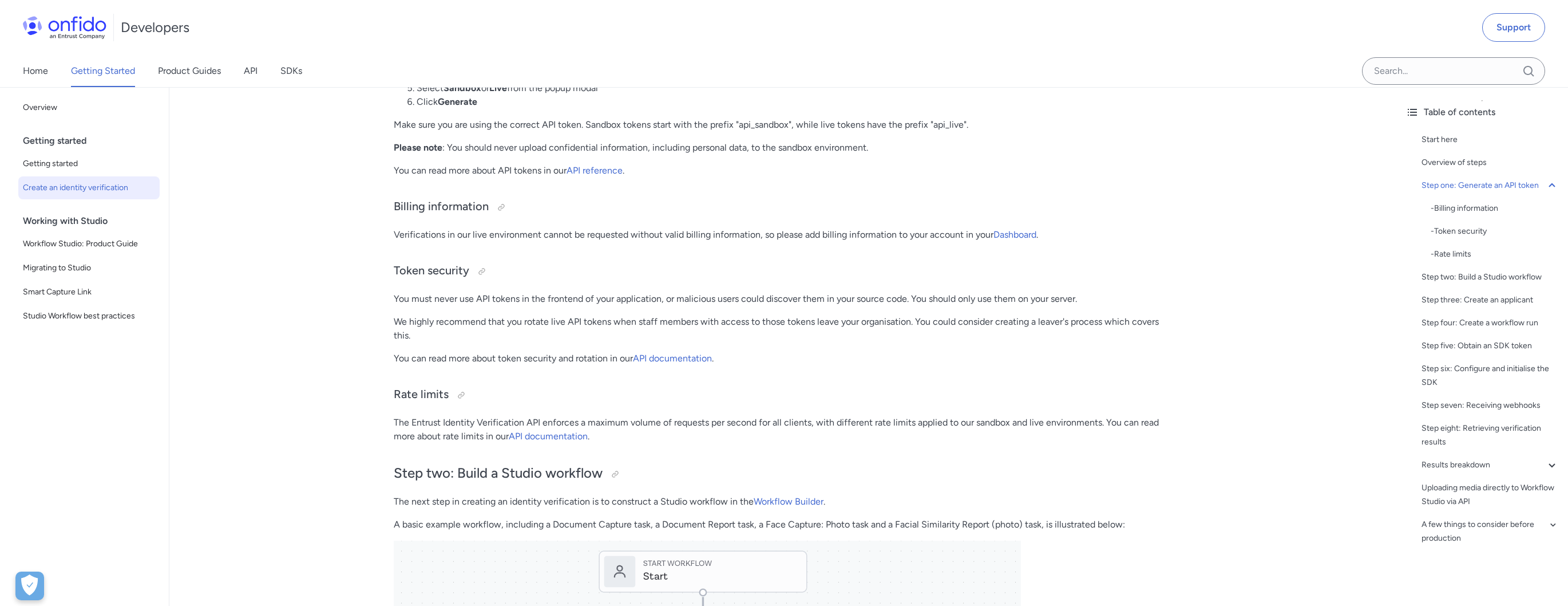
scroll to position [1002, 0]
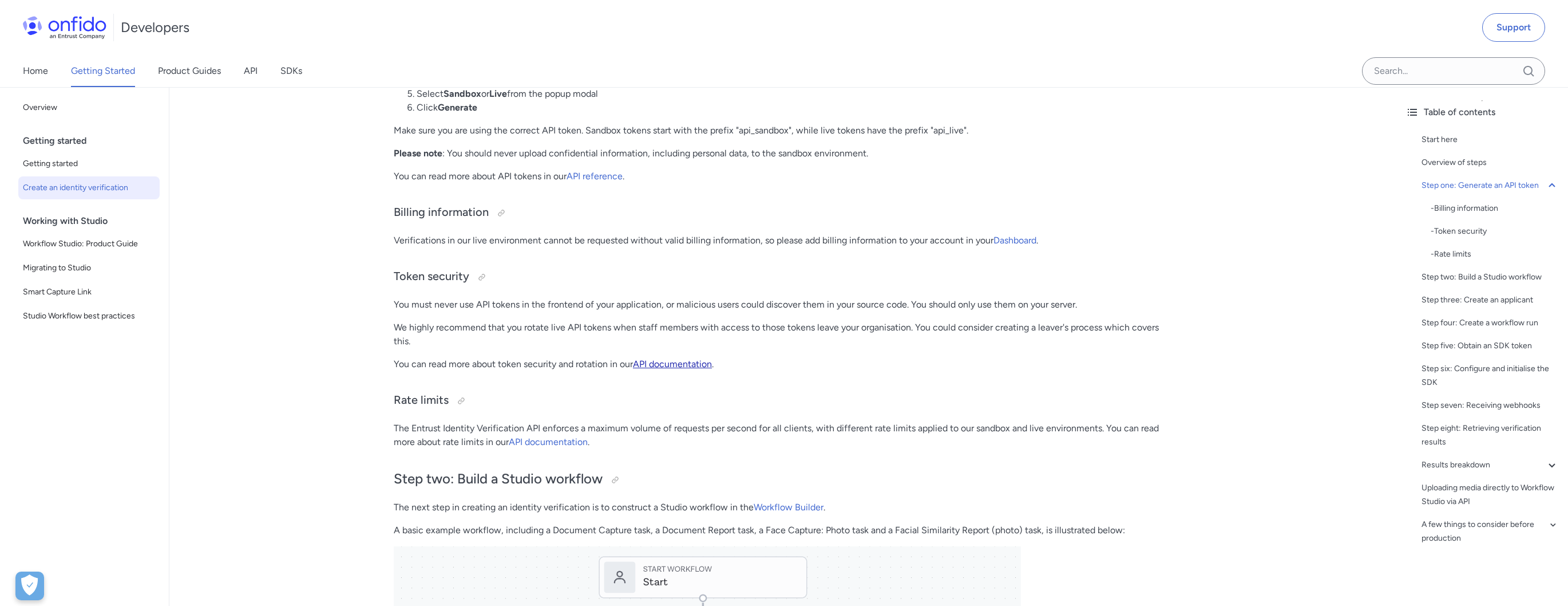
click at [655, 362] on link "API documentation" at bounding box center [673, 364] width 79 height 11
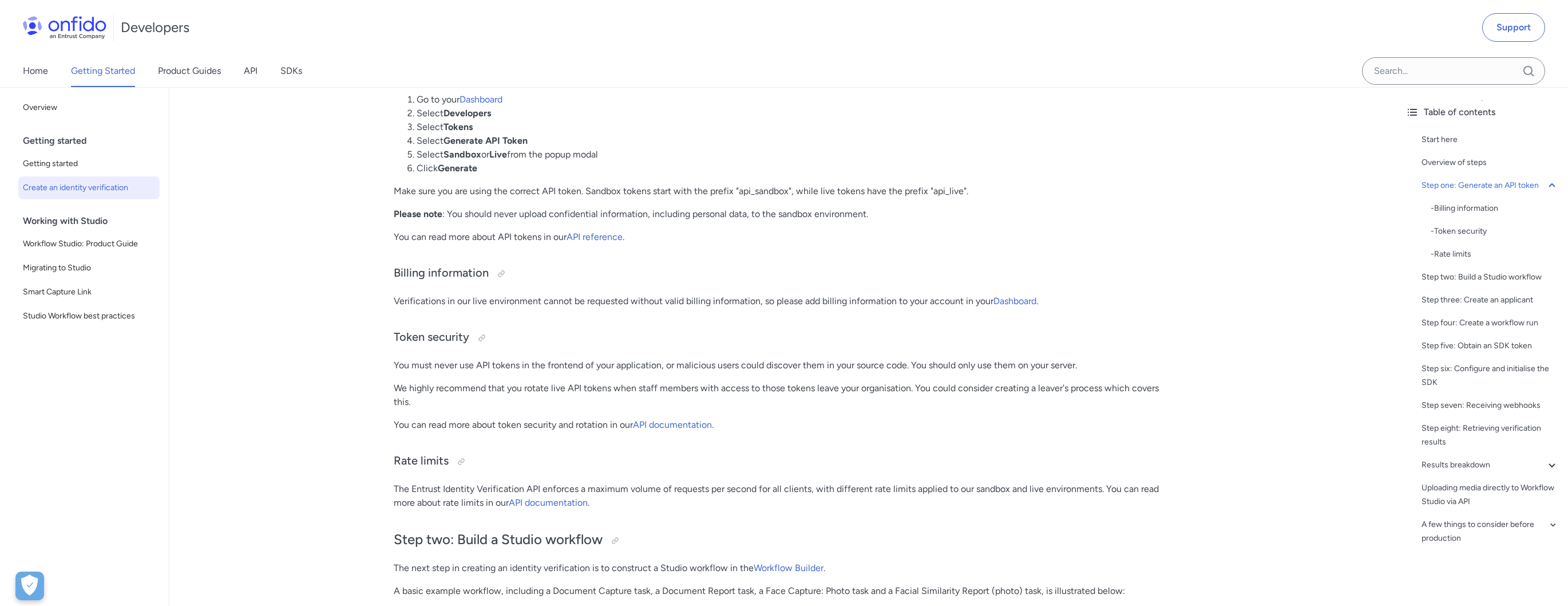
scroll to position [1025, 0]
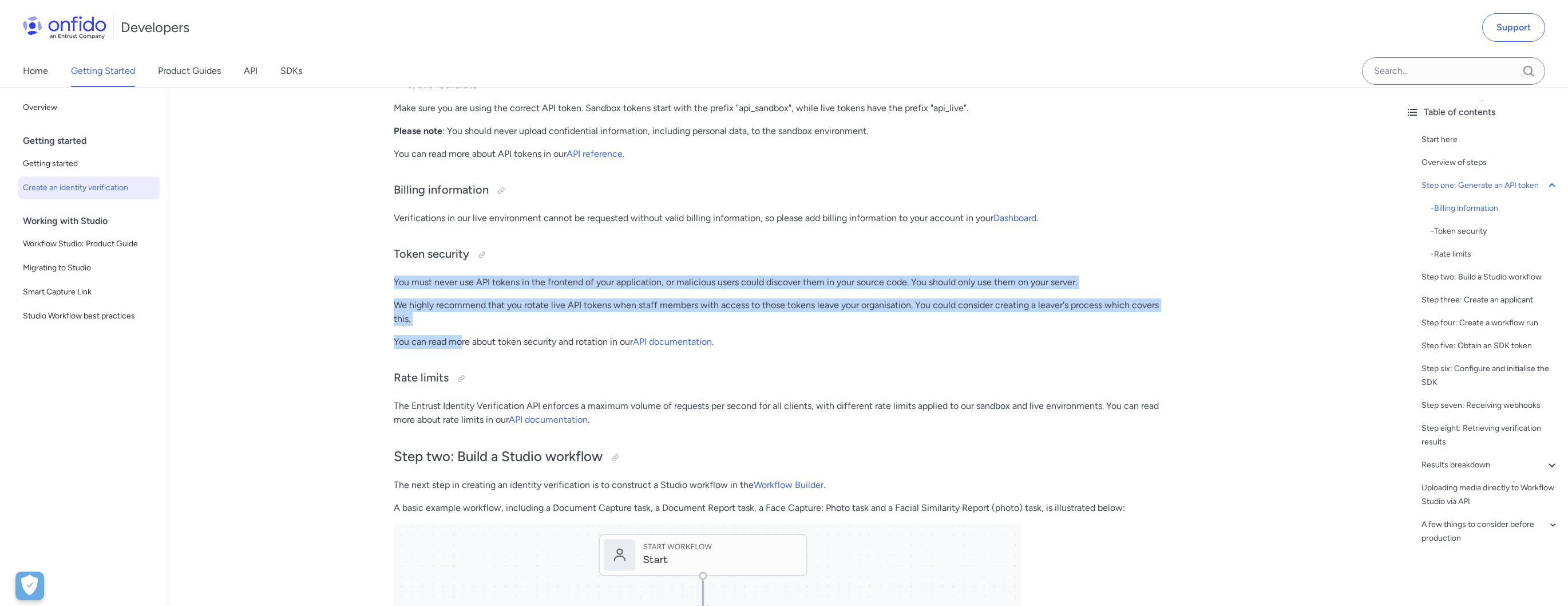
drag, startPoint x: 381, startPoint y: 276, endPoint x: 463, endPoint y: 343, distance: 105.9
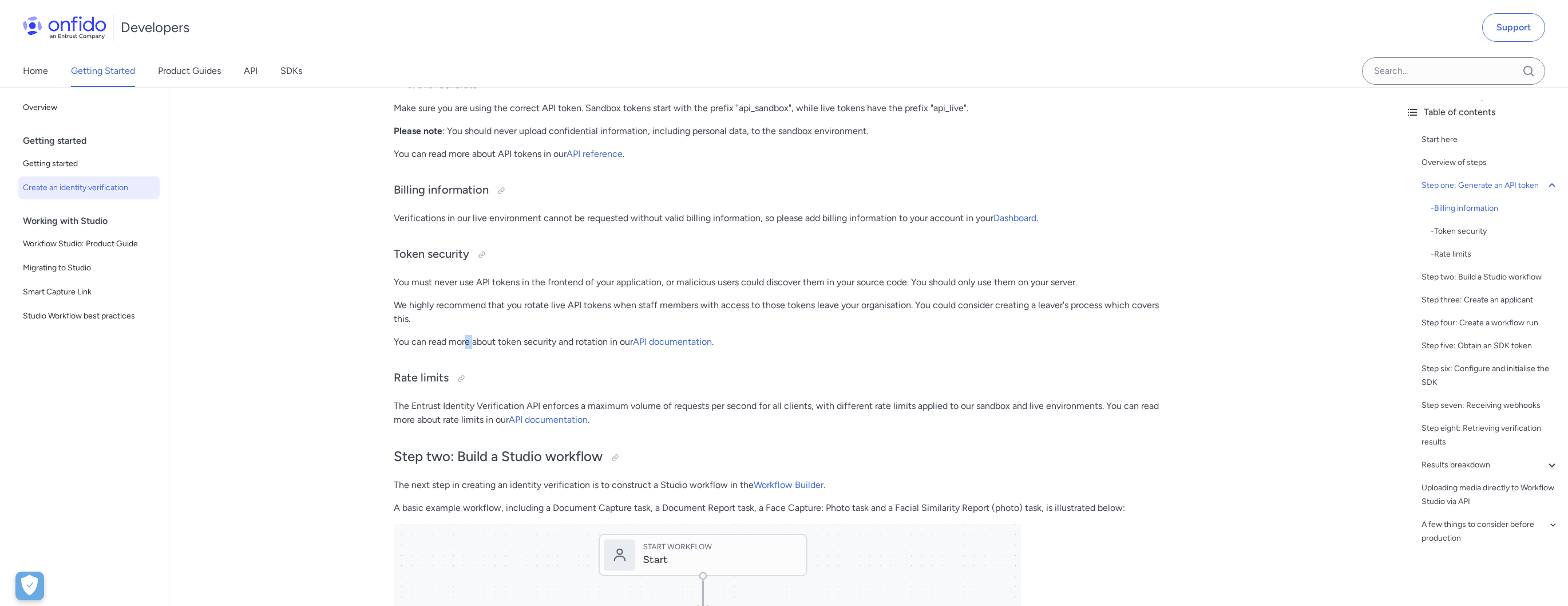
drag, startPoint x: 467, startPoint y: 341, endPoint x: 482, endPoint y: 340, distance: 15.0
click at [482, 340] on p "You can read more about token security and rotation in our API documentation ." at bounding box center [782, 342] width 778 height 14
click at [486, 338] on p "You can read more about token security and rotation in our API documentation ." at bounding box center [782, 342] width 778 height 14
click at [549, 342] on p "You can read more about token security and rotation in our API documentation ." at bounding box center [782, 342] width 778 height 14
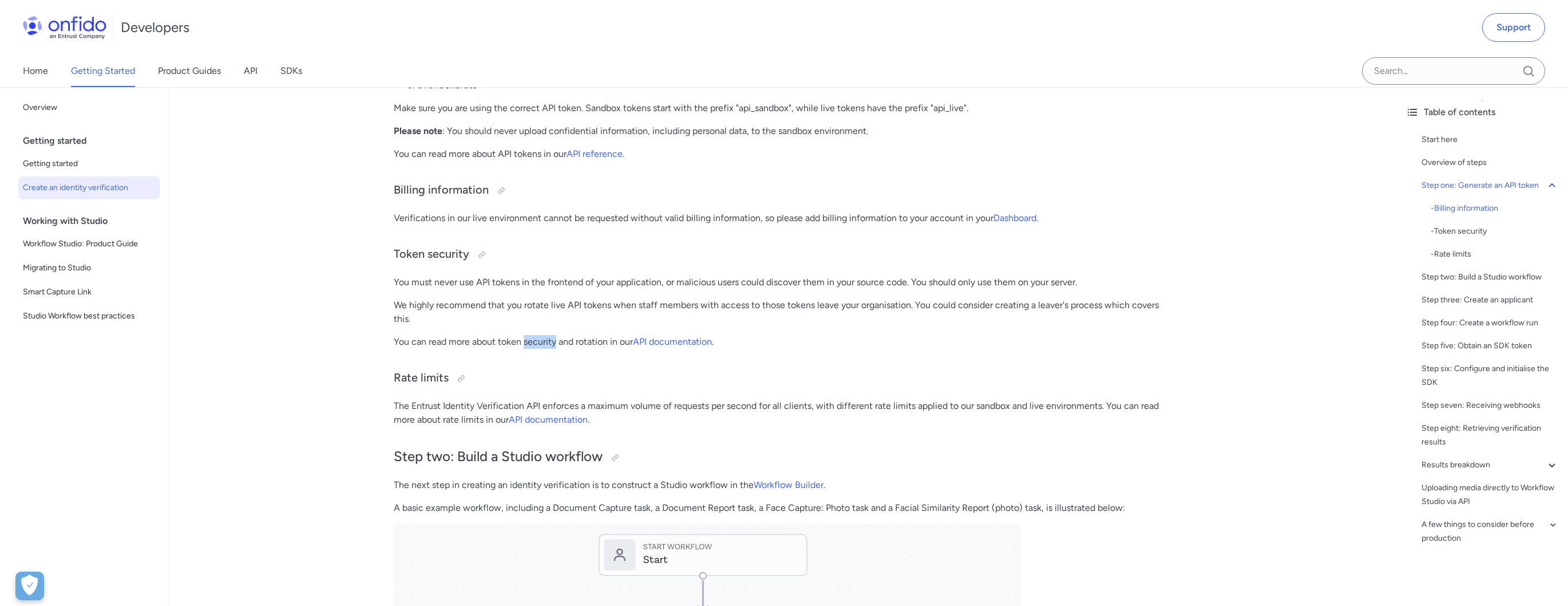
click at [549, 342] on p "You can read more about token security and rotation in our API documentation ." at bounding box center [782, 342] width 778 height 14
click at [606, 341] on p "You can read more about token security and rotation in our API documentation ." at bounding box center [782, 342] width 778 height 14
click at [781, 338] on p "You can read more about token security and rotation in our API documentation ." at bounding box center [782, 342] width 778 height 14
click at [694, 385] on h3 "Rate limits" at bounding box center [782, 378] width 778 height 18
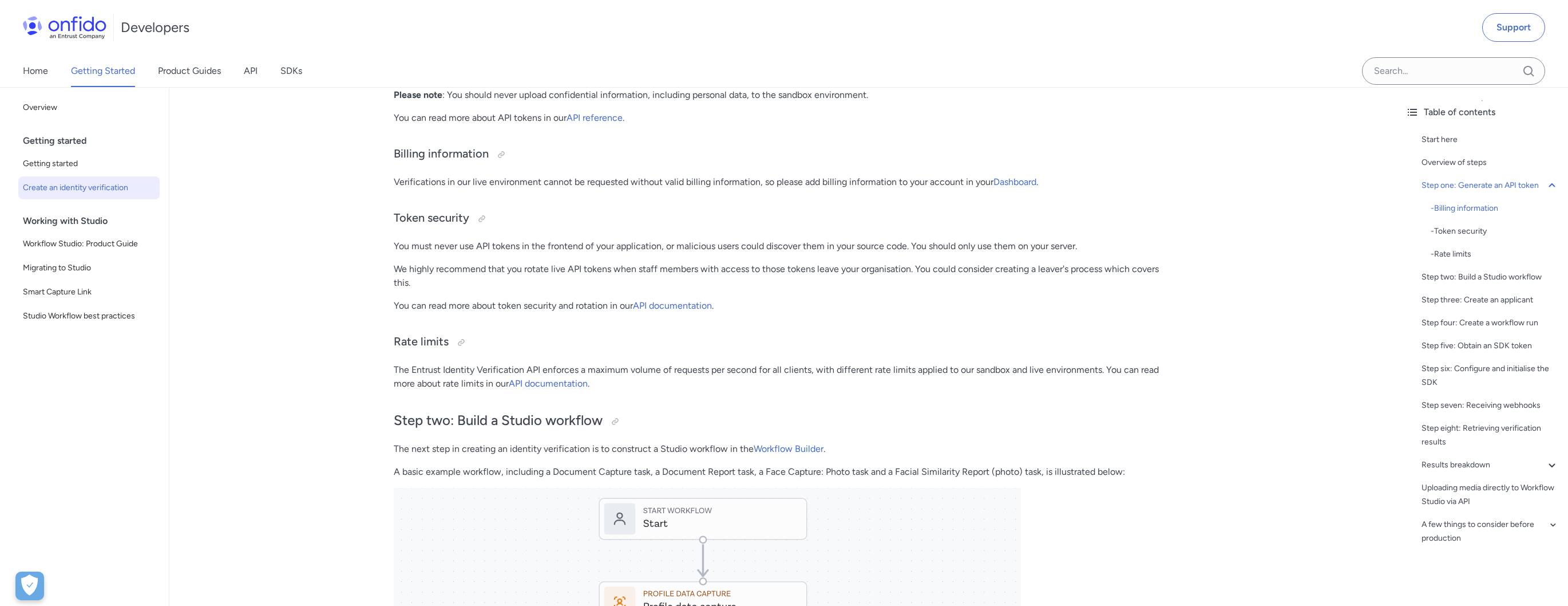
scroll to position [1070, 0]
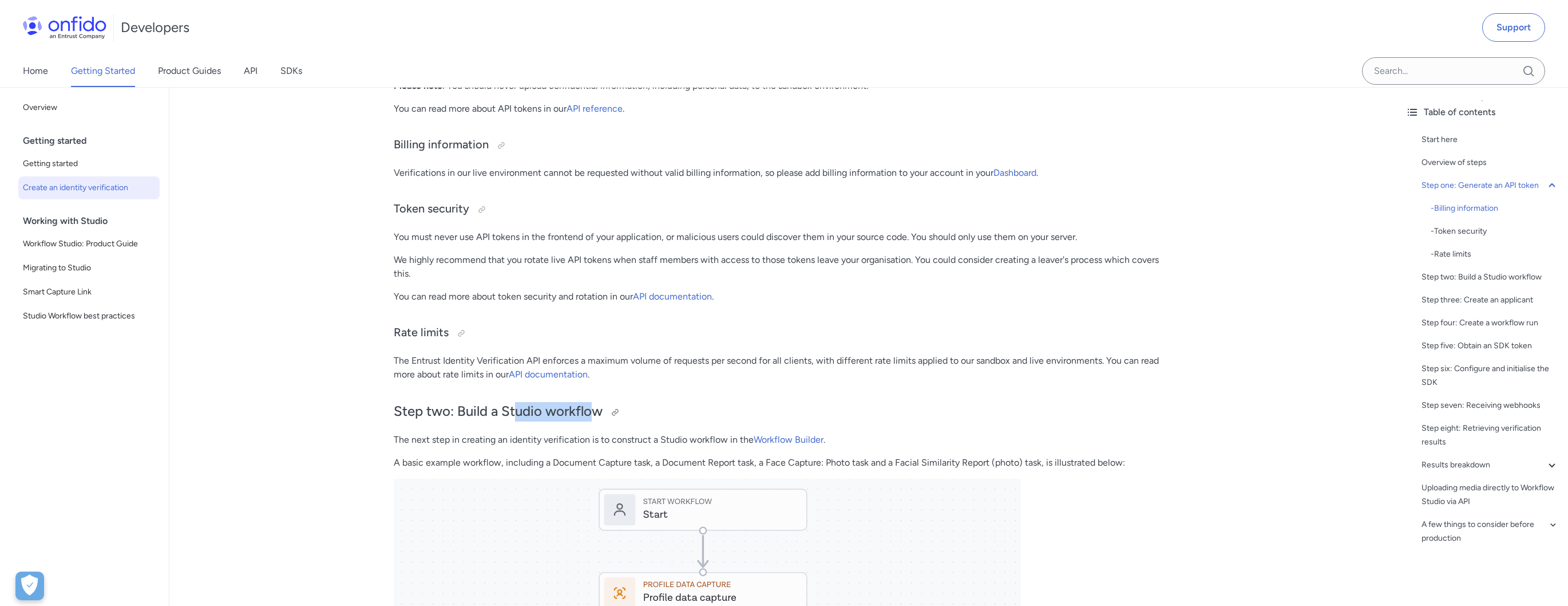
drag, startPoint x: 539, startPoint y: 405, endPoint x: 596, endPoint y: 407, distance: 57.0
click at [594, 407] on h2 "Step two: Build a Studio workflow" at bounding box center [782, 412] width 778 height 20
click at [596, 407] on h2 "Step two: Build a Studio workflow" at bounding box center [782, 412] width 778 height 20
click at [539, 417] on h2 "Step two: Build a Studio workflow" at bounding box center [782, 412] width 778 height 20
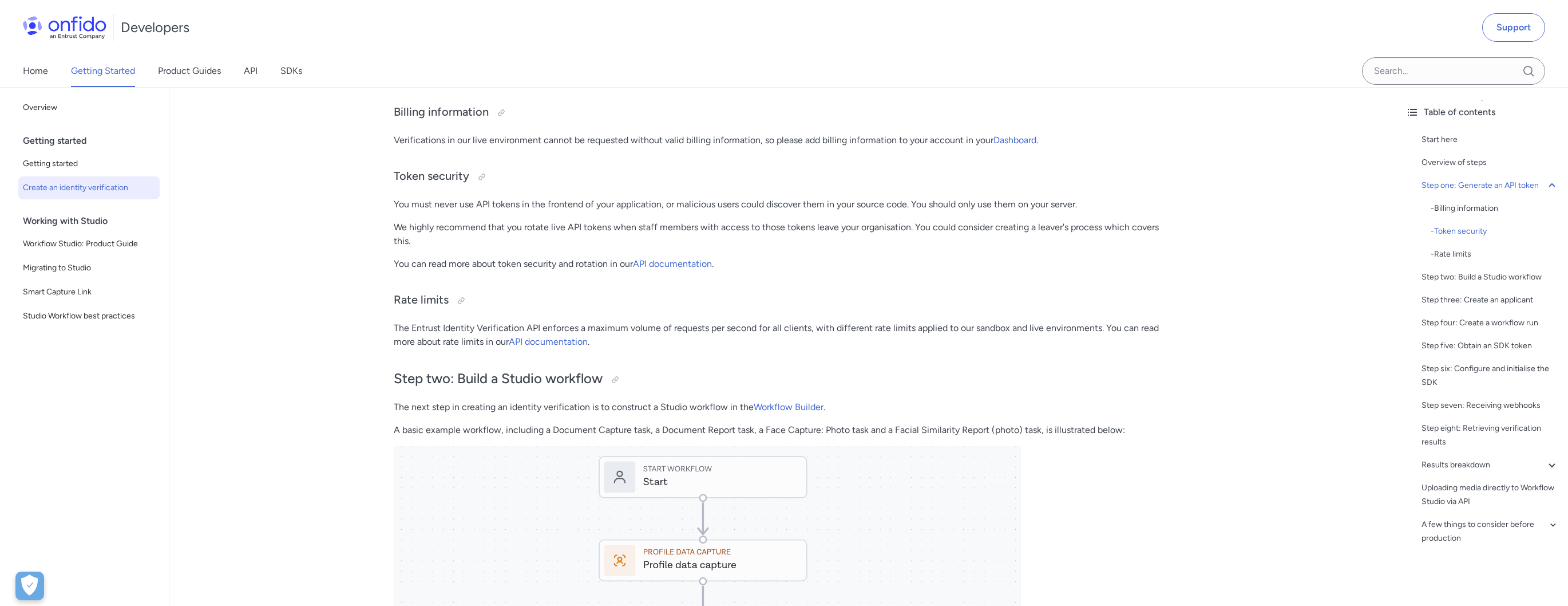
scroll to position [1108, 0]
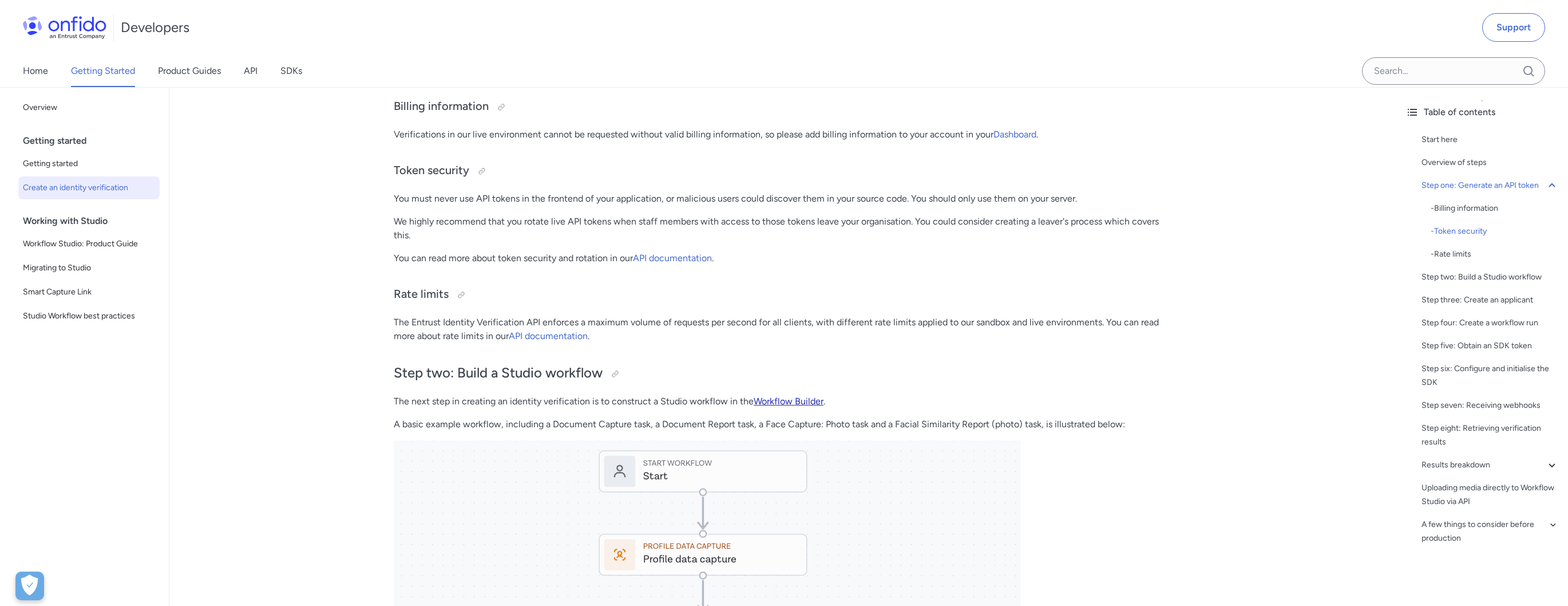
click at [781, 400] on link "Workflow Builder" at bounding box center [789, 401] width 70 height 11
click at [790, 402] on link "Workflow Builder" at bounding box center [789, 401] width 70 height 11
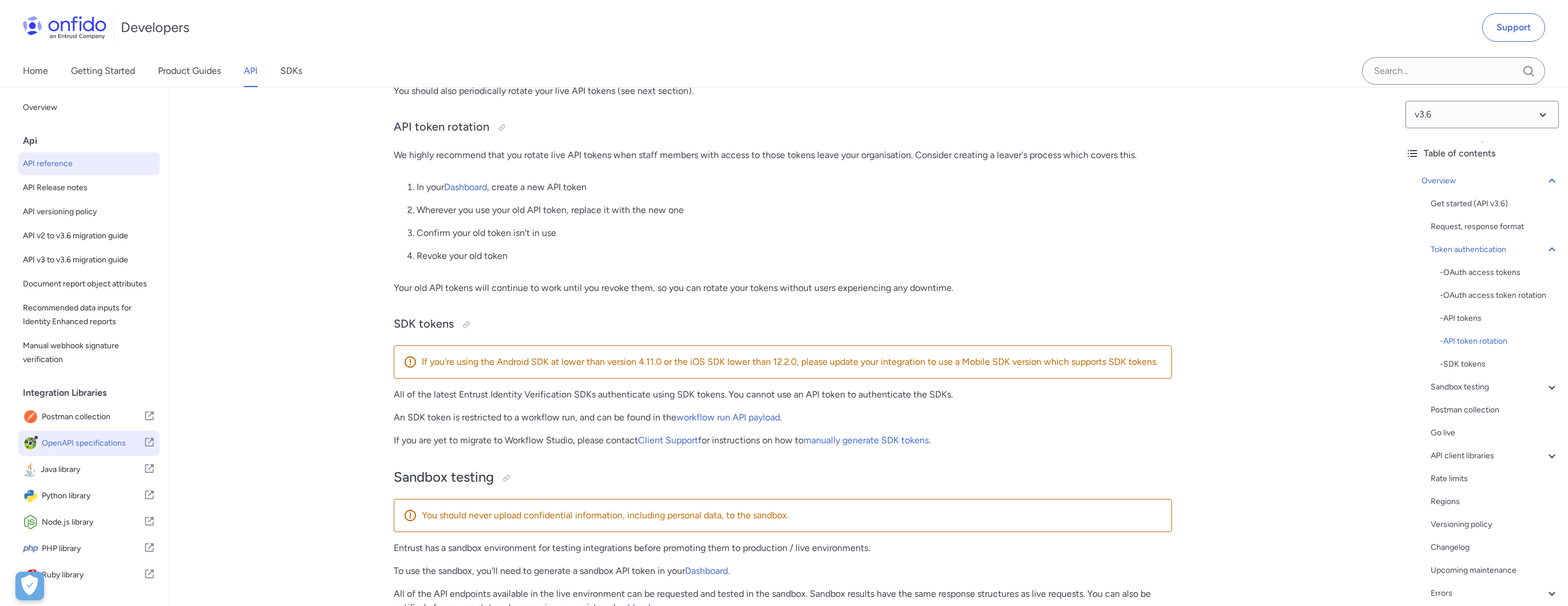
click at [87, 445] on span "OpenAPI specifications" at bounding box center [93, 443] width 102 height 16
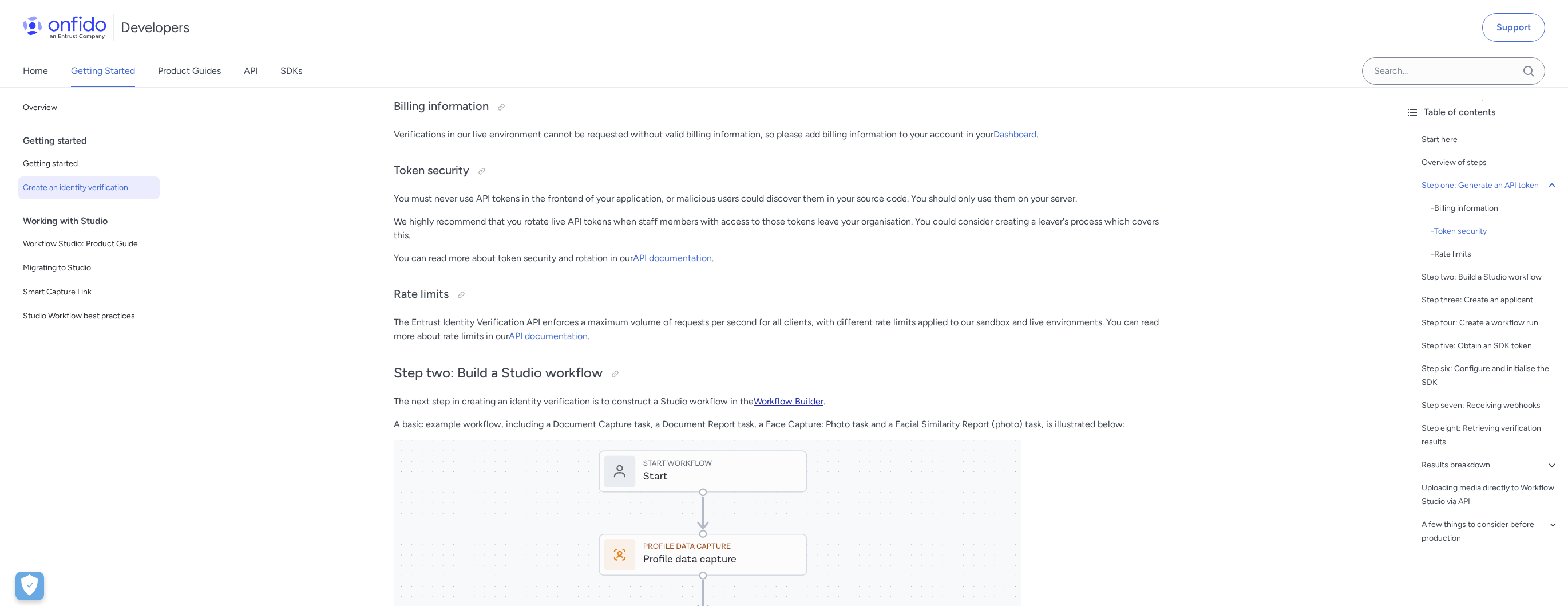
click at [788, 397] on link "Workflow Builder" at bounding box center [789, 401] width 70 height 11
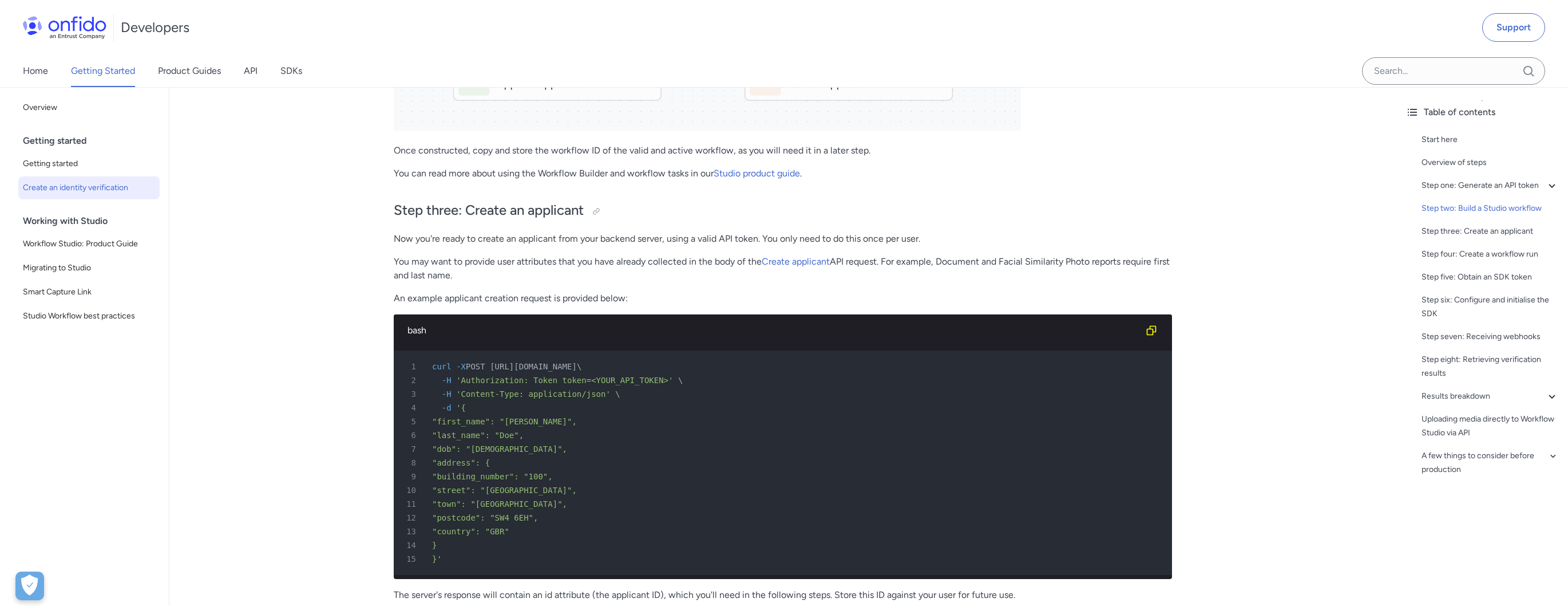
scroll to position [2071, 0]
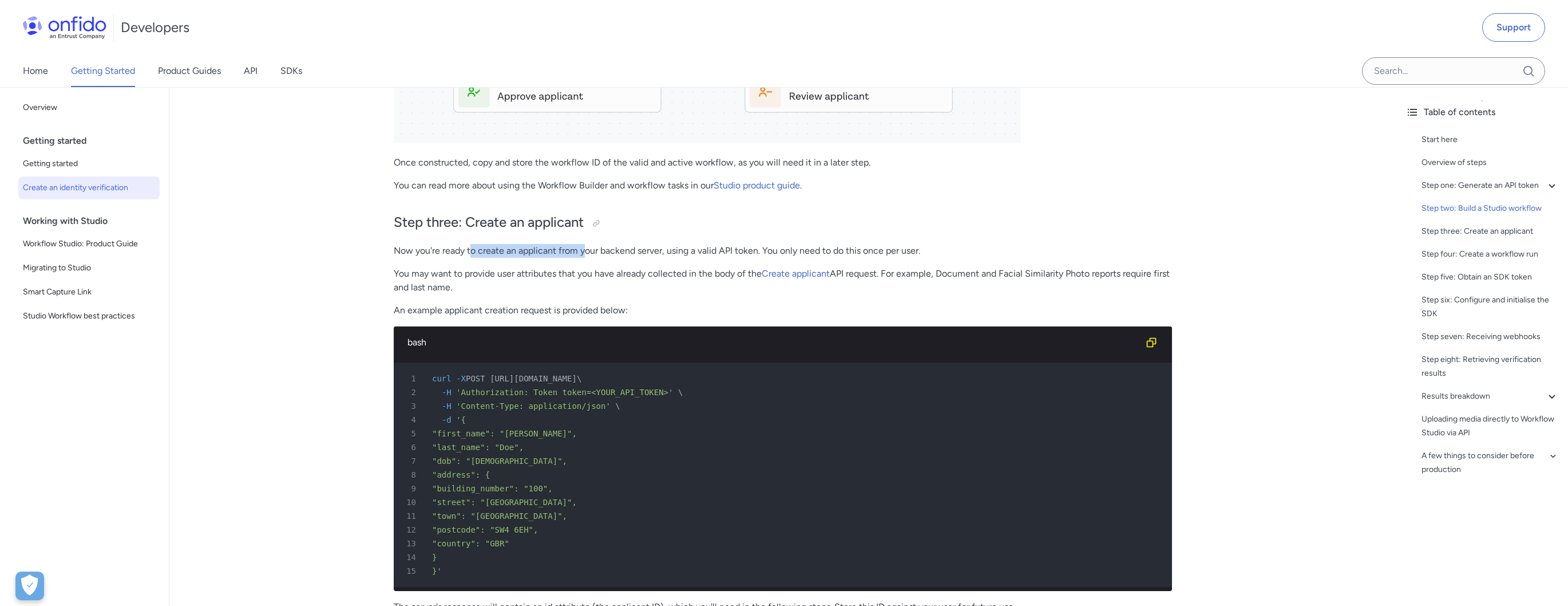
drag, startPoint x: 500, startPoint y: 248, endPoint x: 587, endPoint y: 253, distance: 87.1
click at [587, 253] on p "Now you're ready to create an applicant from your backend server, using a valid…" at bounding box center [782, 250] width 778 height 14
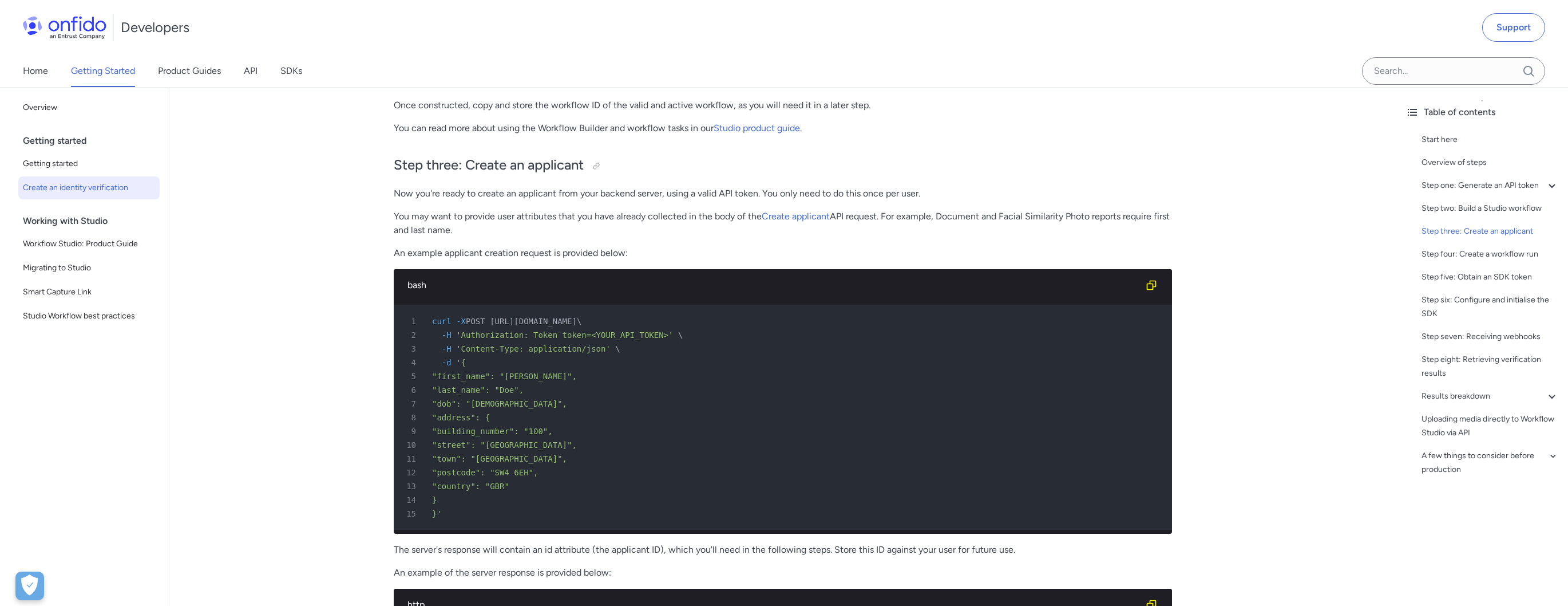
scroll to position [2140, 0]
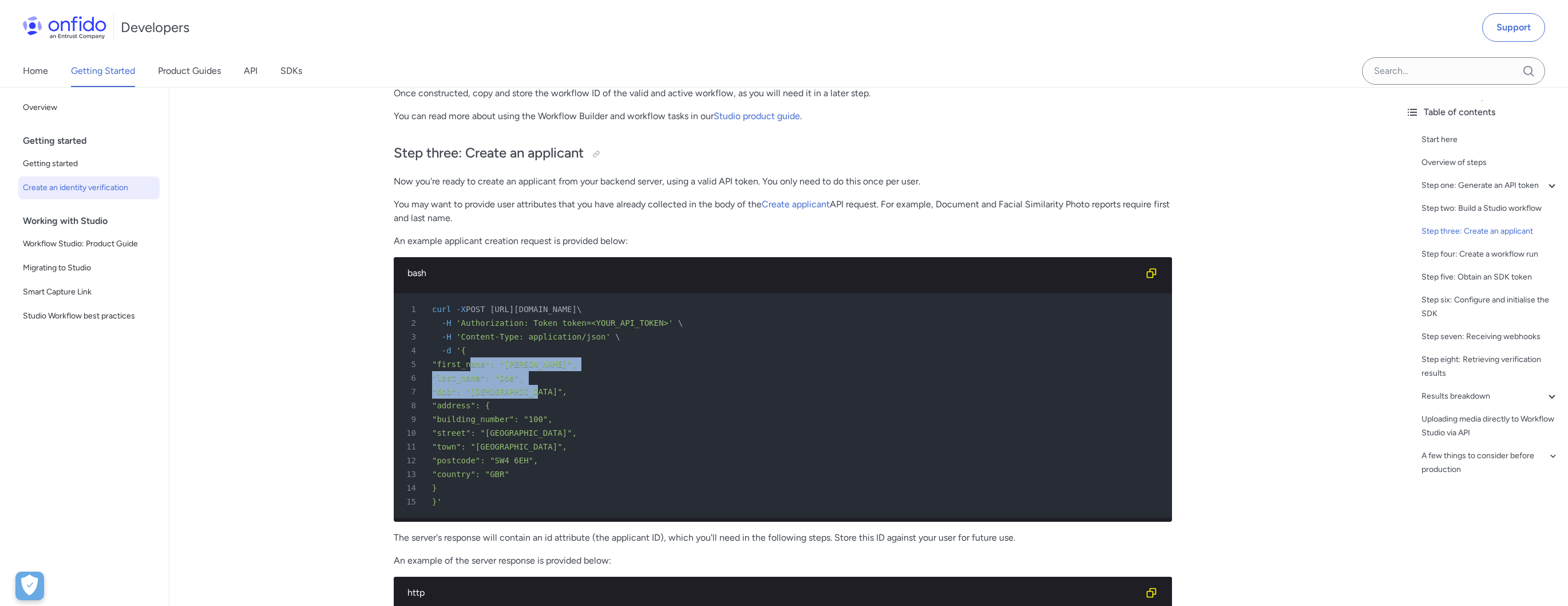
drag, startPoint x: 568, startPoint y: 394, endPoint x: 465, endPoint y: 356, distance: 109.8
click at [465, 356] on pre "1 curl -X POST [URL][DOMAIN_NAME] \ 2 -H 'Authorization: Token token=<YOUR_API_…" at bounding box center [782, 405] width 778 height 225
drag, startPoint x: 465, startPoint y: 356, endPoint x: 480, endPoint y: 365, distance: 17.5
click at [465, 357] on div "5 "first_name": "[PERSON_NAME]"," at bounding box center [777, 364] width 758 height 14
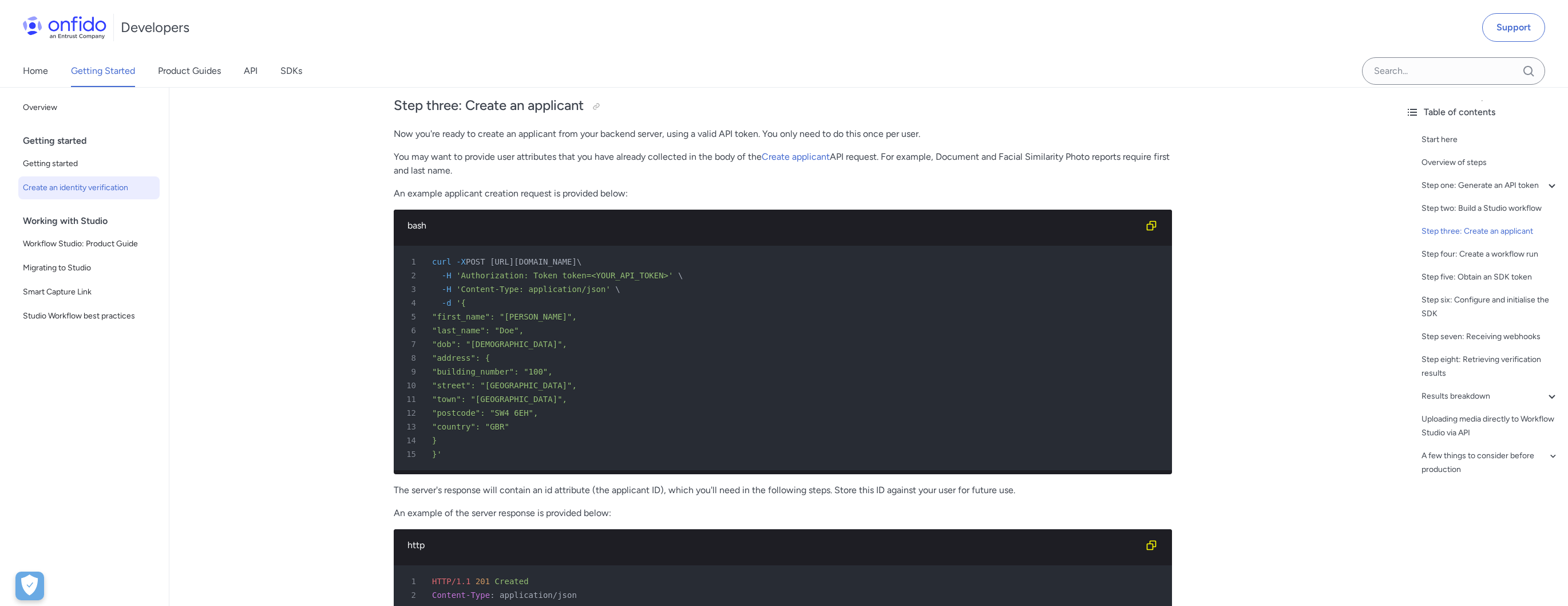
scroll to position [2218, 0]
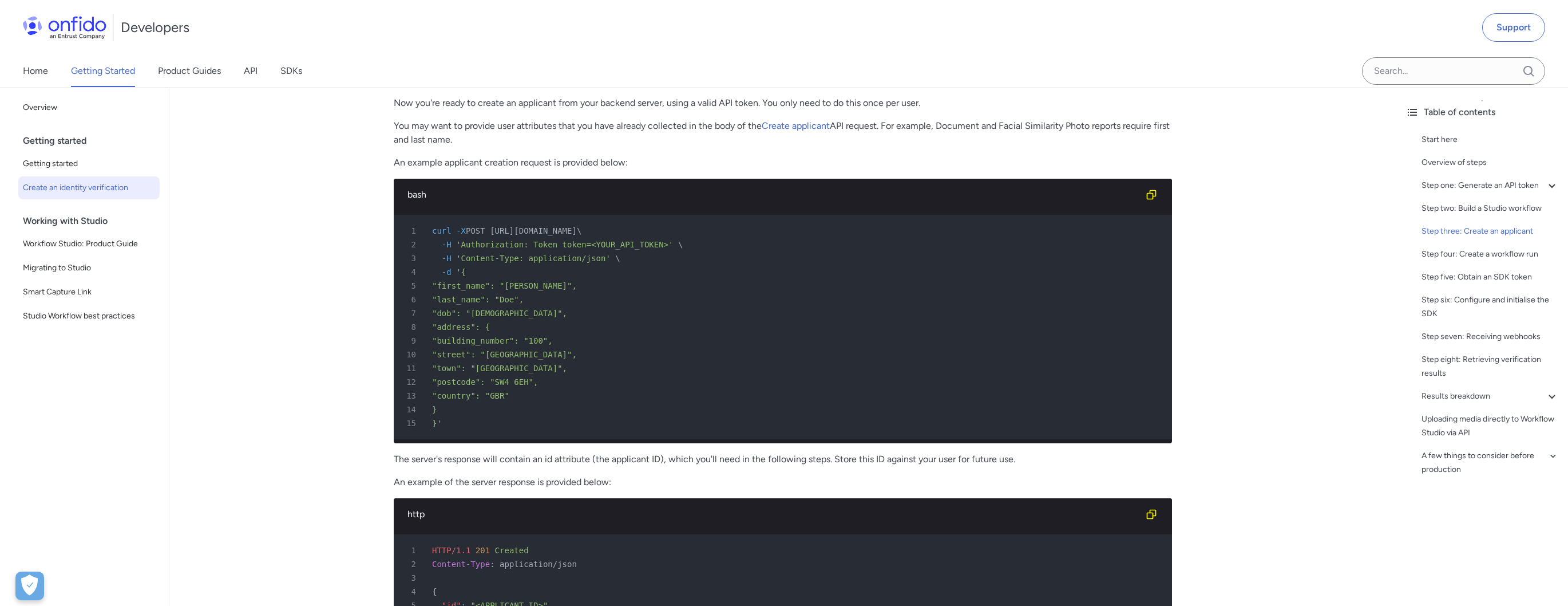
click at [658, 313] on div "7 "dob": "[DEMOGRAPHIC_DATA]"," at bounding box center [777, 313] width 758 height 14
drag, startPoint x: 518, startPoint y: 314, endPoint x: 494, endPoint y: 263, distance: 56.4
click at [491, 260] on pre "1 curl -X POST [URL][DOMAIN_NAME] \ 2 -H 'Authorization: Token token=<YOUR_API_…" at bounding box center [782, 327] width 778 height 225
click at [495, 265] on div "4 -d '{" at bounding box center [777, 272] width 758 height 14
drag, startPoint x: 551, startPoint y: 308, endPoint x: 507, endPoint y: 264, distance: 62.2
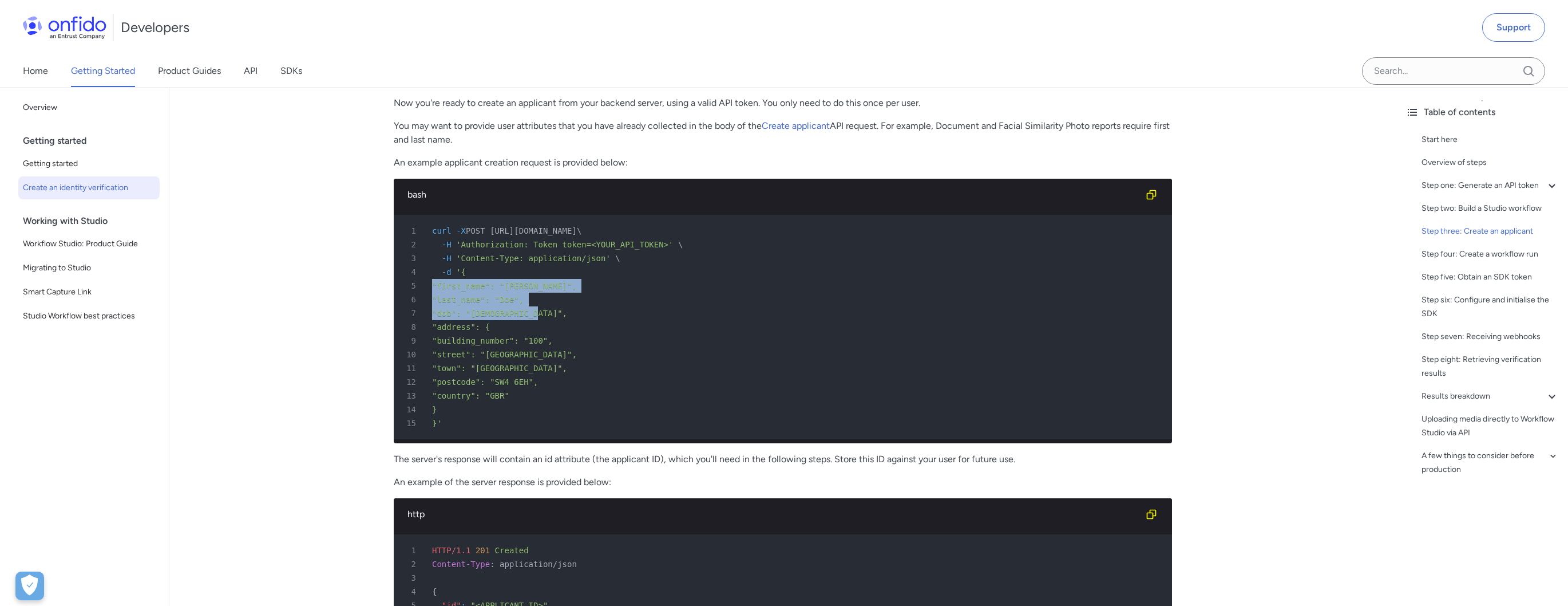
click at [507, 264] on pre "1 curl -X POST [URL][DOMAIN_NAME] \ 2 -H 'Authorization: Token token=<YOUR_API_…" at bounding box center [782, 327] width 778 height 225
click at [509, 266] on div "4 -d '{" at bounding box center [777, 272] width 758 height 14
drag, startPoint x: 571, startPoint y: 301, endPoint x: 522, endPoint y: 254, distance: 67.9
click at [522, 254] on pre "1 curl -X POST [URL][DOMAIN_NAME] \ 2 -H 'Authorization: Token token=<YOUR_API_…" at bounding box center [782, 327] width 778 height 225
click at [522, 254] on span "'Content-Type: application/json'" at bounding box center [533, 258] width 154 height 9
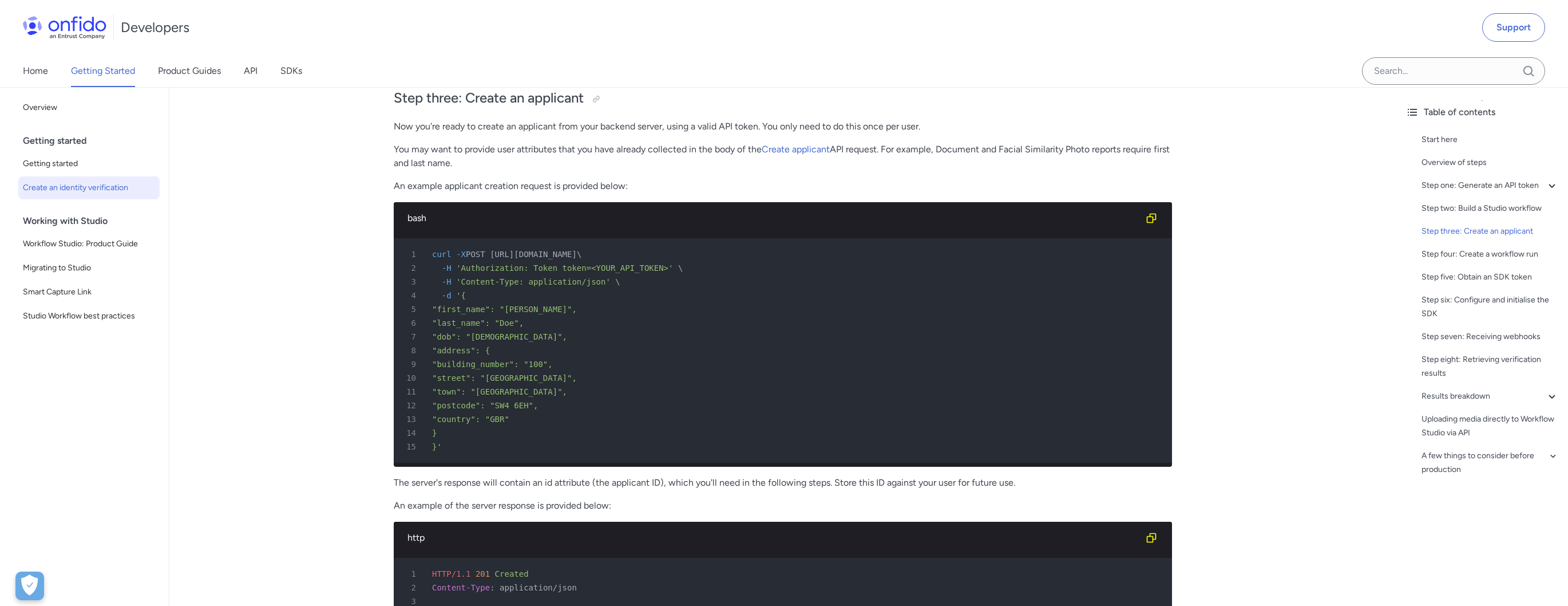
scroll to position [2171, 0]
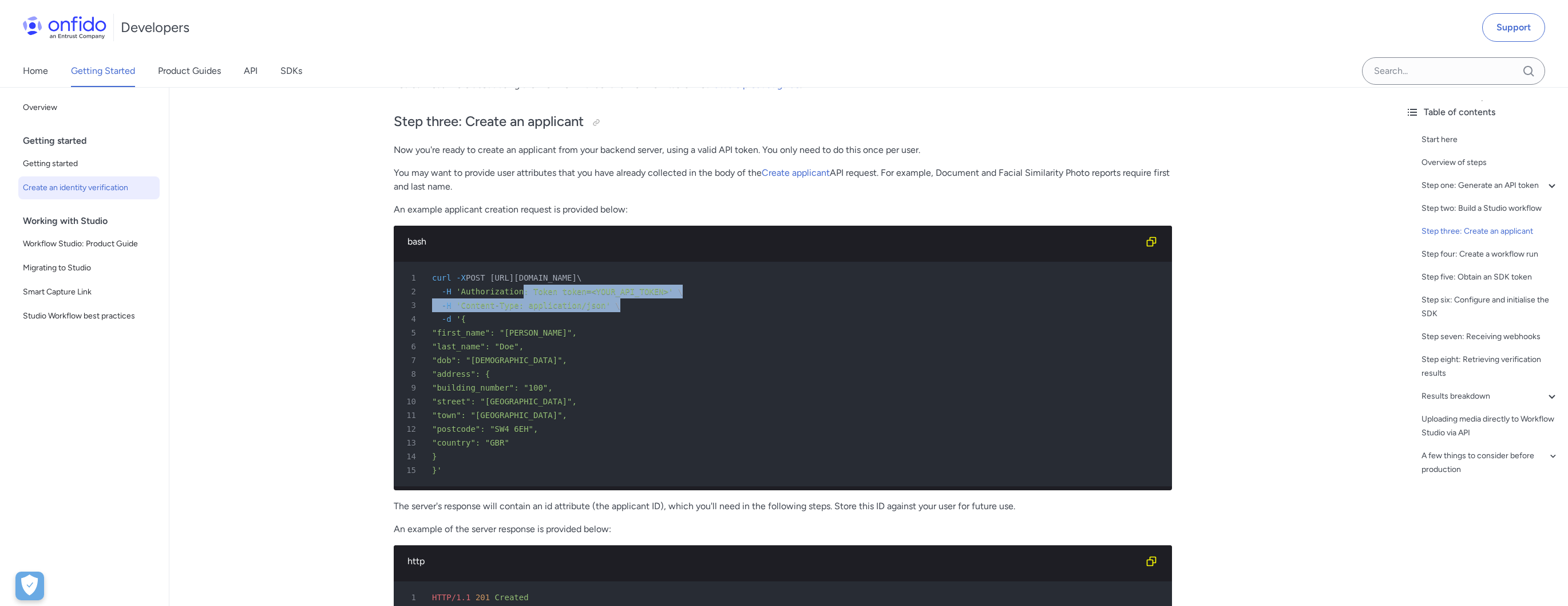
drag, startPoint x: 553, startPoint y: 292, endPoint x: 609, endPoint y: 298, distance: 56.3
click at [609, 298] on pre "1 curl -X POST [URL][DOMAIN_NAME] \ 2 -H 'Authorization: Token token=<YOUR_API_…" at bounding box center [782, 374] width 778 height 225
click at [609, 298] on div "3 -H 'Content-Type: application/json' \" at bounding box center [777, 305] width 758 height 14
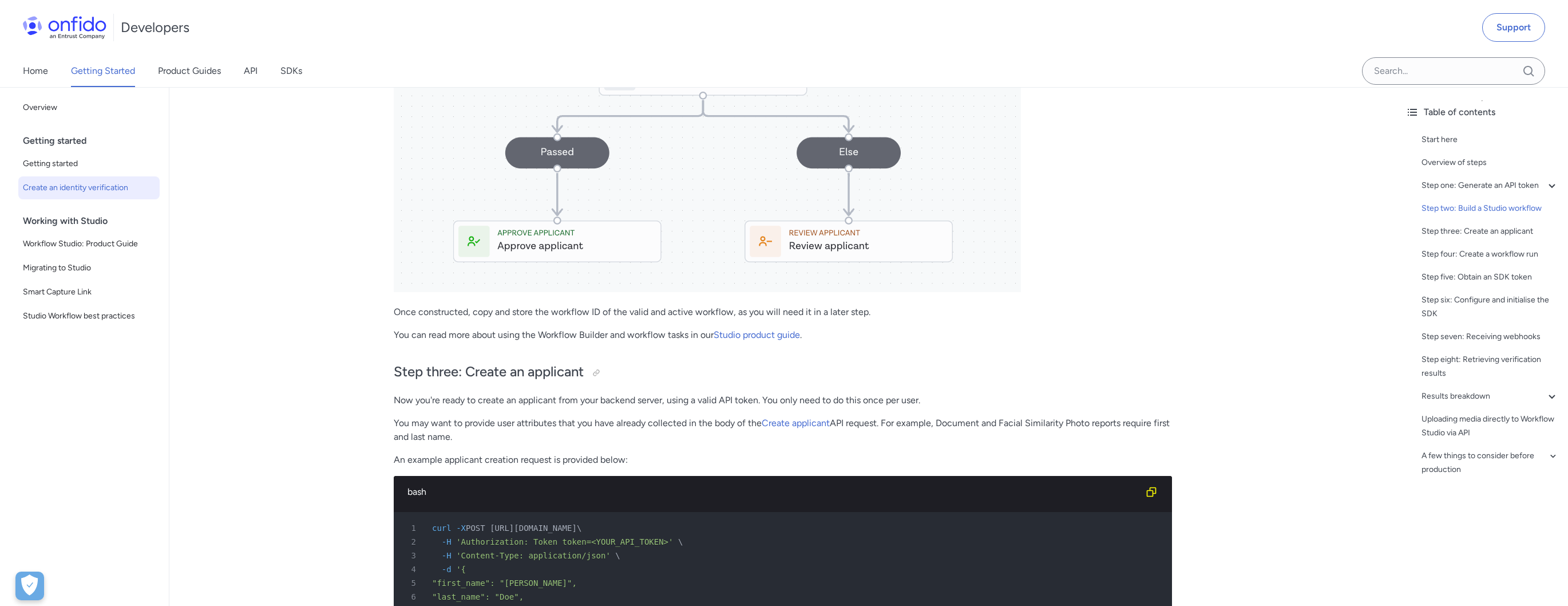
scroll to position [2015, 0]
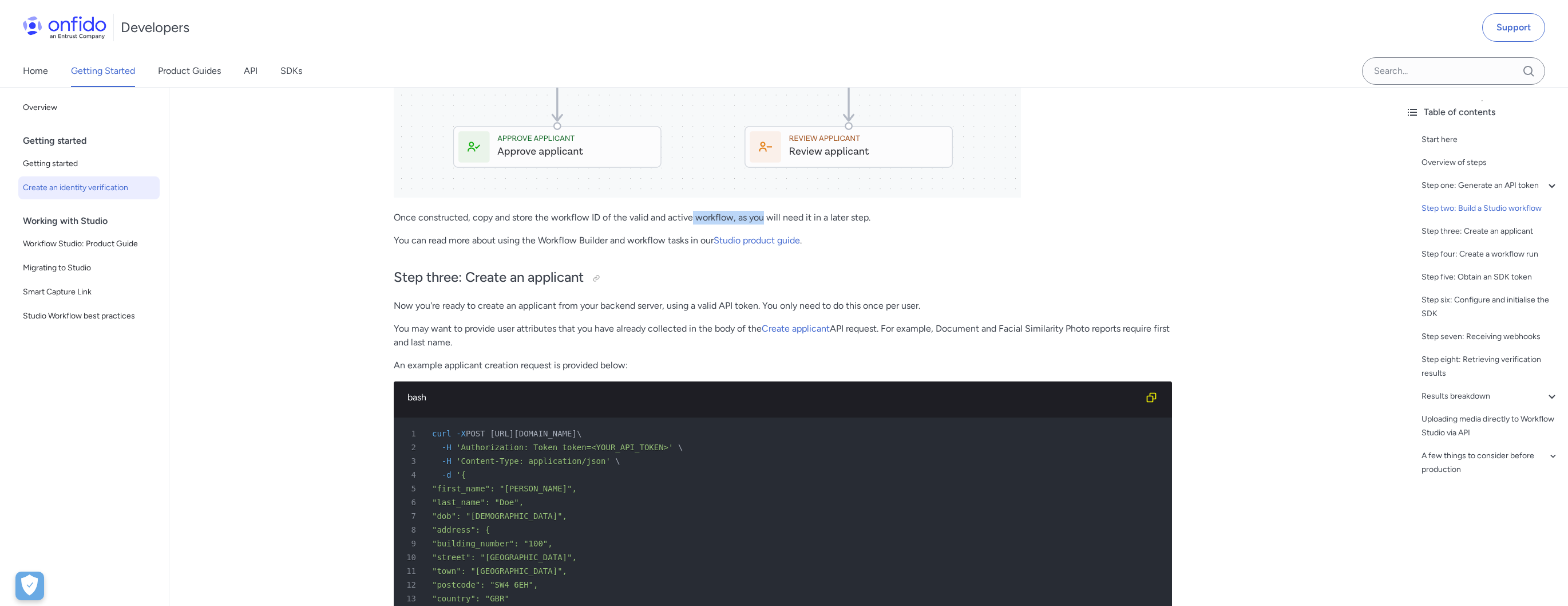
drag, startPoint x: 703, startPoint y: 217, endPoint x: 774, endPoint y: 218, distance: 71.0
click at [774, 218] on p "Once constructed, copy and store the workflow ID of the valid and active workfl…" at bounding box center [782, 218] width 778 height 14
drag, startPoint x: 831, startPoint y: 224, endPoint x: 881, endPoint y: 226, distance: 50.0
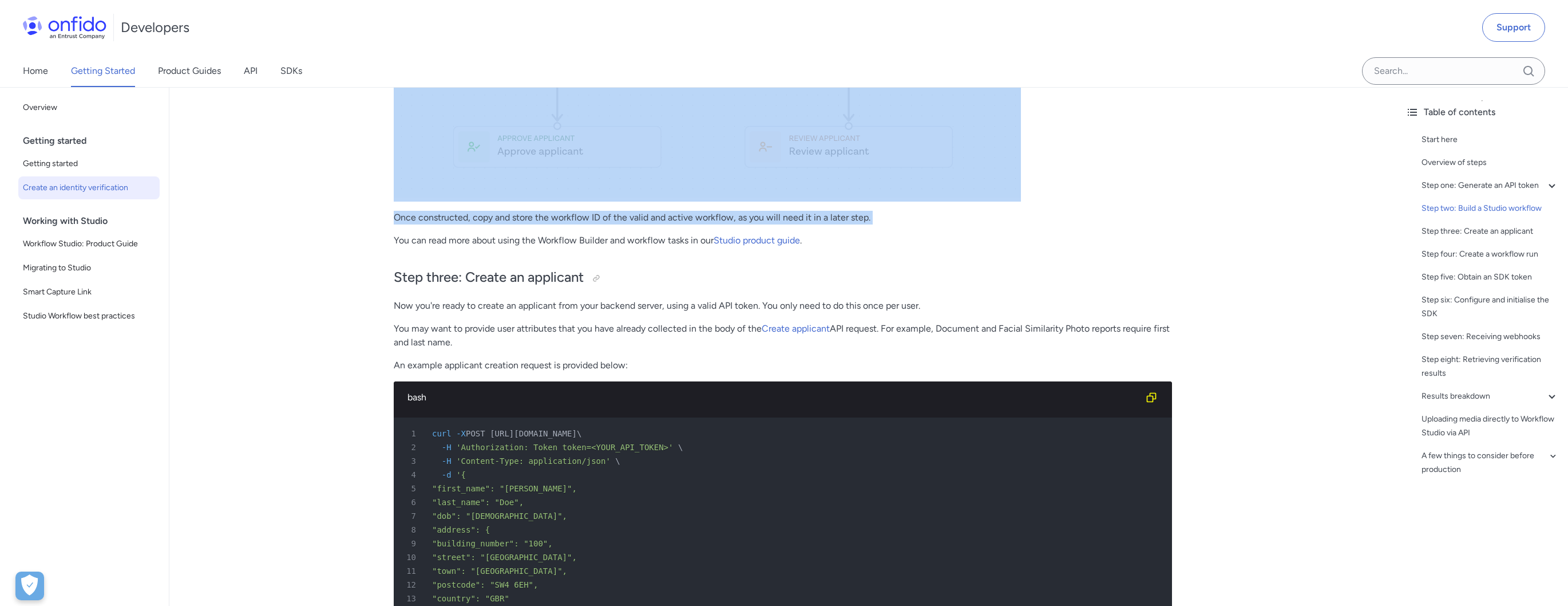
drag, startPoint x: 797, startPoint y: 225, endPoint x: 647, endPoint y: 200, distance: 152.1
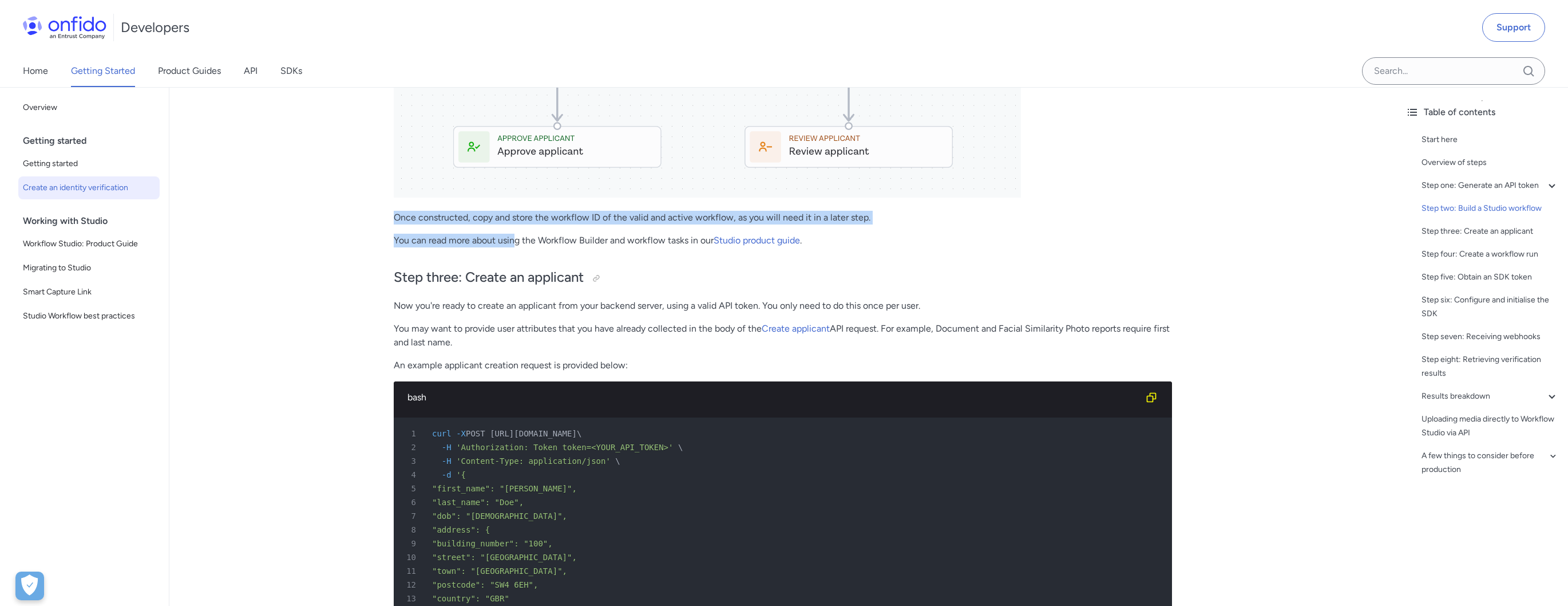
drag, startPoint x: 388, startPoint y: 222, endPoint x: 515, endPoint y: 241, distance: 128.4
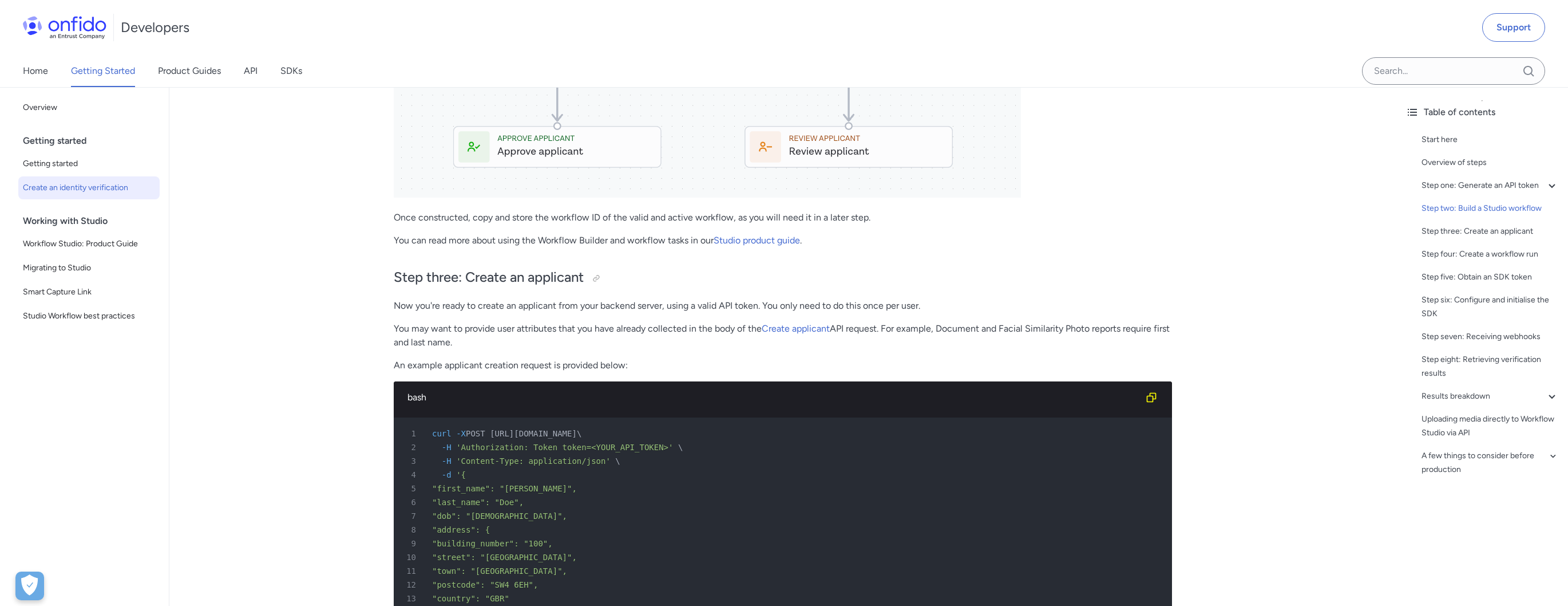
click at [515, 241] on p "You can read more about using the Workflow Builder and workflow tasks in our St…" at bounding box center [782, 241] width 778 height 14
drag, startPoint x: 507, startPoint y: 243, endPoint x: 596, endPoint y: 247, distance: 89.1
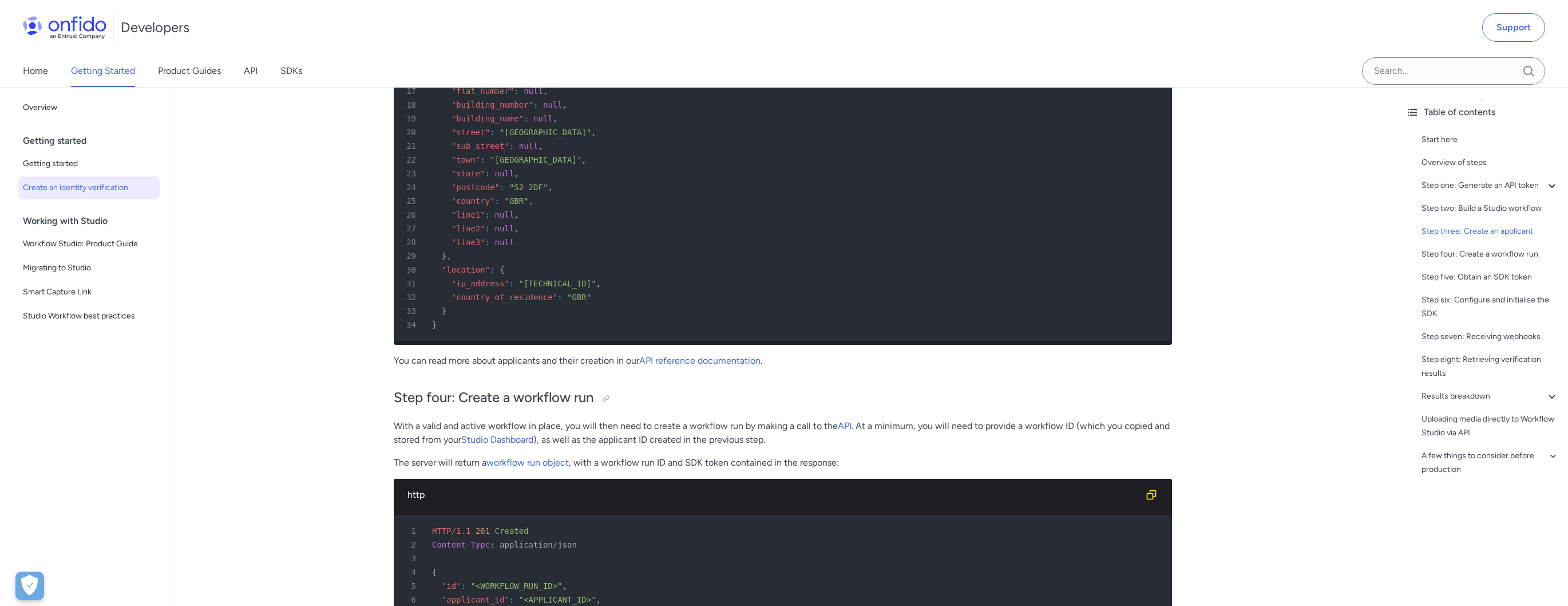
scroll to position [3025, 0]
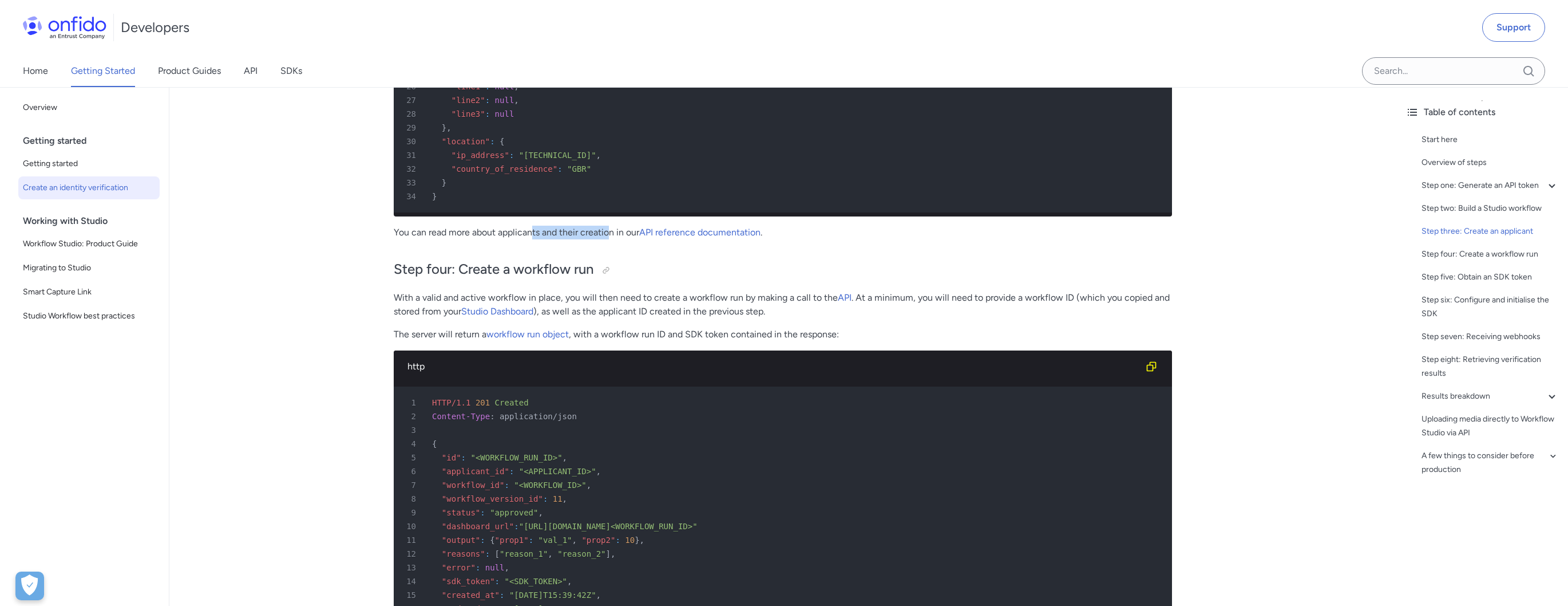
drag, startPoint x: 550, startPoint y: 248, endPoint x: 609, endPoint y: 248, distance: 59.0
click at [610, 239] on p "You can read more about applicants and their creation in our API reference docu…" at bounding box center [782, 232] width 778 height 14
click at [609, 239] on p "You can read more about applicants and their creation in our API reference docu…" at bounding box center [782, 232] width 778 height 14
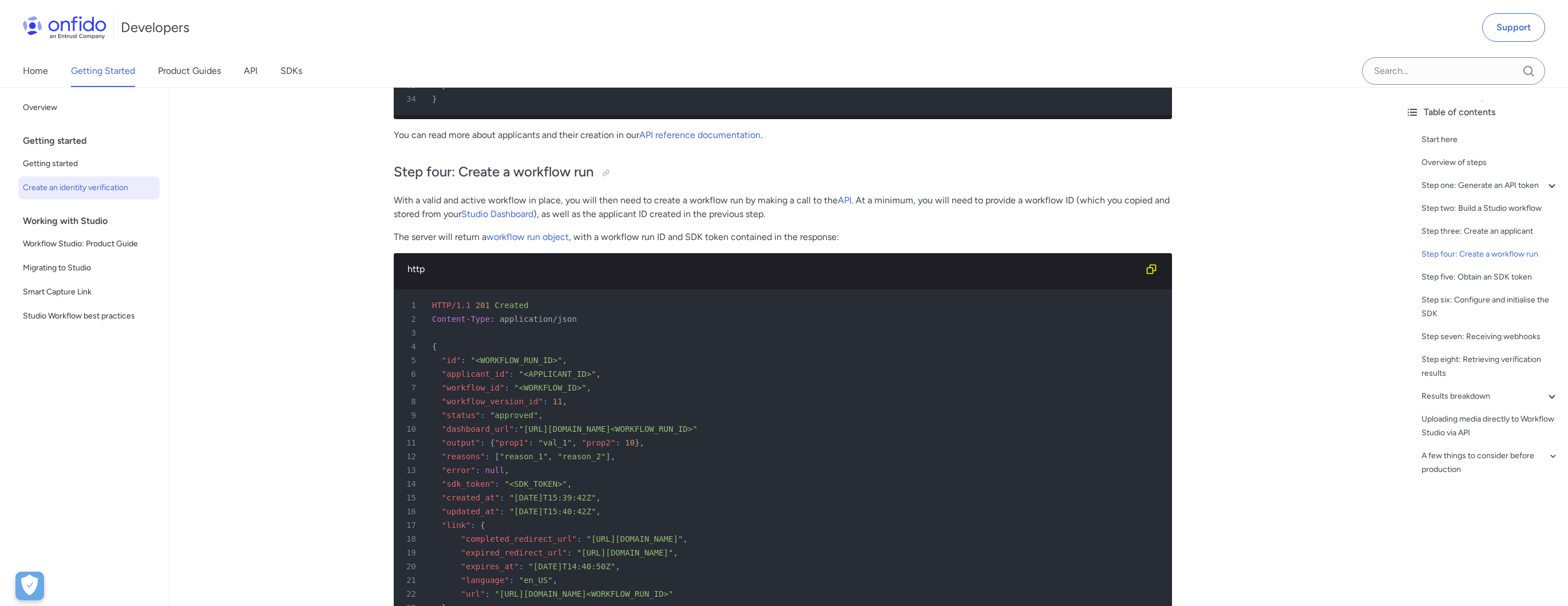
scroll to position [3057, 0]
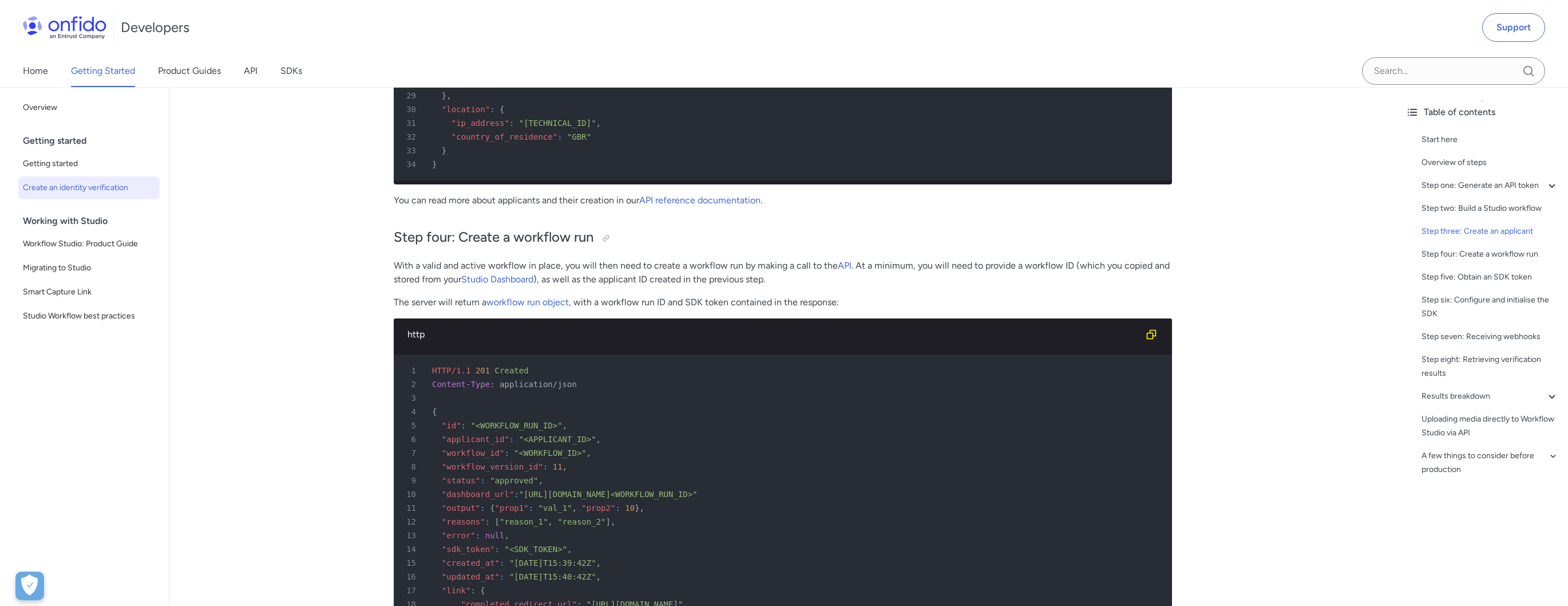
click at [803, 405] on div "3" at bounding box center [777, 398] width 758 height 14
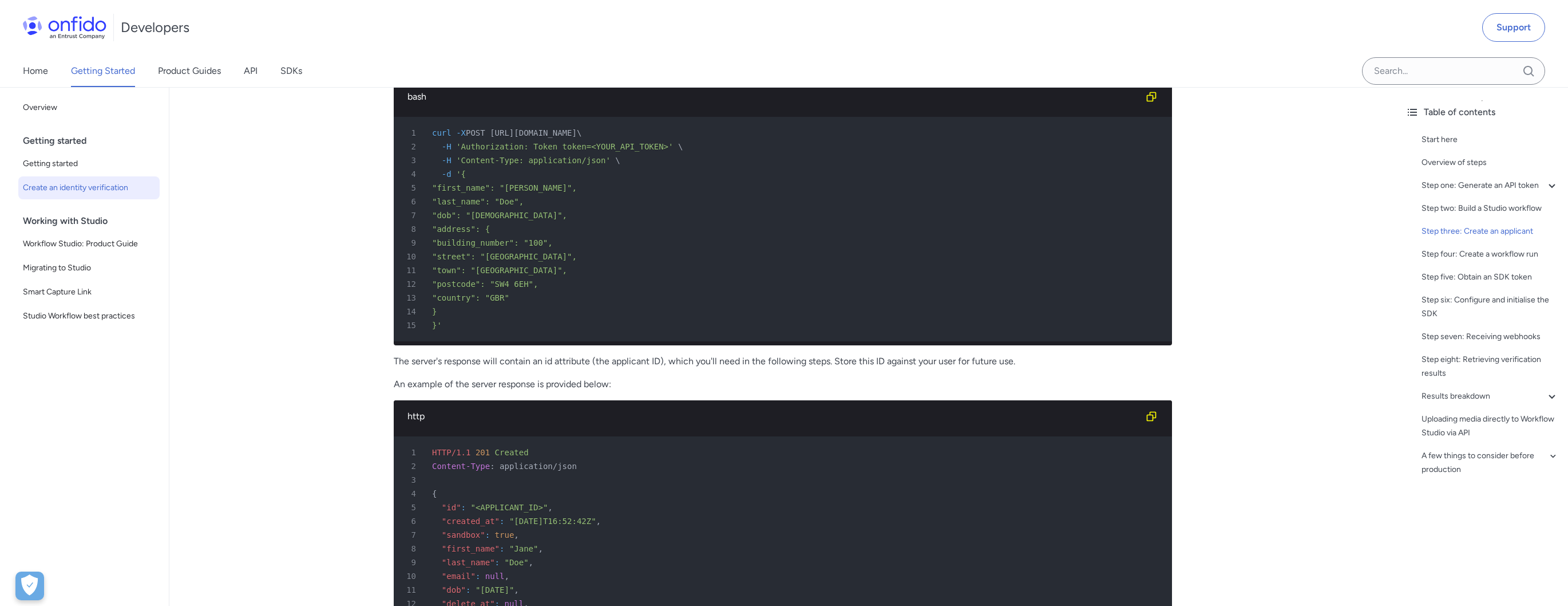
scroll to position [2363, 0]
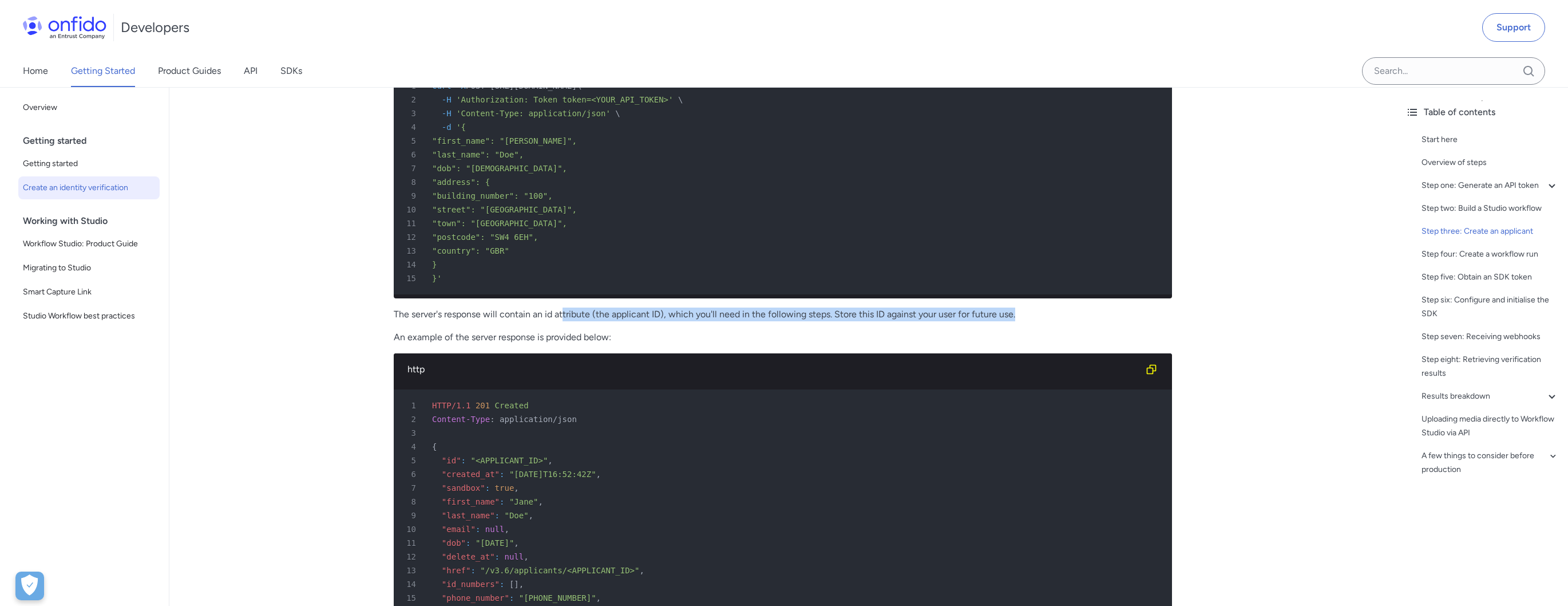
drag, startPoint x: 563, startPoint y: 319, endPoint x: 622, endPoint y: 331, distance: 60.2
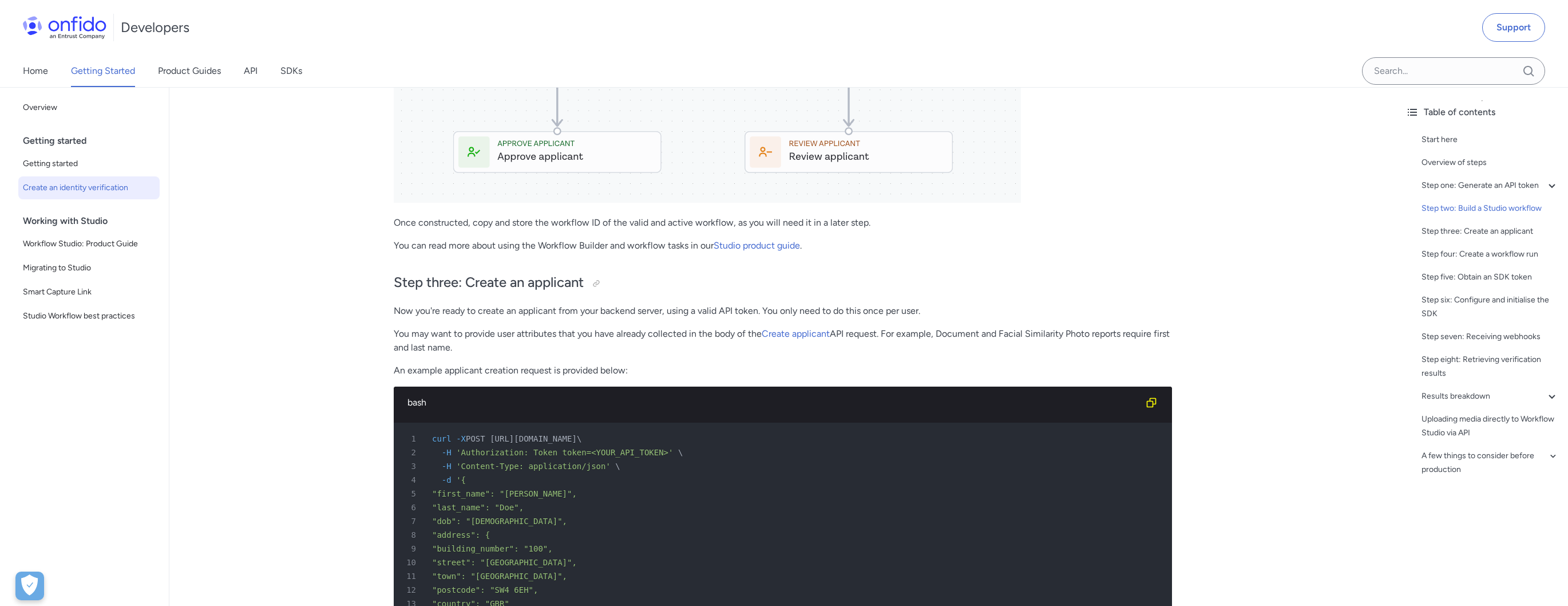
scroll to position [2022, 0]
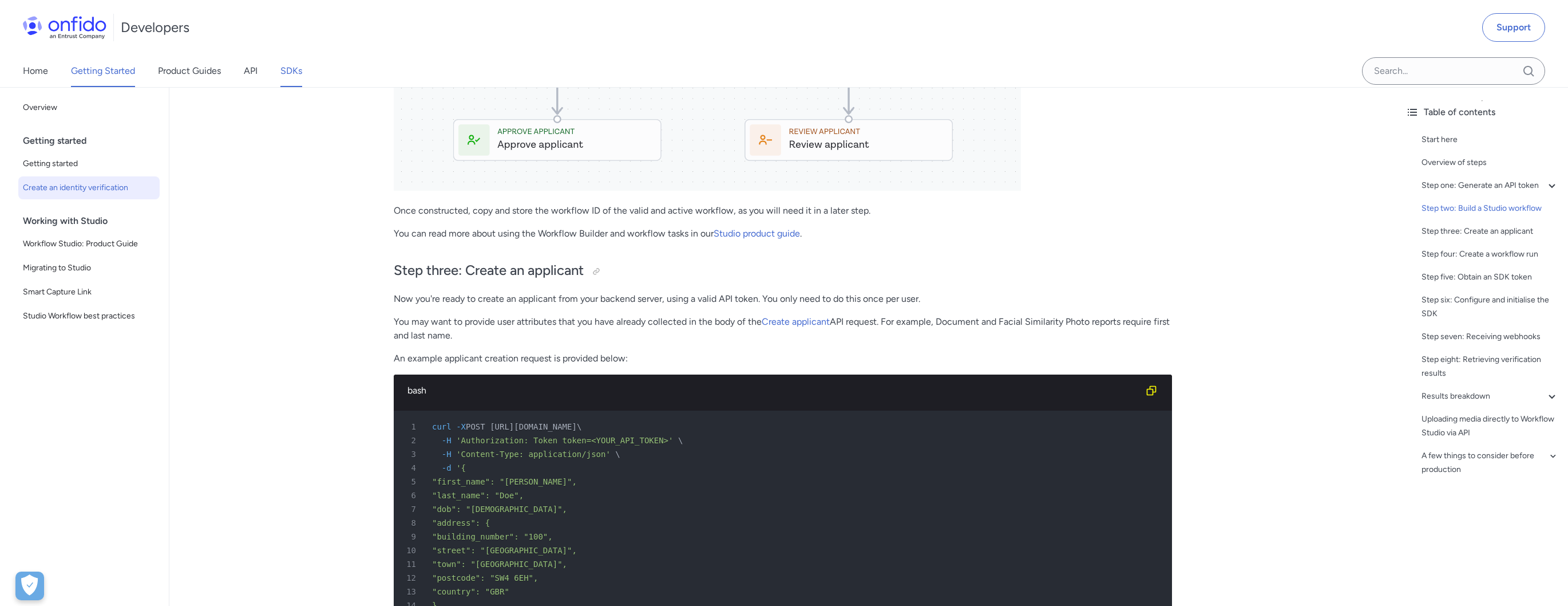
click at [297, 71] on link "SDKs" at bounding box center [291, 71] width 22 height 32
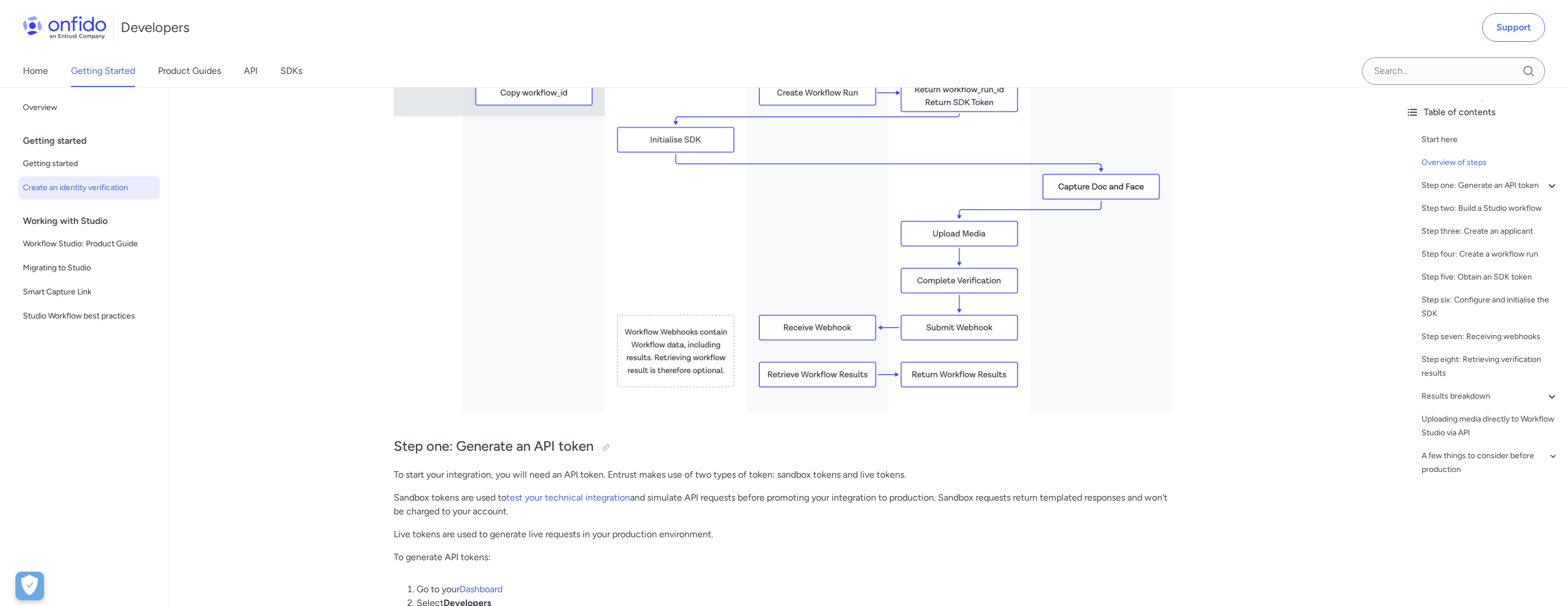
scroll to position [593, 0]
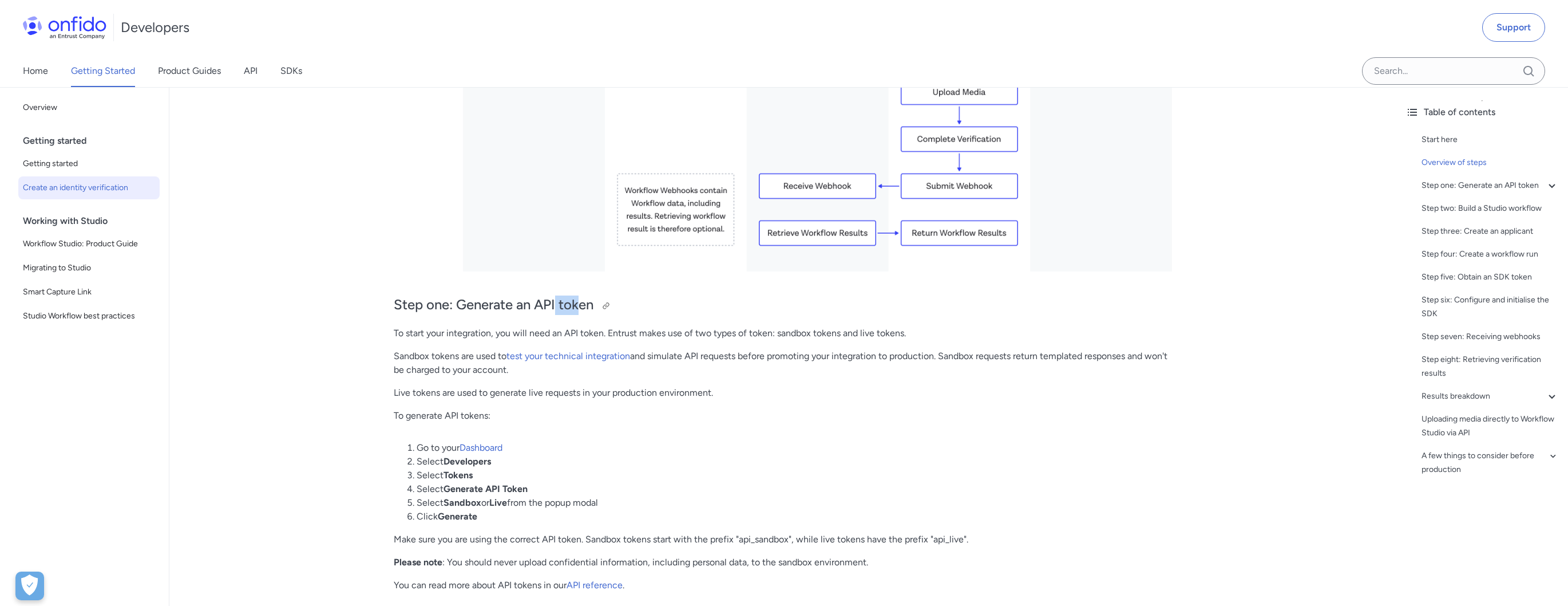
drag, startPoint x: 558, startPoint y: 301, endPoint x: 581, endPoint y: 298, distance: 23.2
click at [581, 298] on h2 "Step one: Generate an API token" at bounding box center [782, 305] width 778 height 20
click at [580, 298] on h2 "Step one: Generate an API token" at bounding box center [782, 305] width 778 height 20
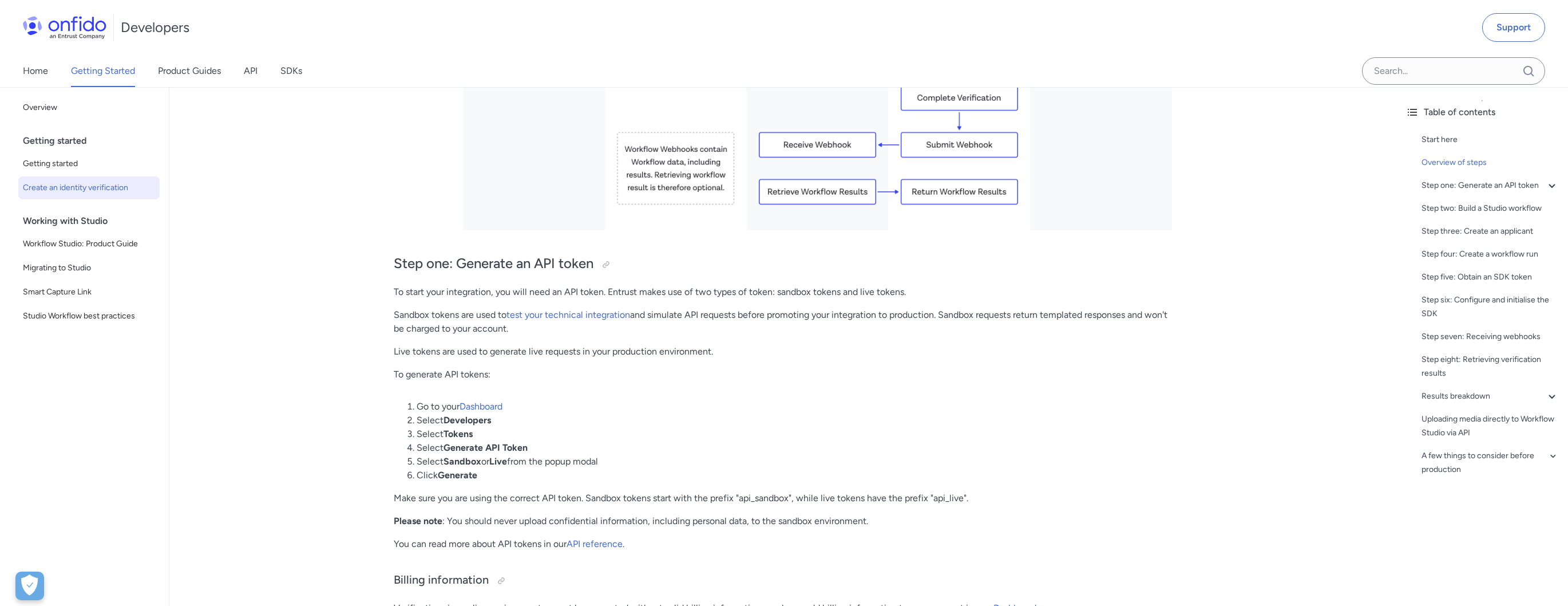
scroll to position [670, 0]
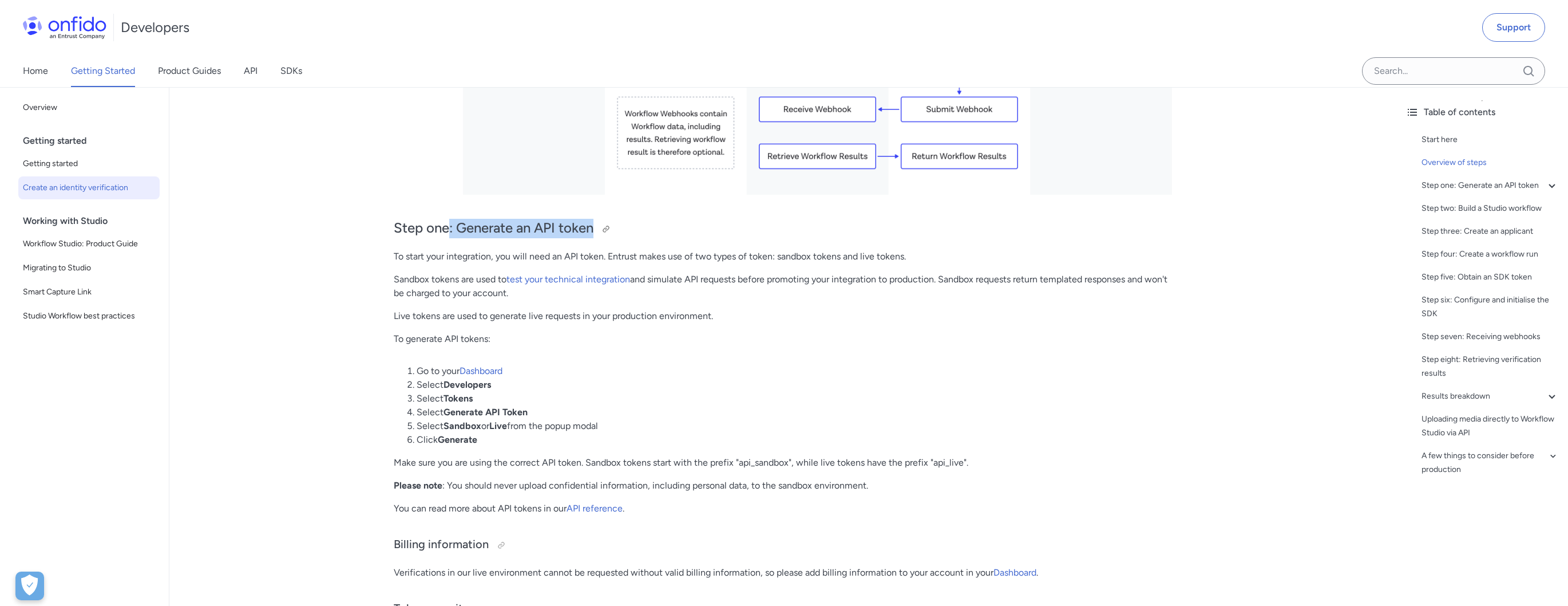
drag, startPoint x: 448, startPoint y: 225, endPoint x: 596, endPoint y: 224, distance: 148.0
click at [596, 224] on h2 "Step one: Generate an API token" at bounding box center [782, 228] width 778 height 20
click at [596, 224] on div at bounding box center [603, 229] width 18 height 18
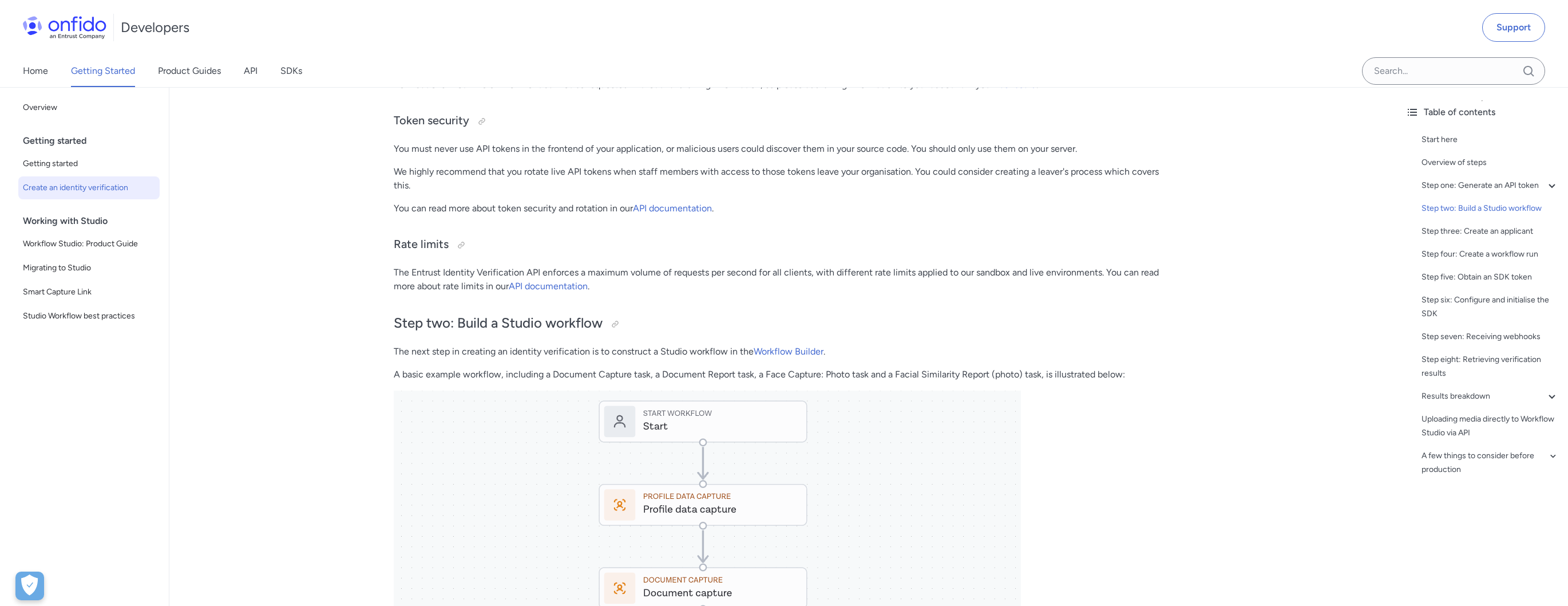
scroll to position [1111, 0]
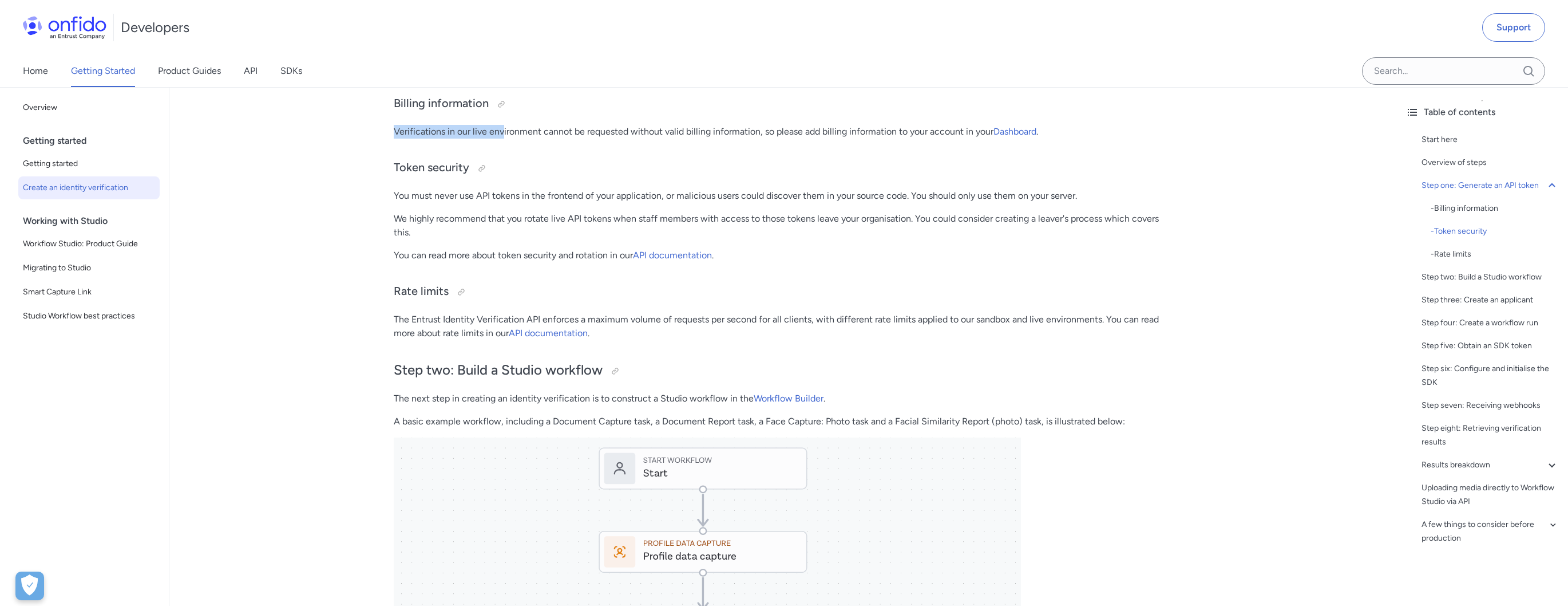
drag, startPoint x: 434, startPoint y: 129, endPoint x: 504, endPoint y: 135, distance: 70.3
click at [504, 135] on p "Verifications in our live environment cannot be requested without valid billing…" at bounding box center [782, 132] width 778 height 14
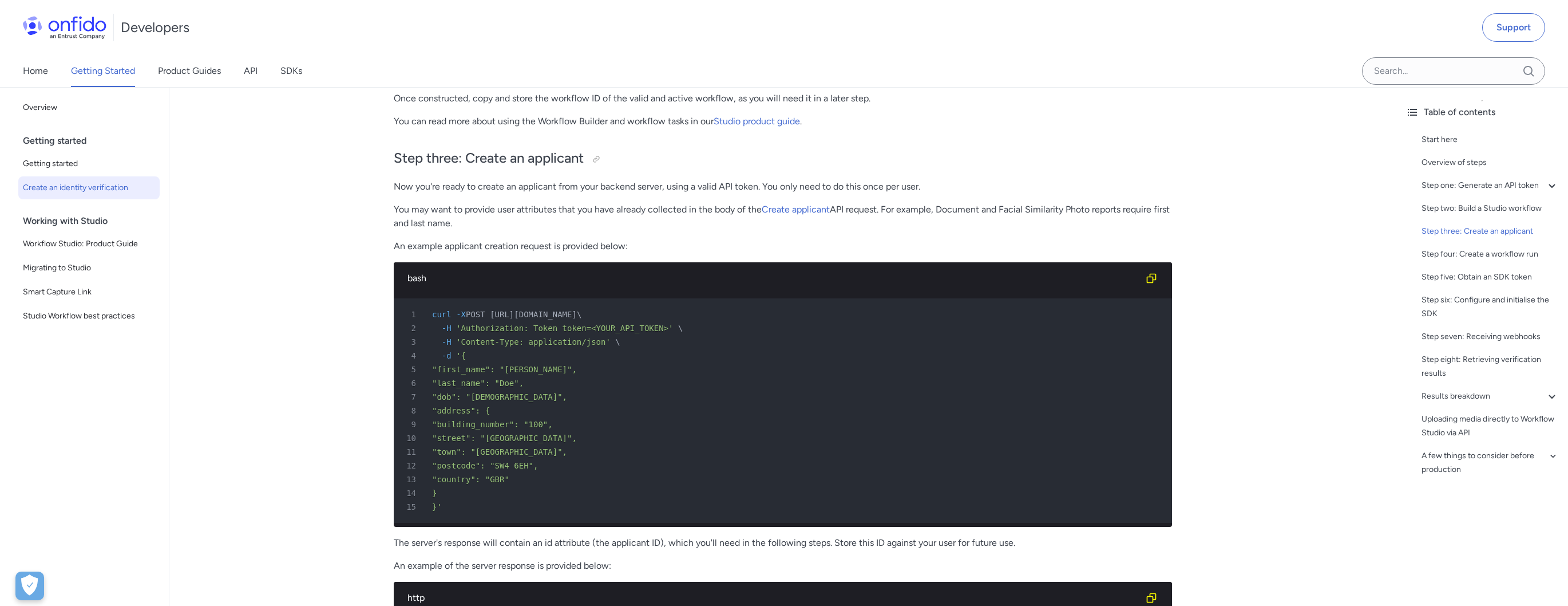
scroll to position [2140, 0]
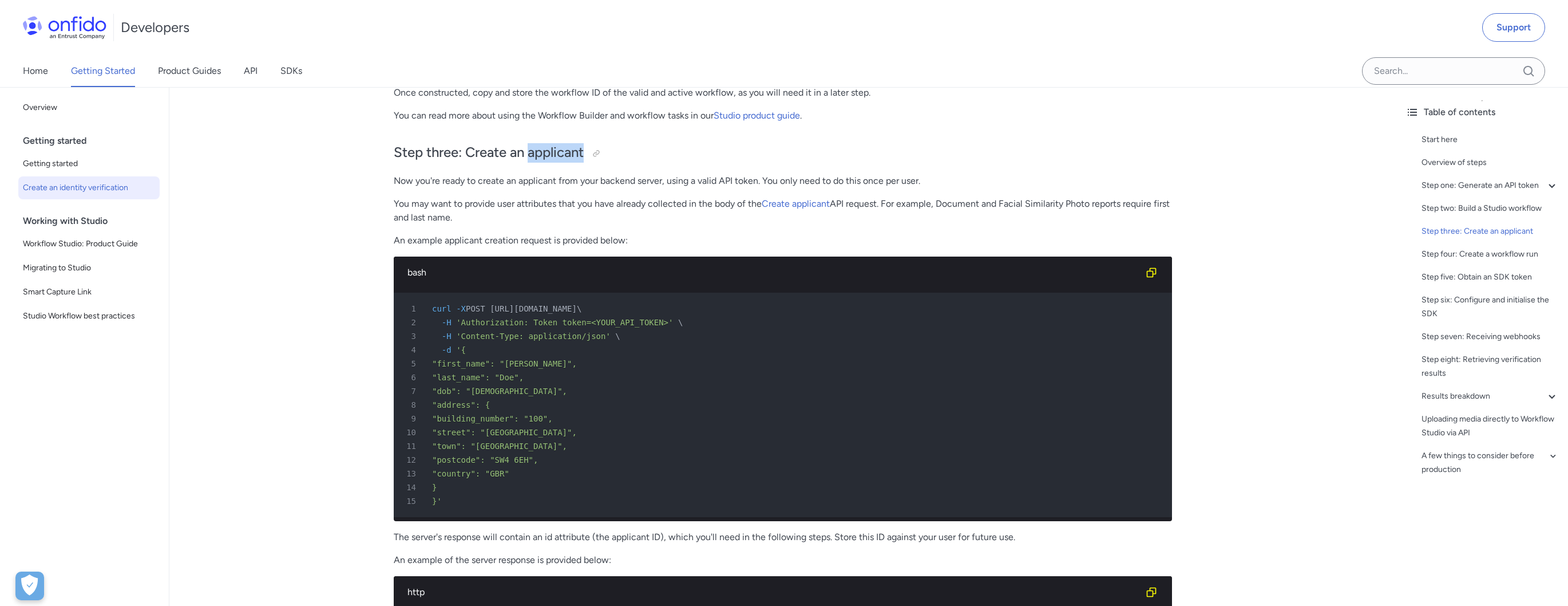
drag, startPoint x: 551, startPoint y: 162, endPoint x: 585, endPoint y: 177, distance: 37.2
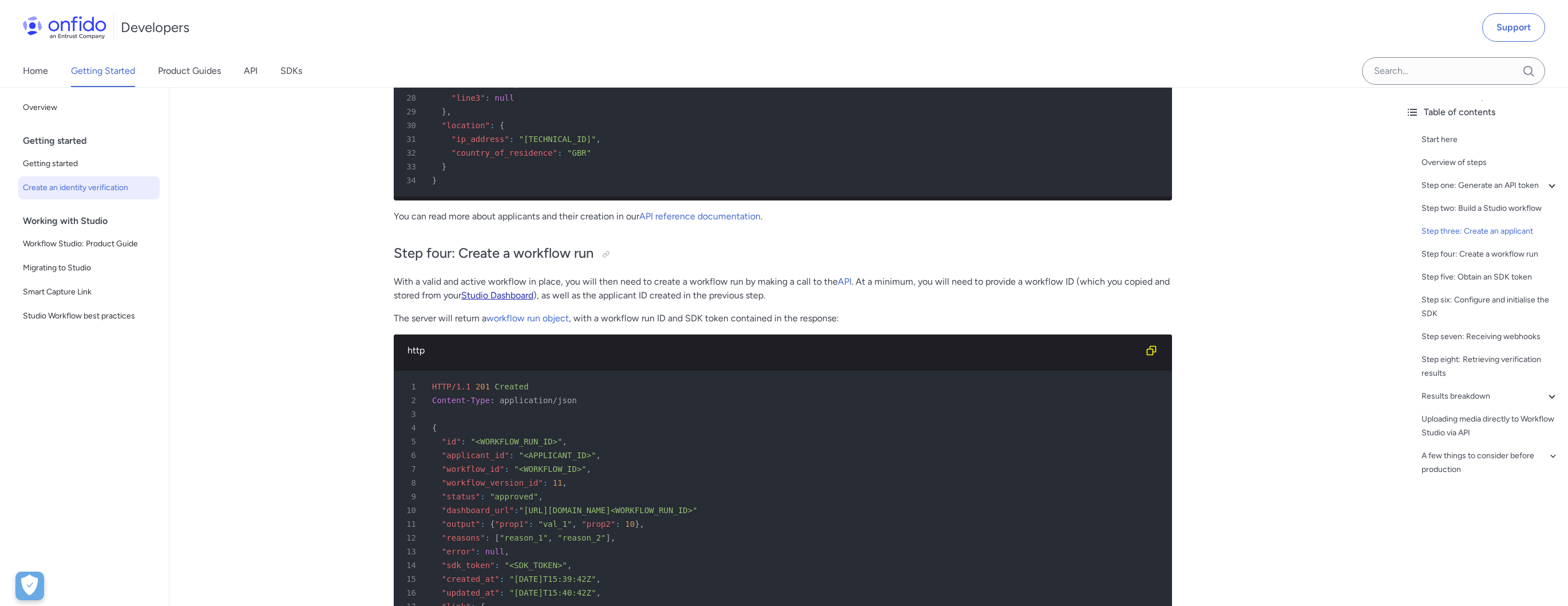
scroll to position [3059, 0]
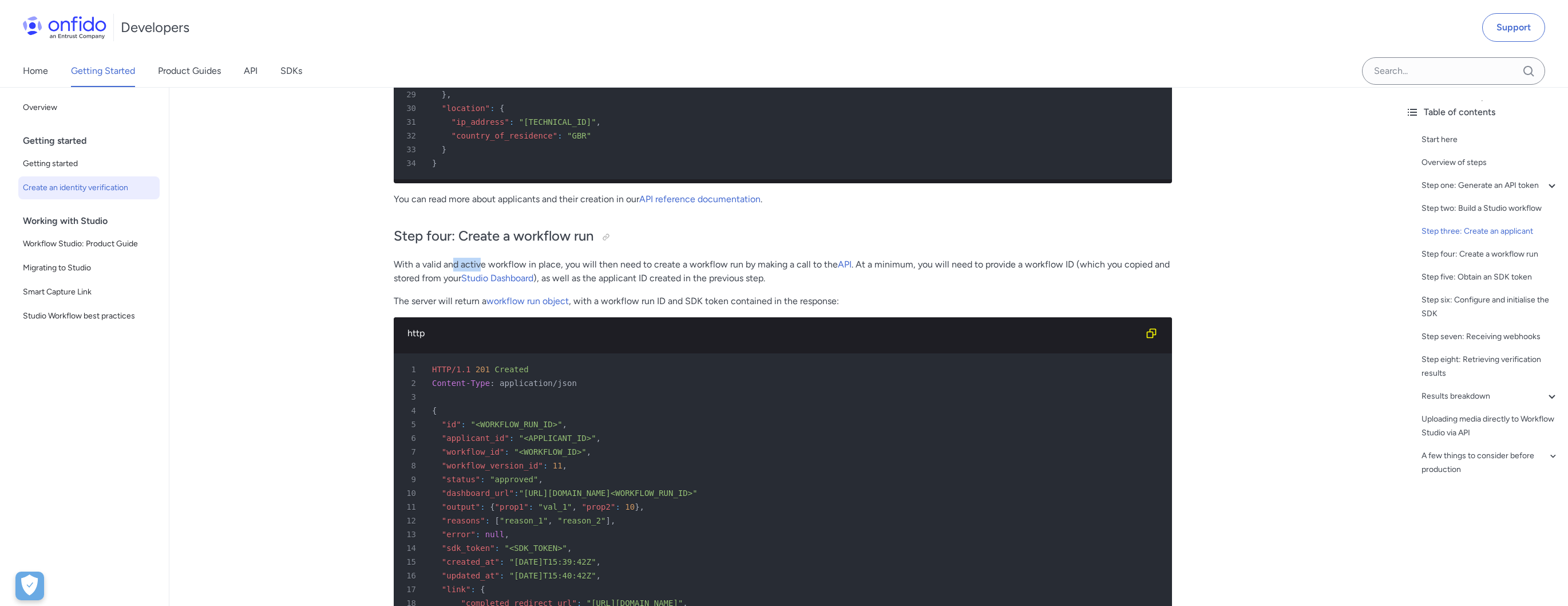
drag, startPoint x: 453, startPoint y: 275, endPoint x: 483, endPoint y: 275, distance: 30.0
click at [483, 274] on p "With a valid and active workflow in place, you will then need to create a workf…" at bounding box center [782, 271] width 778 height 27
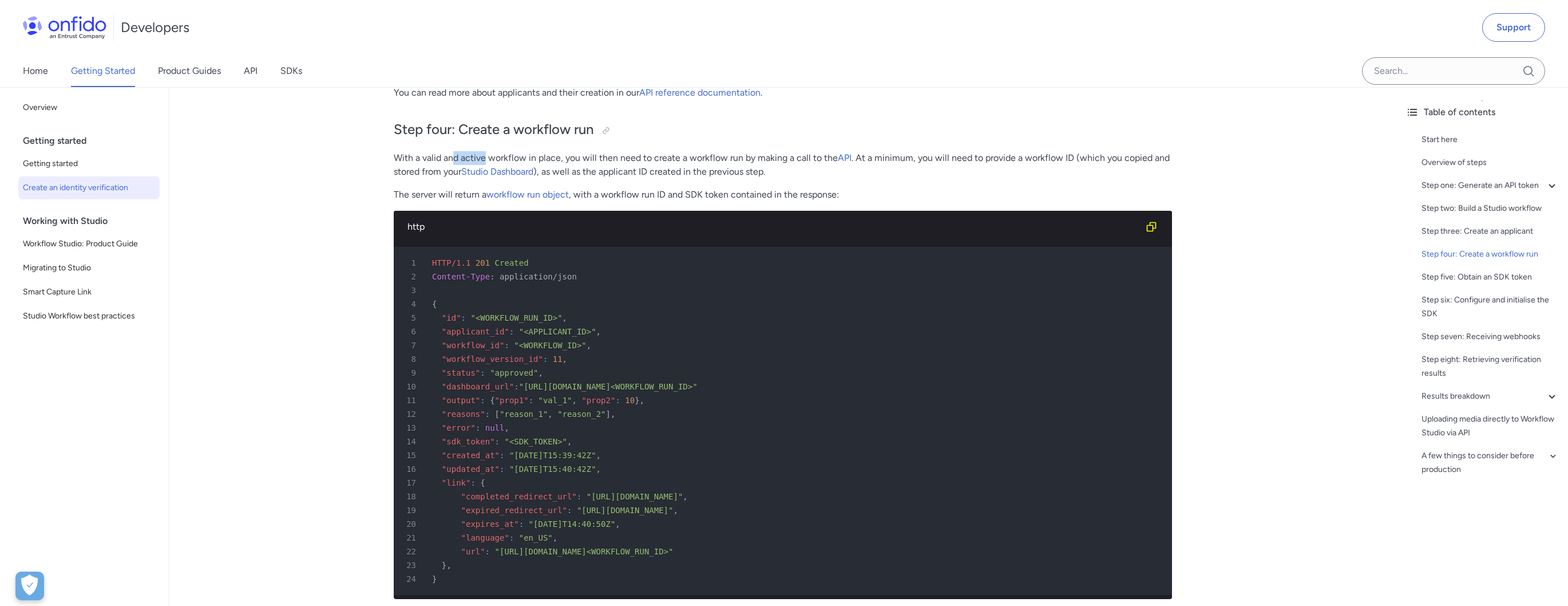
scroll to position [3177, 0]
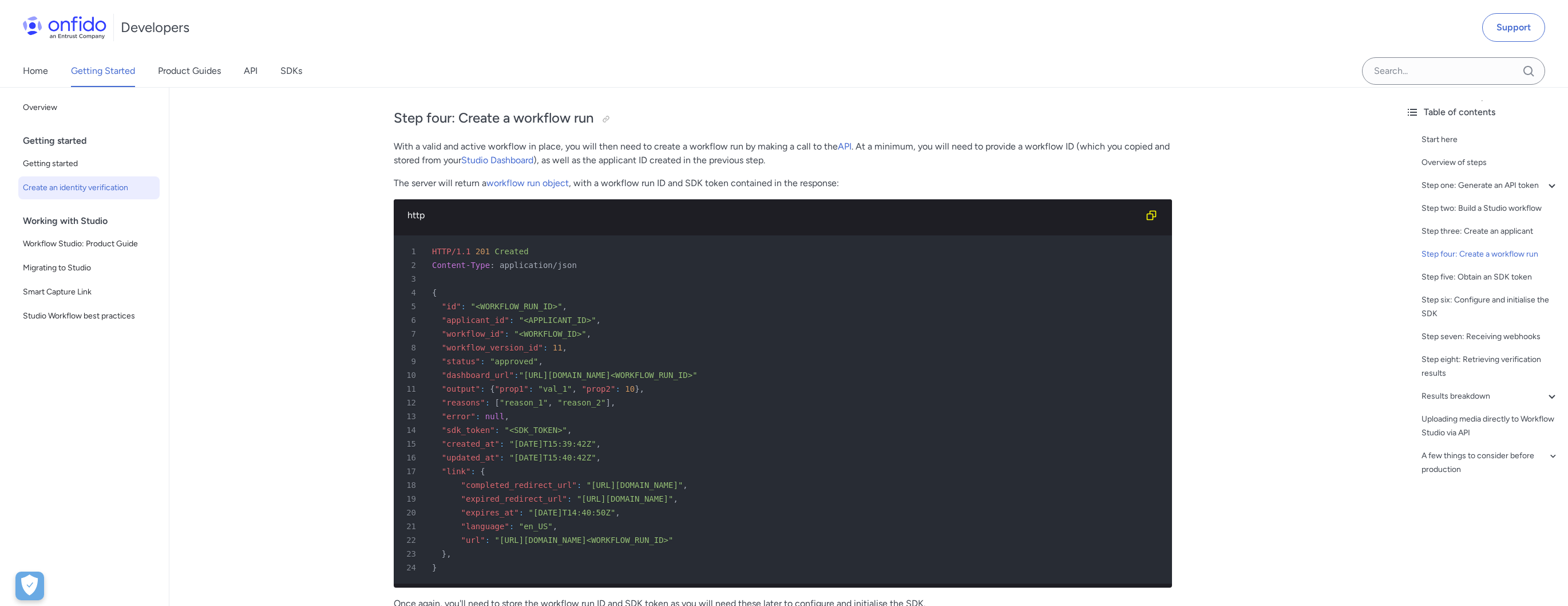
click at [561, 231] on div "http" at bounding box center [782, 215] width 778 height 32
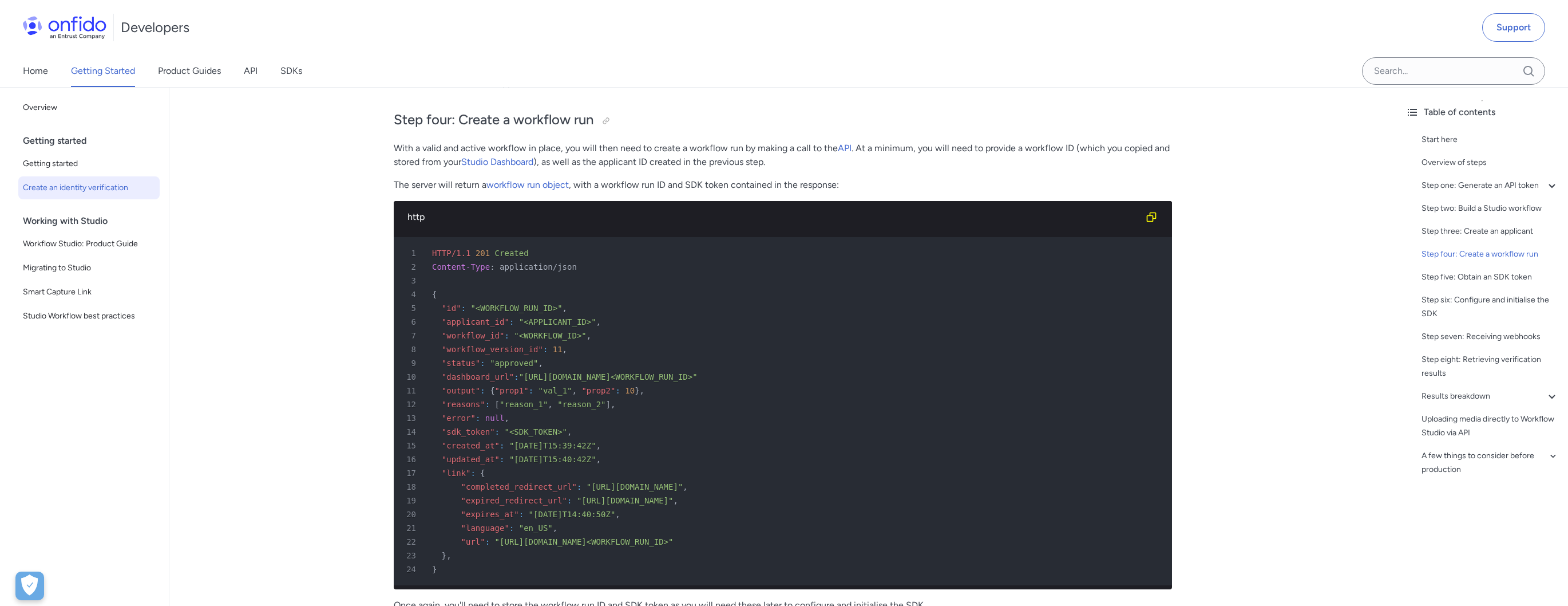
scroll to position [3169, 0]
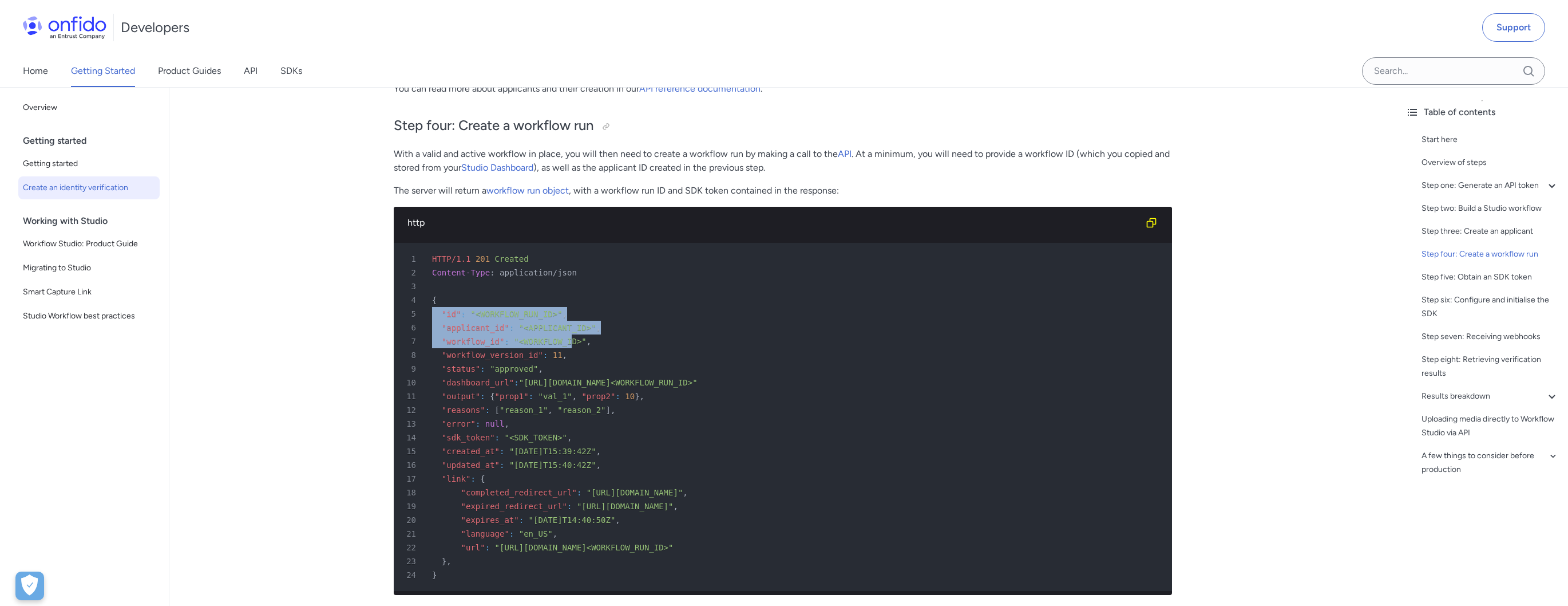
drag, startPoint x: 449, startPoint y: 313, endPoint x: 558, endPoint y: 359, distance: 118.3
click at [558, 359] on pre "1 HTTP/1.1 201 Created 2 Content-Type : application/json 3 4 { 5 "id" : "<WORKF…" at bounding box center [782, 416] width 778 height 348
click at [558, 348] on div "7 "workflow_id" : "<WORKFLOW_ID>" ," at bounding box center [777, 341] width 758 height 14
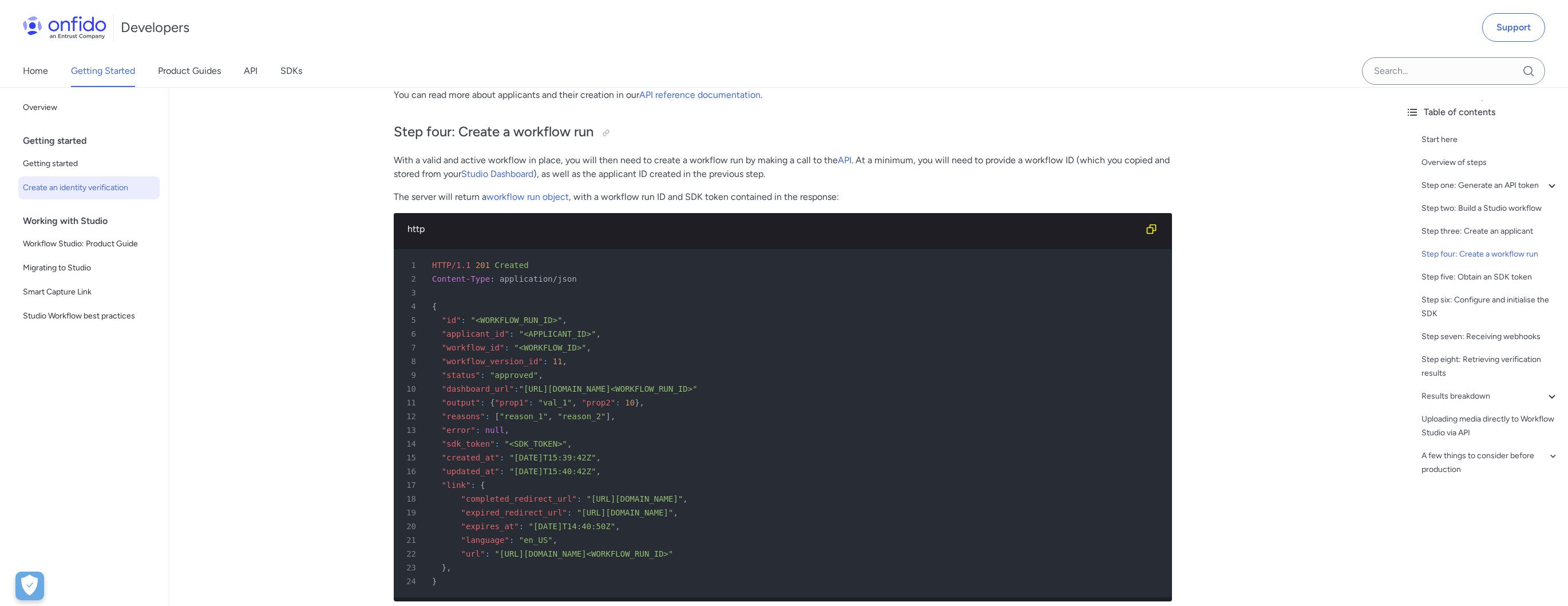
scroll to position [3157, 0]
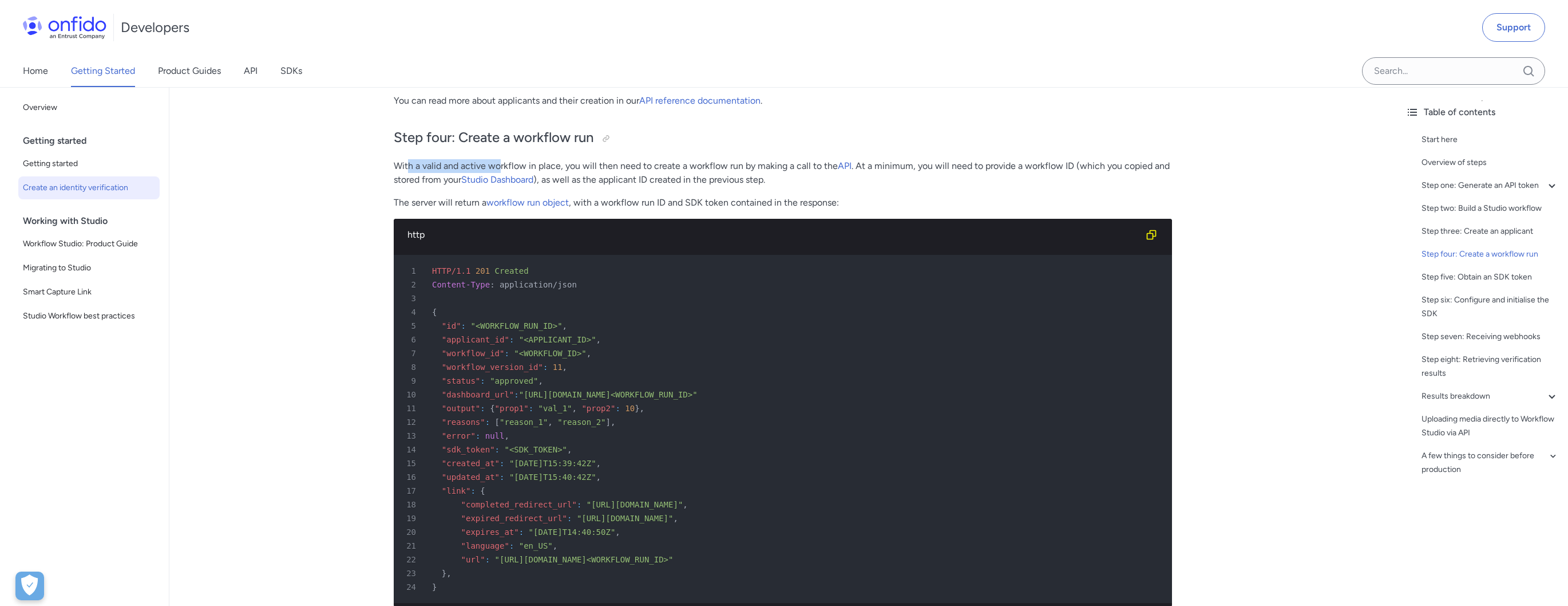
drag, startPoint x: 442, startPoint y: 177, endPoint x: 500, endPoint y: 177, distance: 58.0
click at [500, 177] on p "With a valid and active workflow in place, you will then need to create a workf…" at bounding box center [782, 173] width 778 height 27
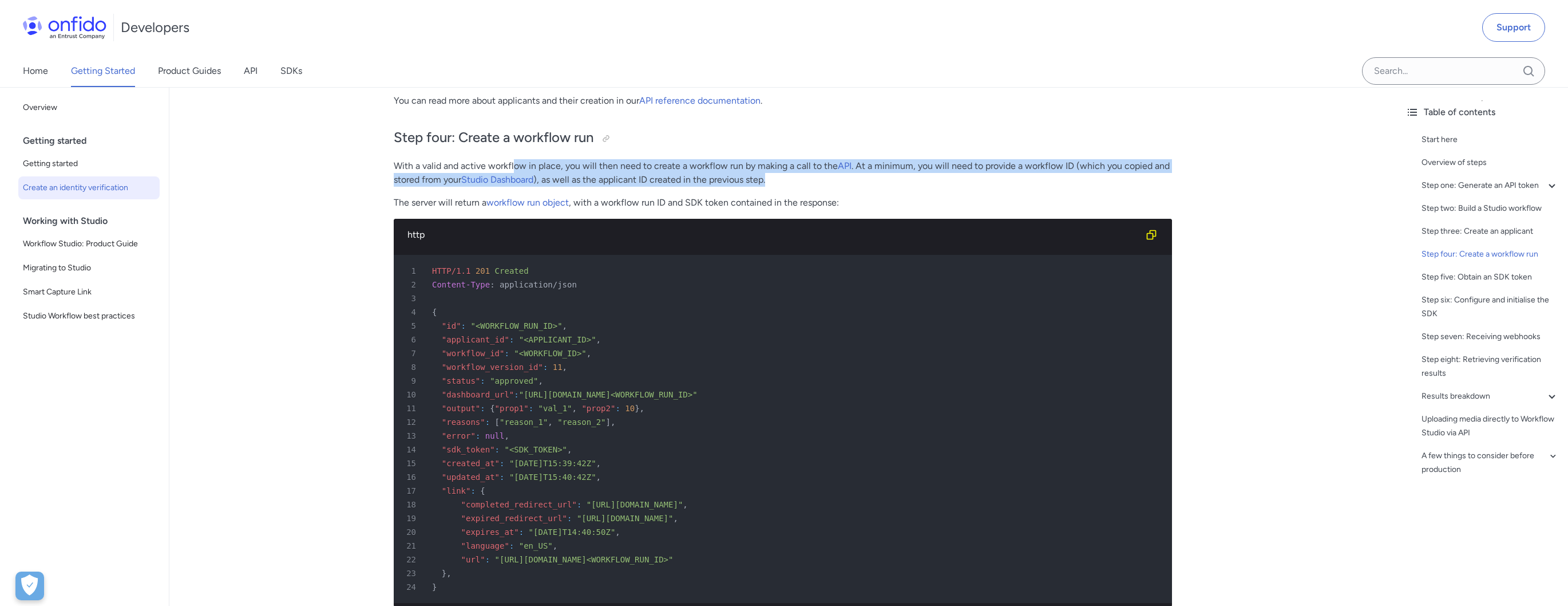
drag, startPoint x: 521, startPoint y: 178, endPoint x: 790, endPoint y: 191, distance: 269.3
click at [790, 187] on p "With a valid and active workflow in place, you will then need to create a workf…" at bounding box center [782, 173] width 778 height 27
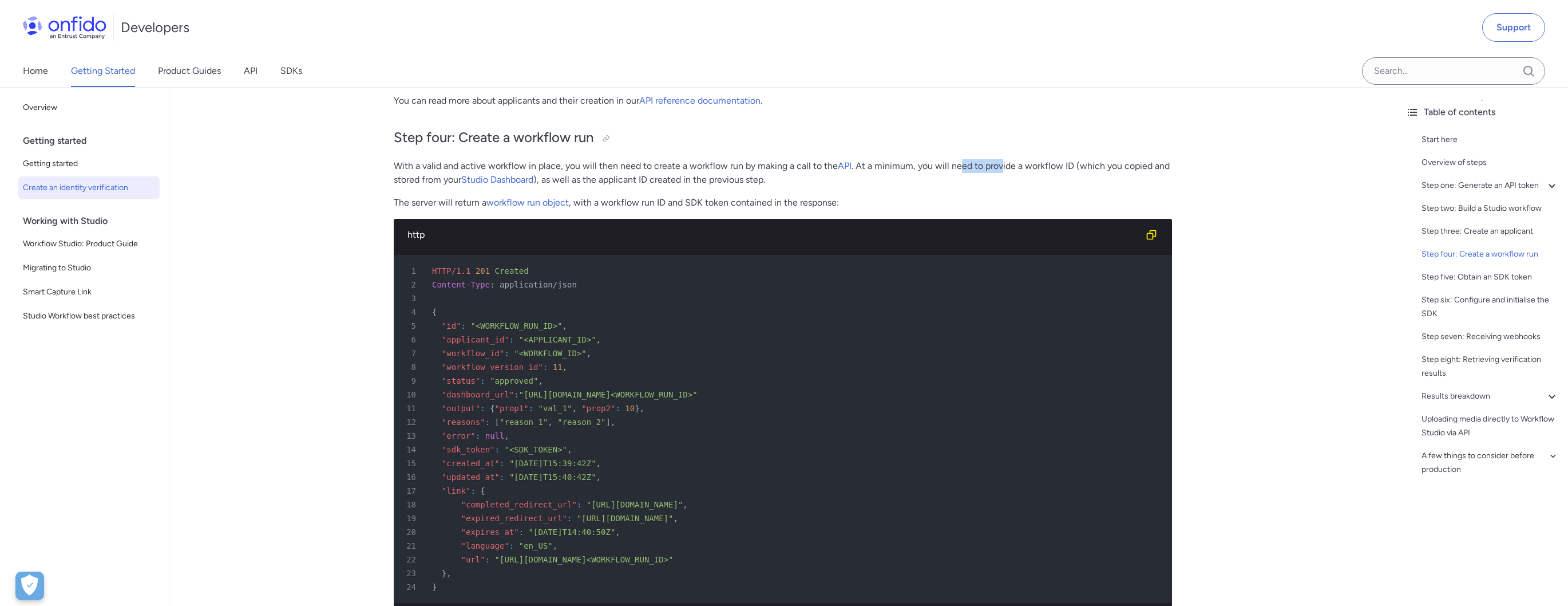
drag, startPoint x: 958, startPoint y: 180, endPoint x: 1007, endPoint y: 180, distance: 49.0
click at [1000, 181] on p "With a valid and active workflow in place, you will then need to create a workf…" at bounding box center [782, 173] width 778 height 27
drag, startPoint x: 1021, startPoint y: 179, endPoint x: 1065, endPoint y: 181, distance: 44.0
click at [1021, 179] on p "With a valid and active workflow in place, you will then need to create a workf…" at bounding box center [782, 173] width 778 height 27
drag, startPoint x: 1076, startPoint y: 181, endPoint x: 1083, endPoint y: 180, distance: 7.1
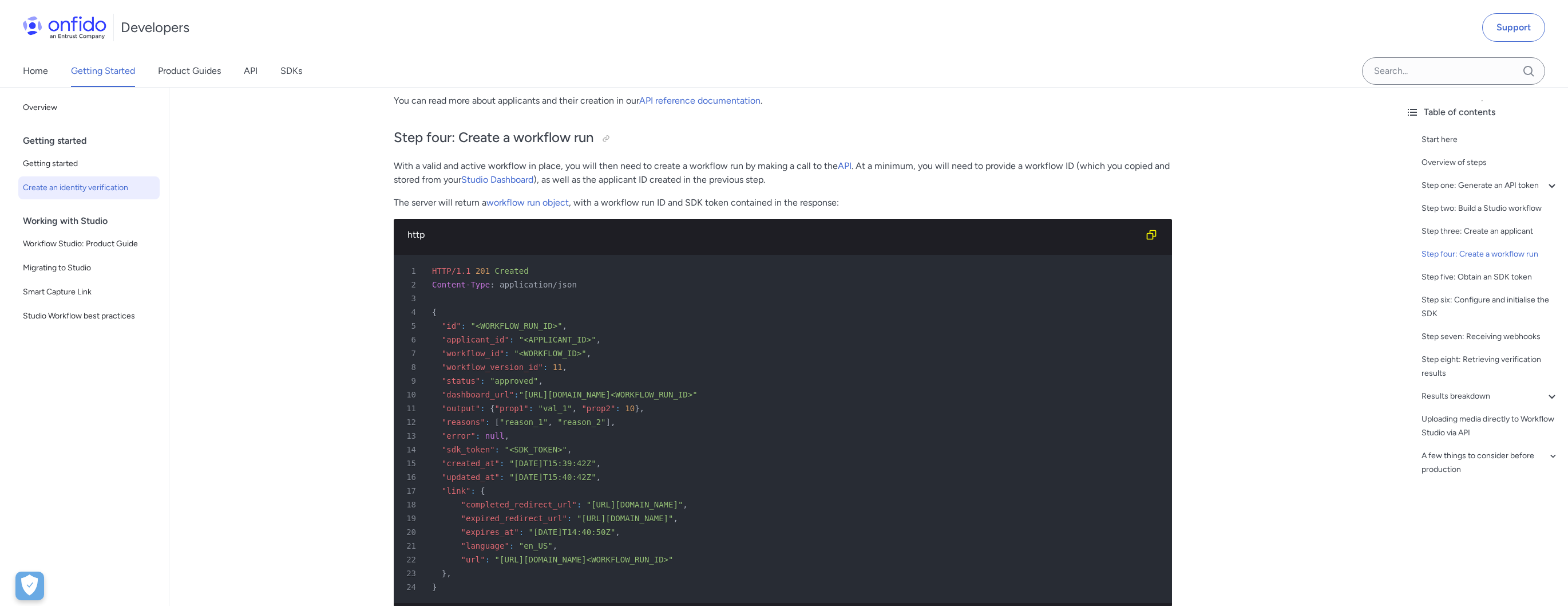
click at [1076, 181] on p "With a valid and active workflow in place, you will then need to create a workf…" at bounding box center [782, 173] width 778 height 27
drag, startPoint x: 565, startPoint y: 191, endPoint x: 771, endPoint y: 191, distance: 206.0
click at [731, 187] on p "With a valid and active workflow in place, you will then need to create a workf…" at bounding box center [782, 173] width 778 height 27
click at [777, 187] on p "With a valid and active workflow in place, you will then need to create a workf…" at bounding box center [782, 173] width 778 height 27
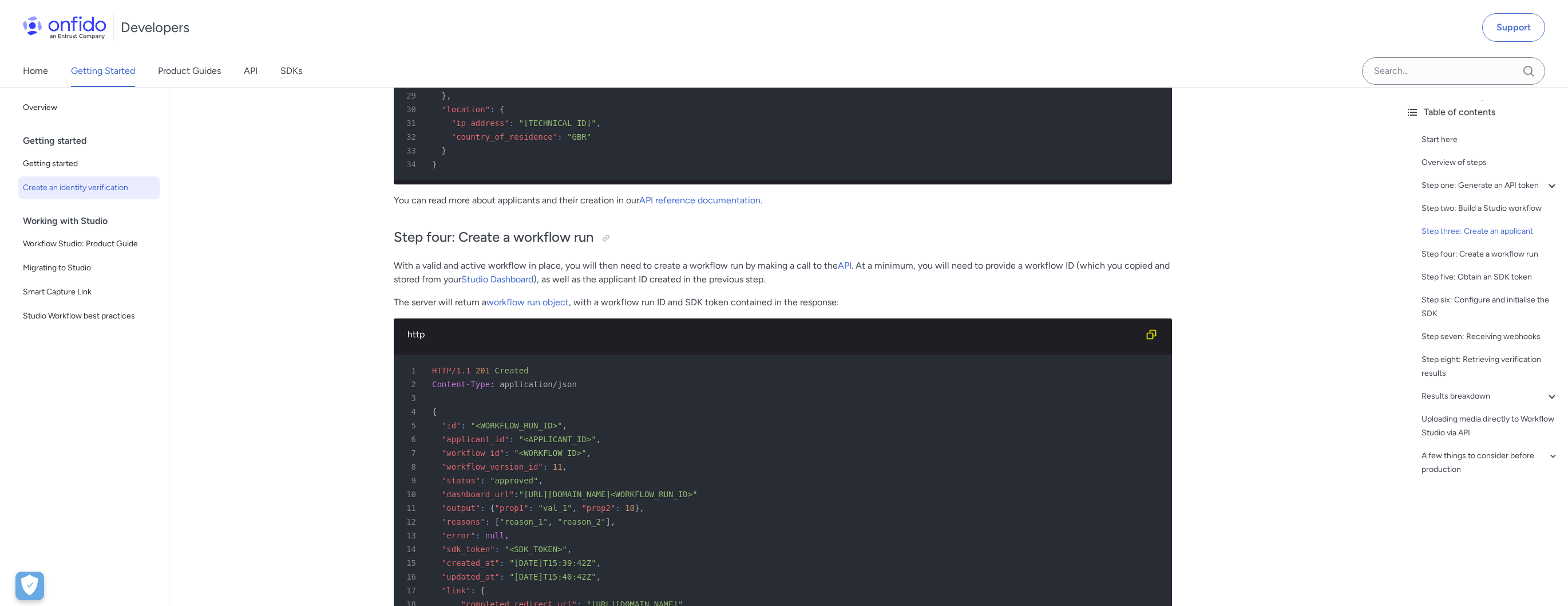
scroll to position [3046, 0]
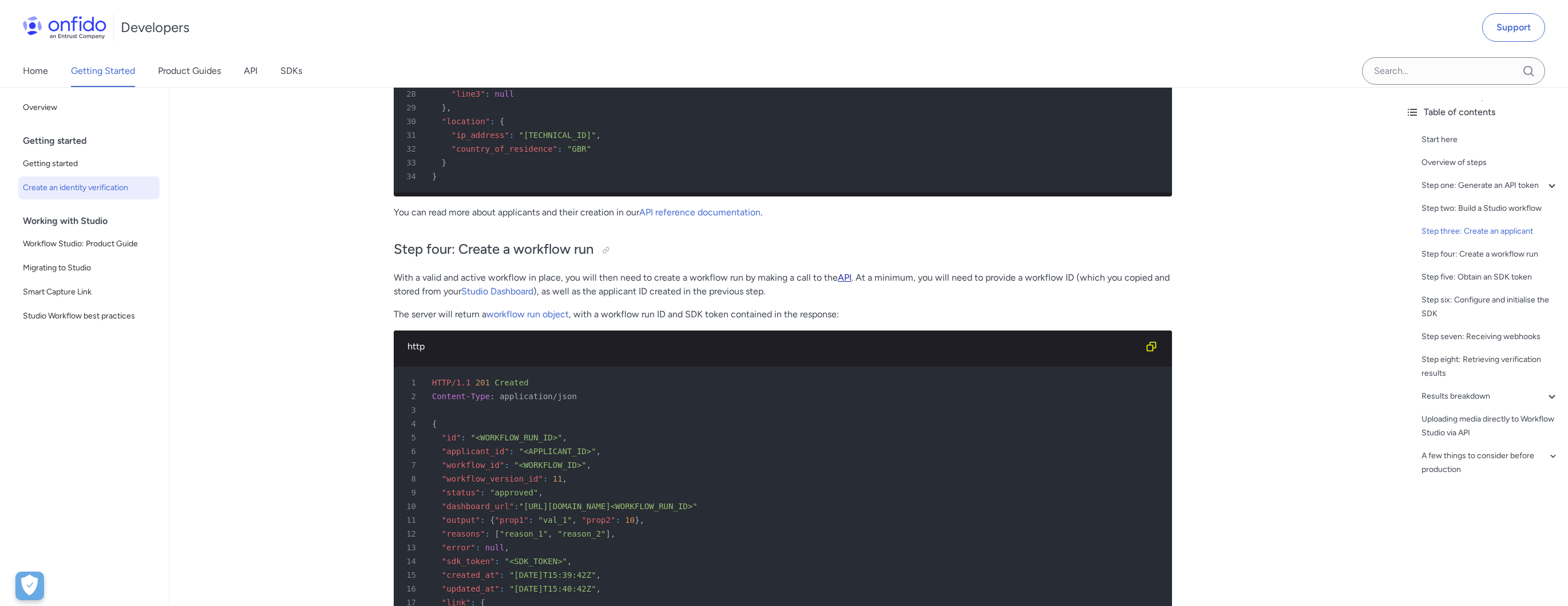
click at [841, 283] on link "API" at bounding box center [844, 277] width 14 height 11
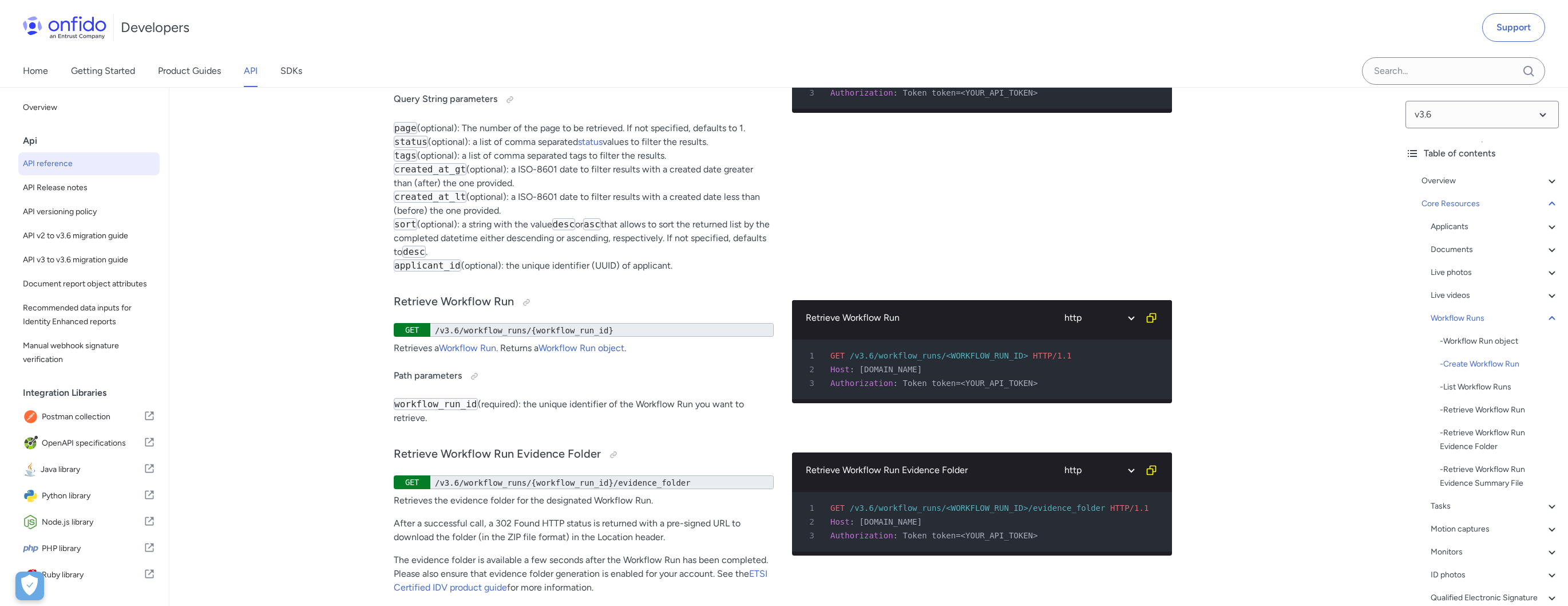
scroll to position [27983, 0]
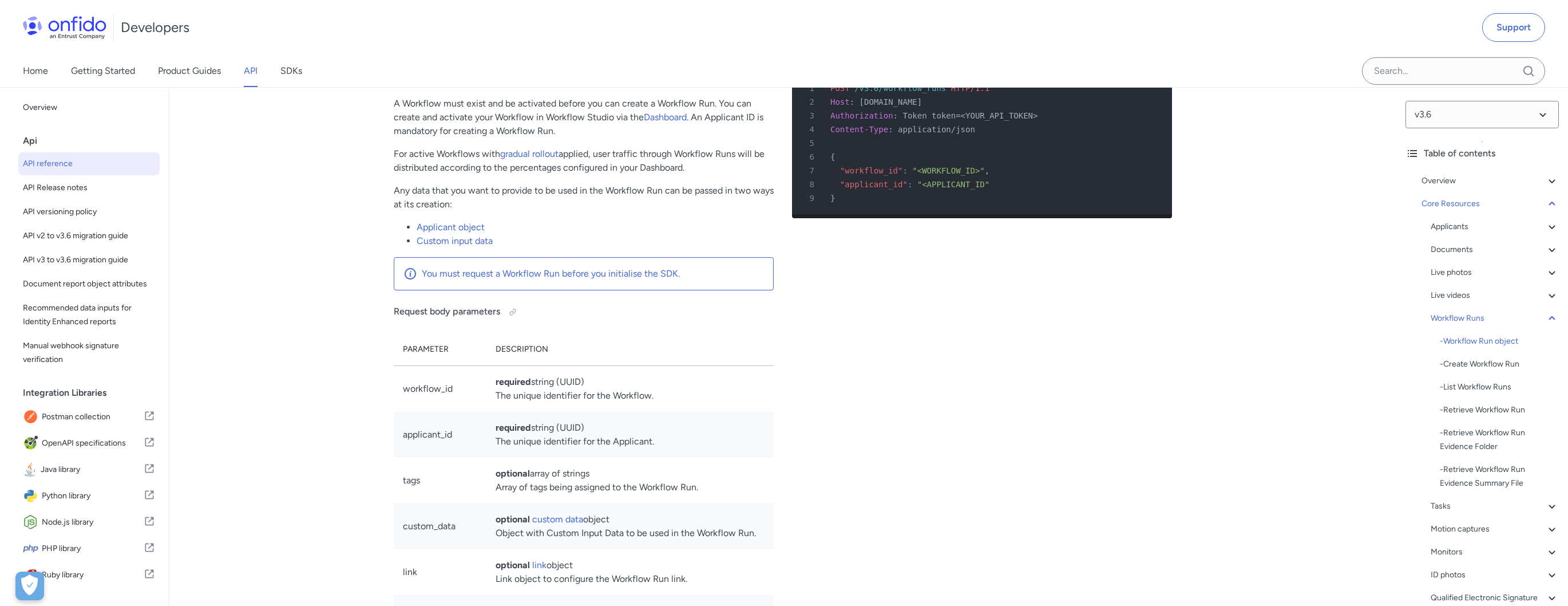
scroll to position [26438, 0]
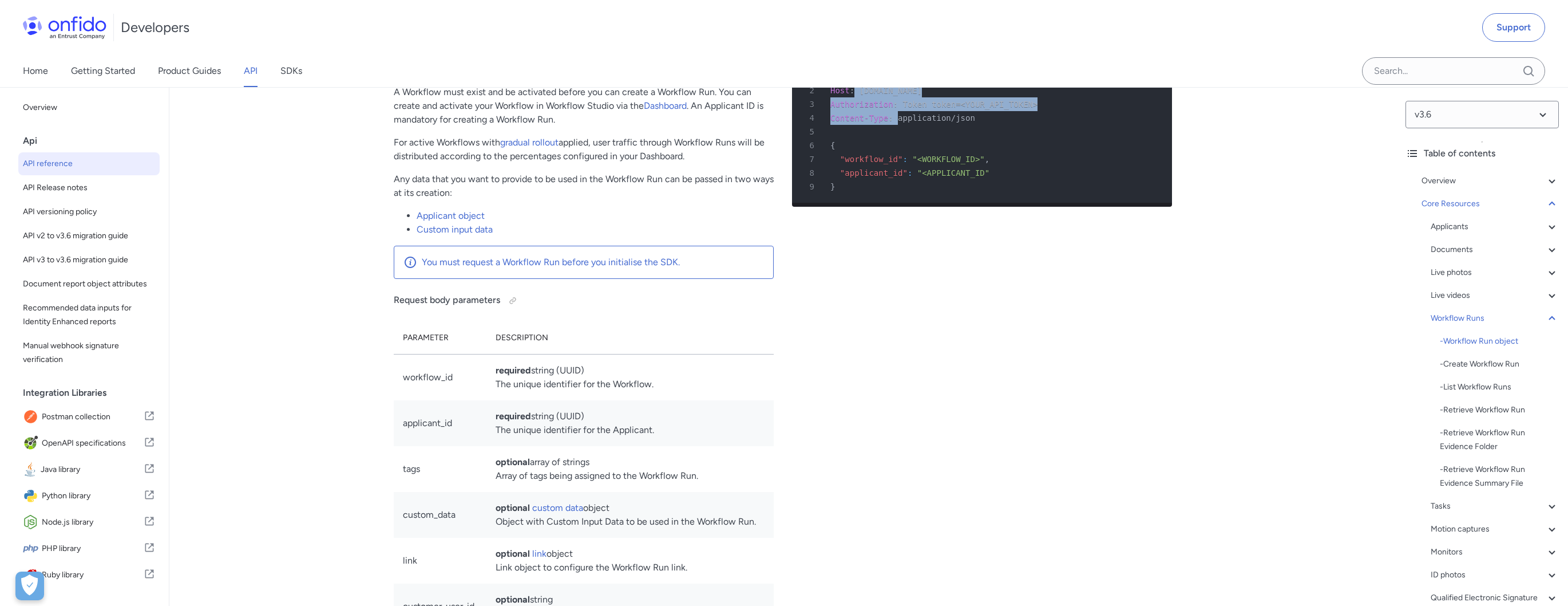
drag, startPoint x: 887, startPoint y: 391, endPoint x: 852, endPoint y: 372, distance: 39.8
click at [852, 203] on pre "1 POST /v3.6/workflow_runs HTTP/1.1 2 Host : [DOMAIN_NAME] 3 Authorization : To…" at bounding box center [981, 132] width 380 height 142
click at [852, 97] on div "2 Host : [DOMAIN_NAME]" at bounding box center [976, 91] width 359 height 14
drag, startPoint x: 952, startPoint y: 396, endPoint x: 869, endPoint y: 372, distance: 86.4
click at [871, 203] on pre "1 POST /v3.6/workflow_runs HTTP/1.1 2 Host : [DOMAIN_NAME] 3 Authorization : To…" at bounding box center [981, 132] width 380 height 142
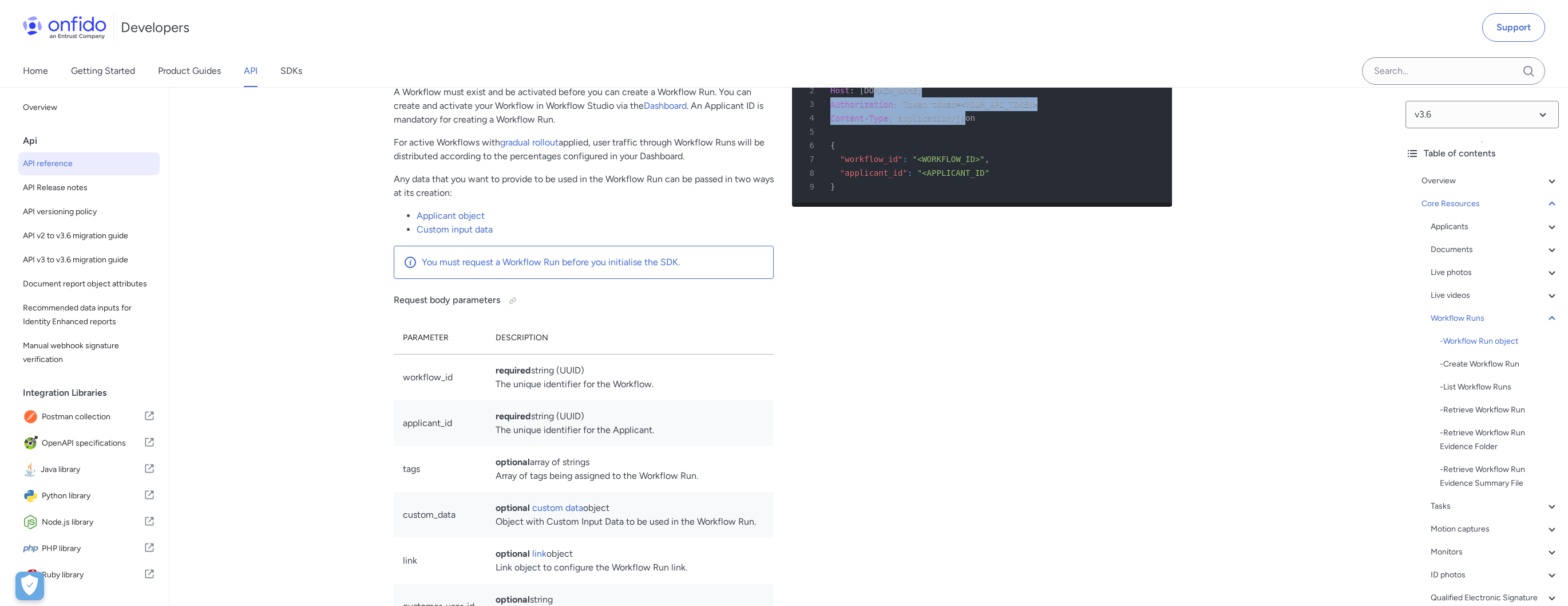
click at [869, 97] on div "2 Host : [DOMAIN_NAME]" at bounding box center [976, 91] width 359 height 14
drag, startPoint x: 935, startPoint y: 394, endPoint x: 891, endPoint y: 386, distance: 44.7
click at [904, 125] on div "4 Content-Type : application/json" at bounding box center [976, 118] width 359 height 14
click at [560, 58] on div "/v3.6/workflow_runs/" at bounding box center [602, 51] width 343 height 14
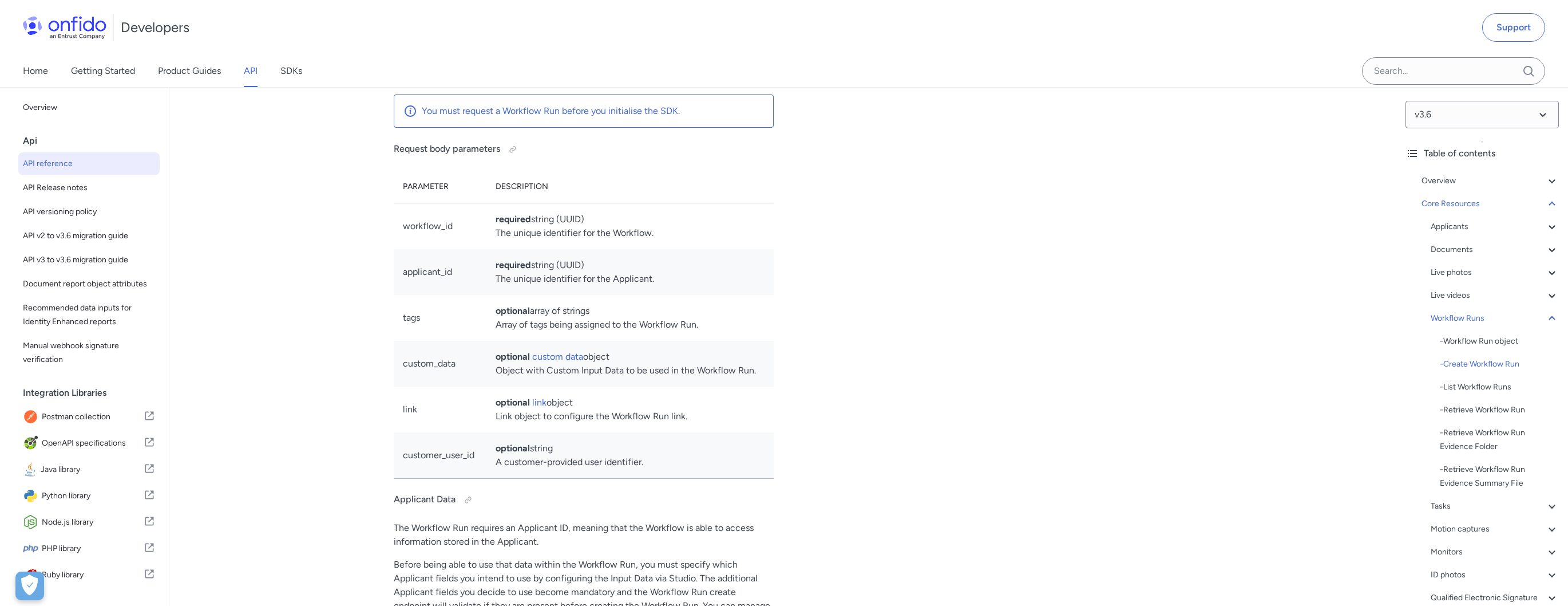
scroll to position [26600, 0]
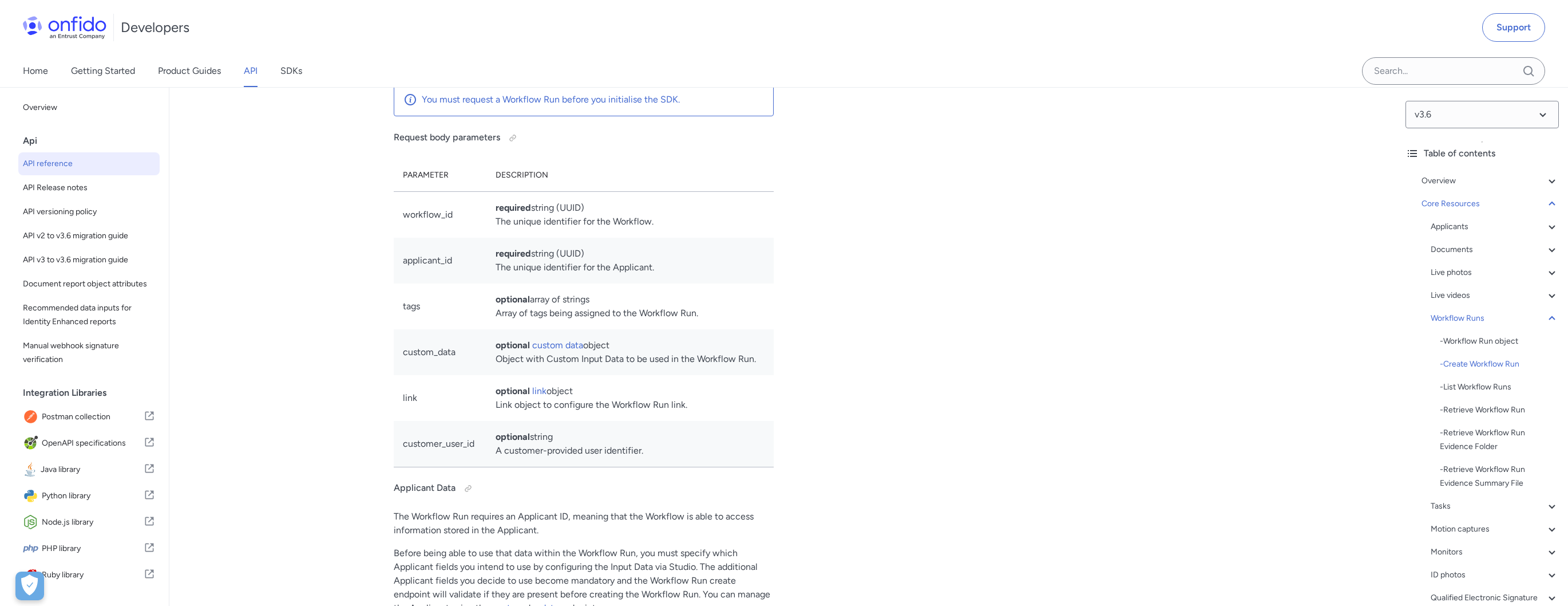
click at [862, 413] on div "Create Workflow Run http bash 1 POST /v3.6/workflow_runs HTTP/1.1 2 Host : [DOM…" at bounding box center [981, 558] width 380 height 1436
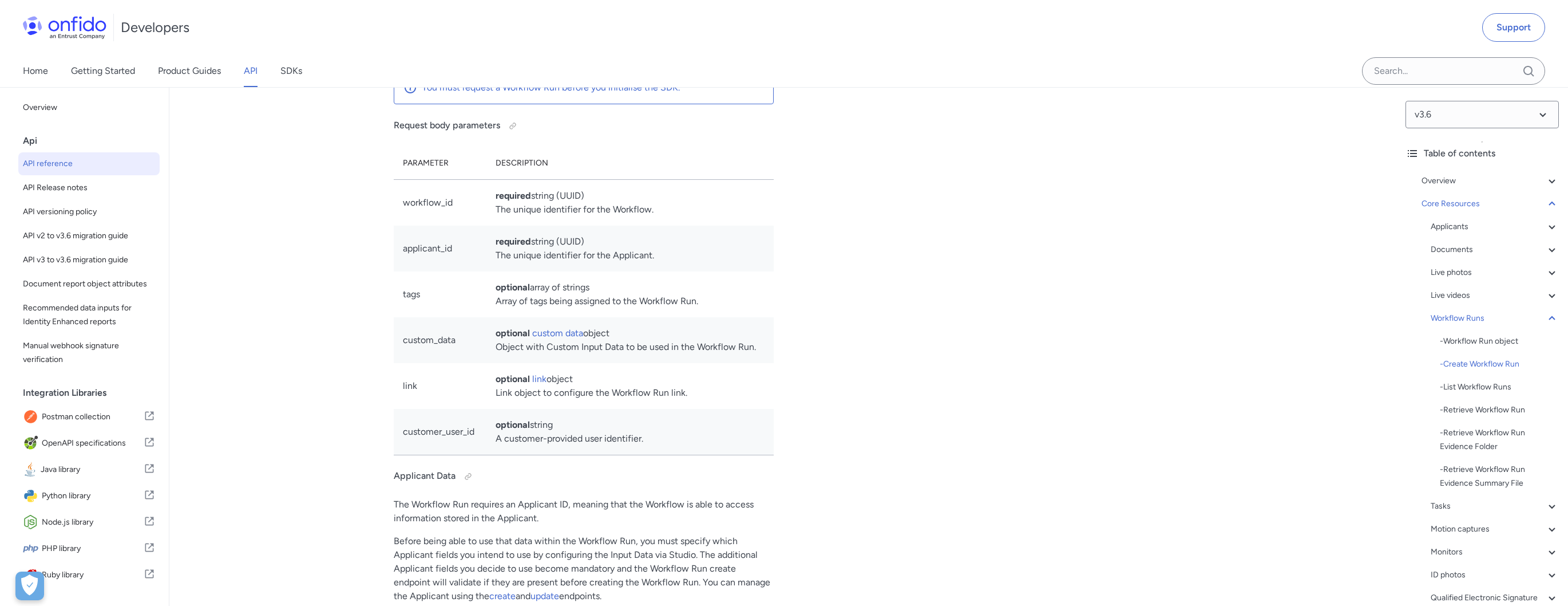
scroll to position [26607, 0]
click at [98, 415] on span "Postman collection" at bounding box center [93, 416] width 102 height 16
drag, startPoint x: 959, startPoint y: 271, endPoint x: 823, endPoint y: 246, distance: 138.3
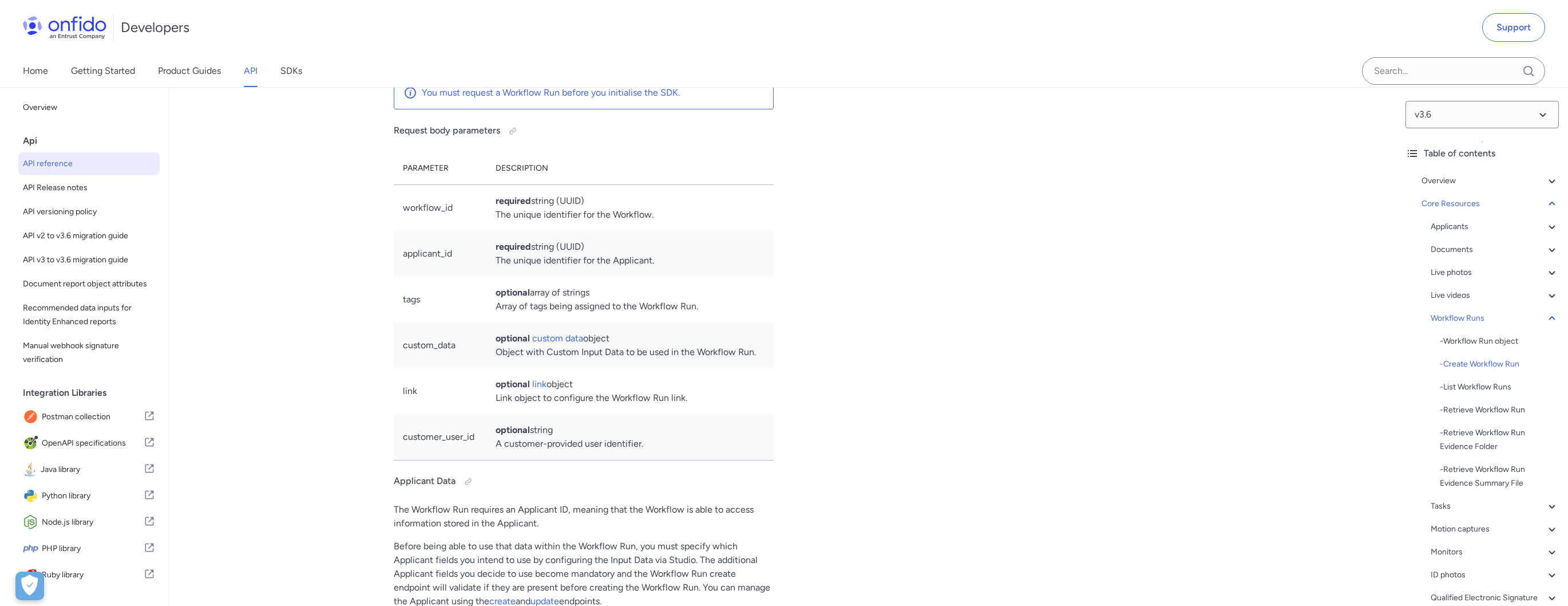
click at [876, 8] on span ""applicant_id"" at bounding box center [873, 3] width 68 height 9
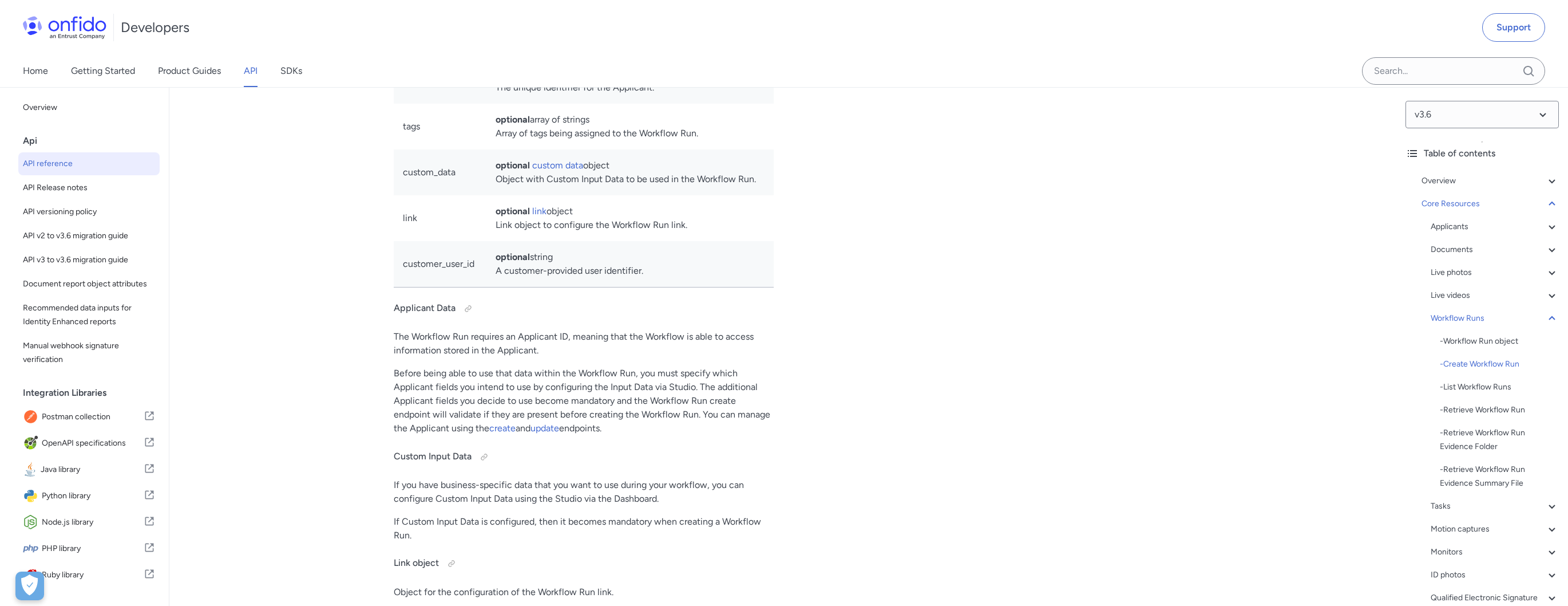
scroll to position [26681, 0]
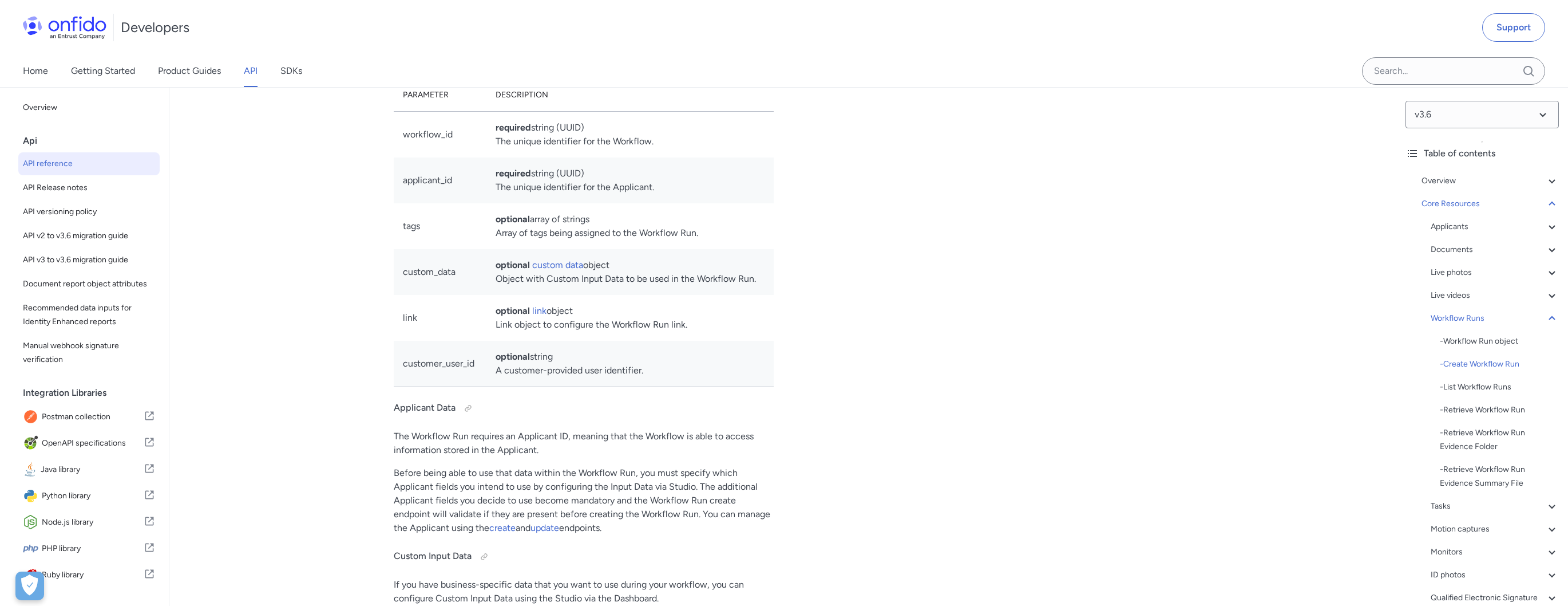
drag, startPoint x: 996, startPoint y: 203, endPoint x: 826, endPoint y: 187, distance: 170.8
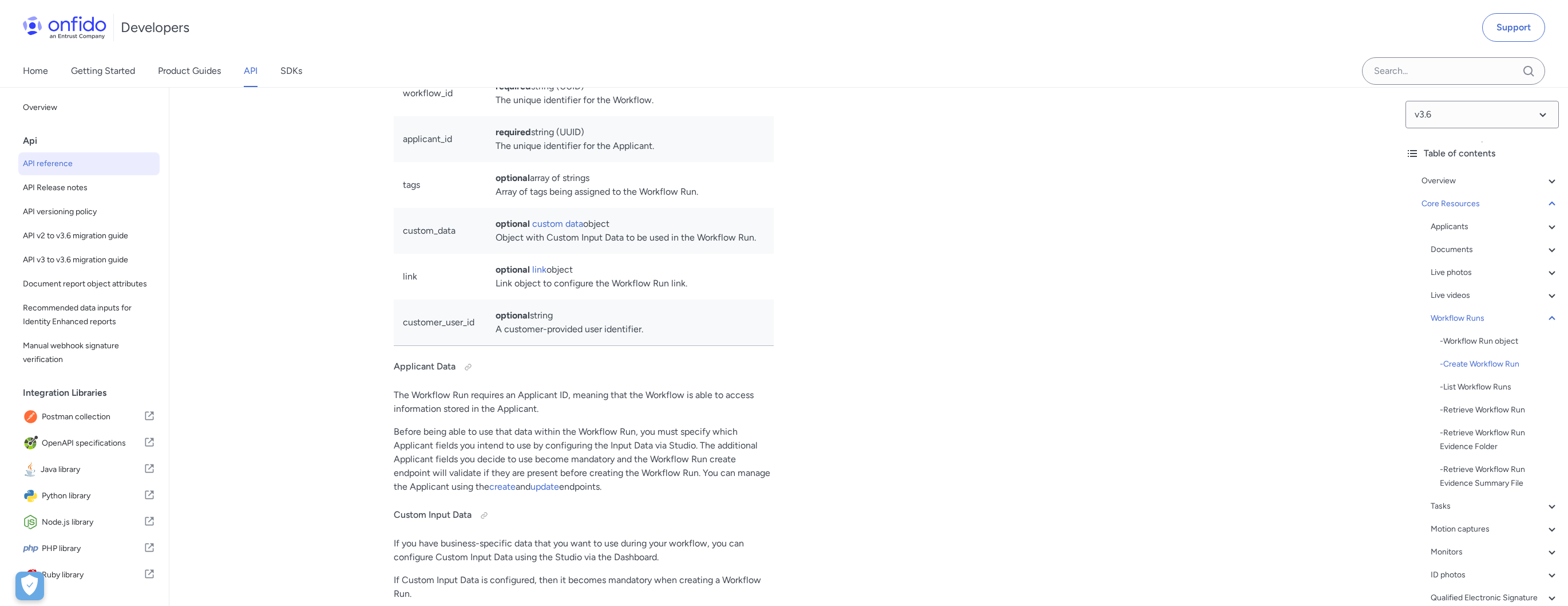
click at [858, 326] on div "Create Workflow Run http bash 1 POST /v3.6/workflow_runs HTTP/1.1 2 Host : [DOM…" at bounding box center [981, 437] width 380 height 1436
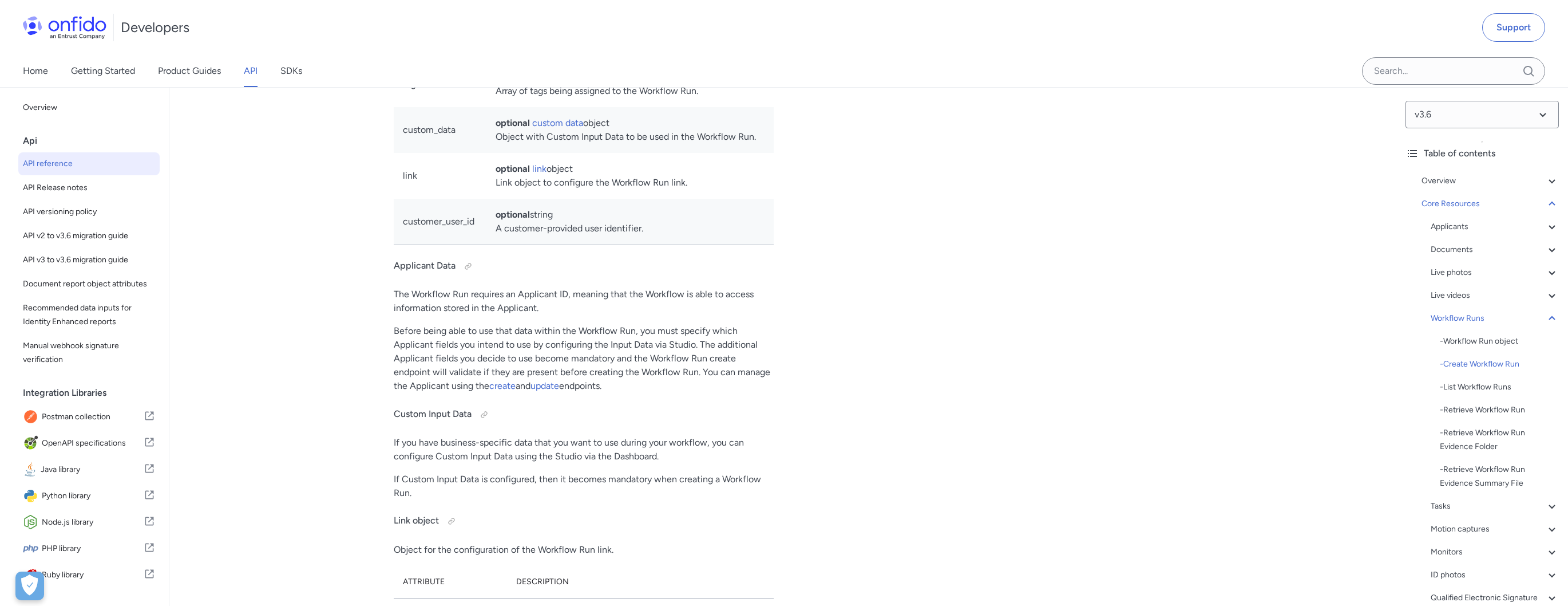
scroll to position [26810, 0]
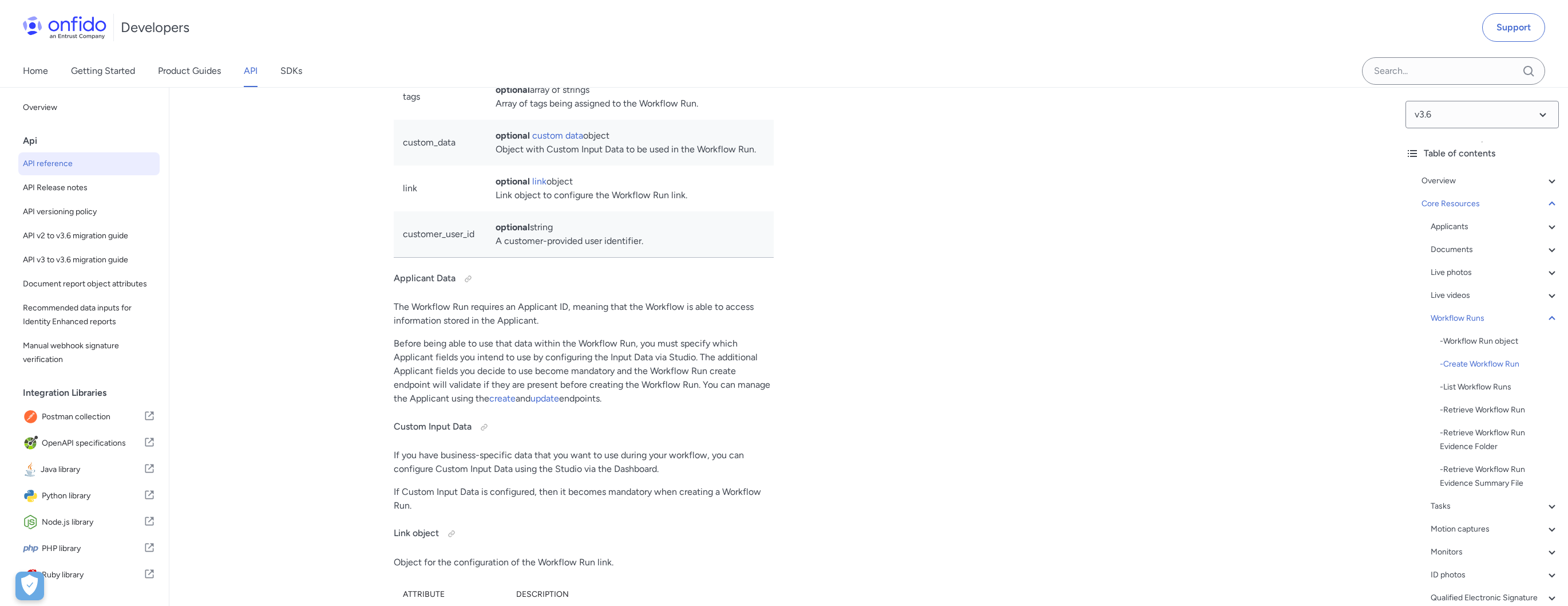
click at [854, 324] on div "Create Workflow Run http bash 1 POST /v3.6/workflow_runs HTTP/1.1 2 Host : [DOM…" at bounding box center [981, 349] width 380 height 1436
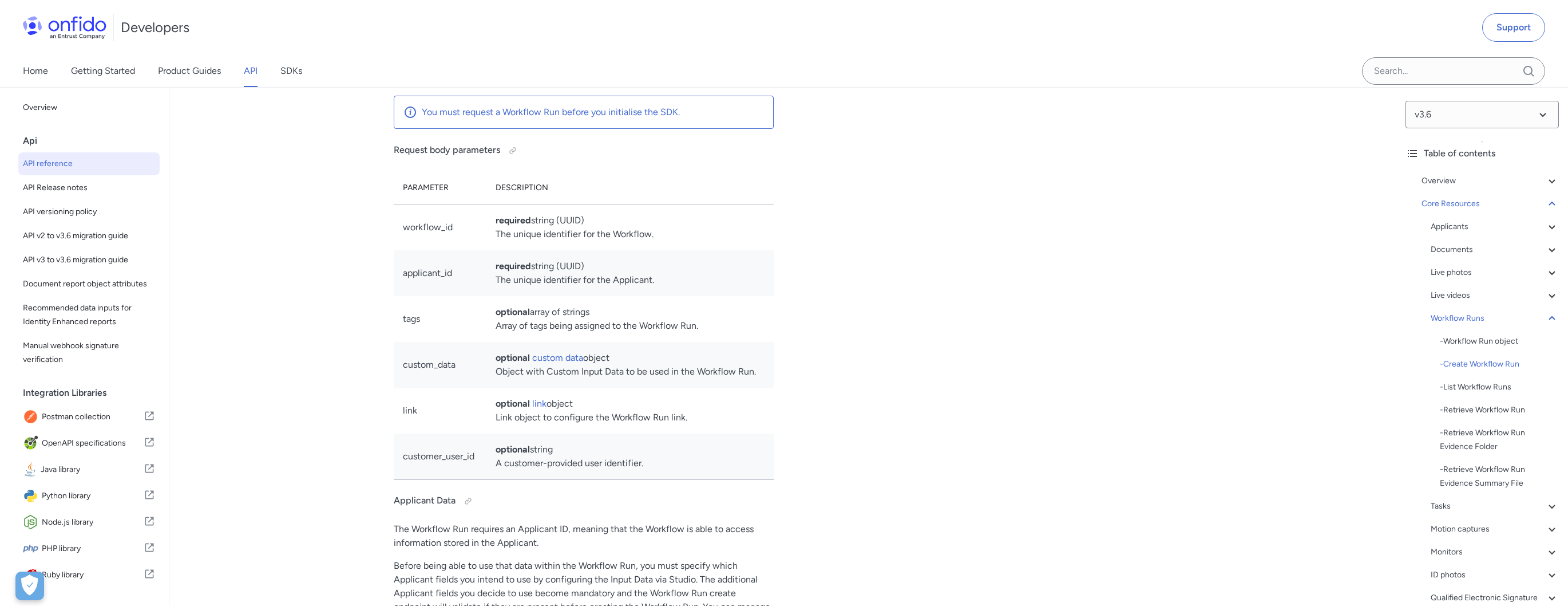
scroll to position [26720, 0]
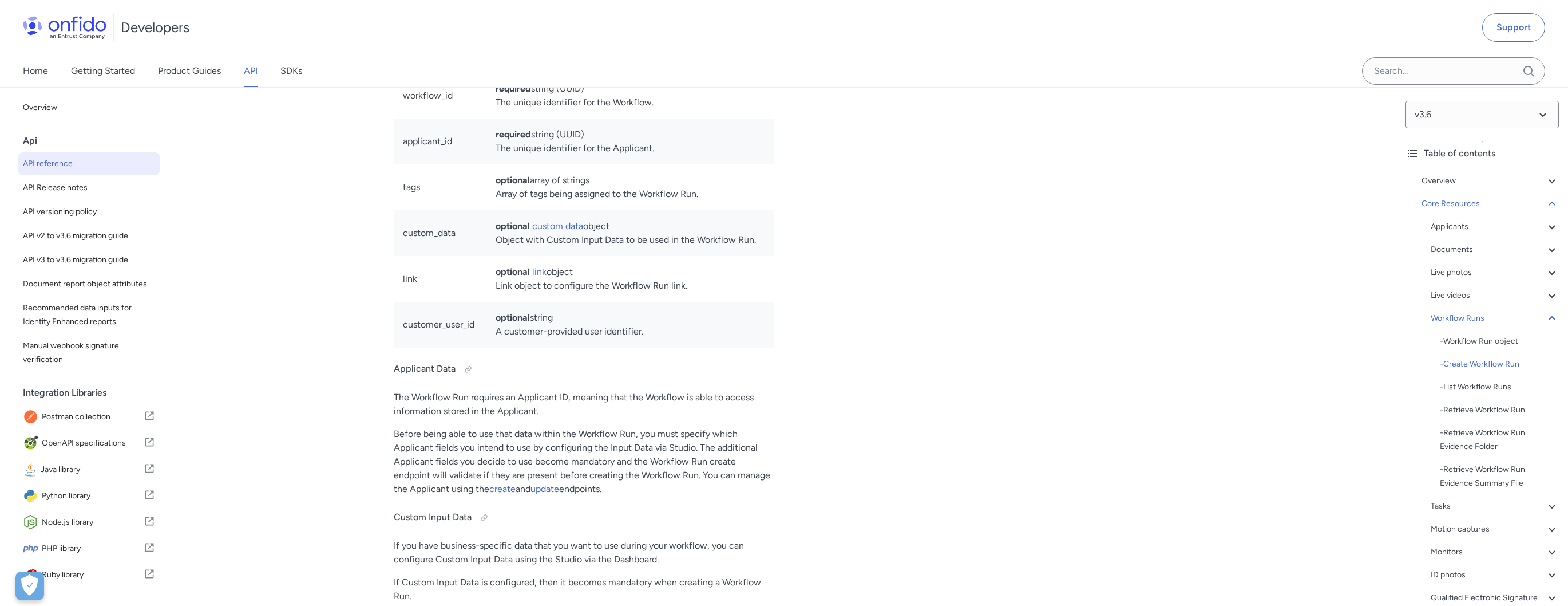
click at [854, 324] on div "Create Workflow Run http bash 1 POST /v3.6/workflow_runs HTTP/1.1 2 Host : [DOM…" at bounding box center [981, 439] width 380 height 1436
